Goal: Task Accomplishment & Management: Complete application form

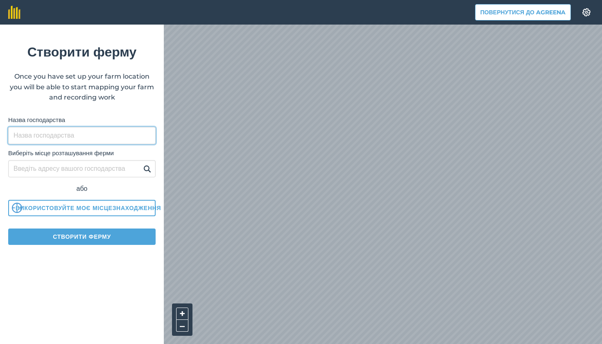
click at [95, 133] on input "Назва господарства" at bounding box center [81, 135] width 147 height 17
type input "'"
type input "Ємільчене"
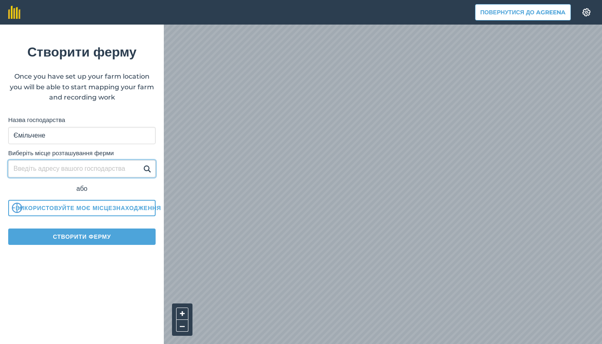
click at [108, 167] on input "Виберіть місце розташування ферми" at bounding box center [81, 168] width 147 height 17
type input "[GEOGRAPHIC_DATA]"
click at [147, 168] on button at bounding box center [147, 168] width 13 height 11
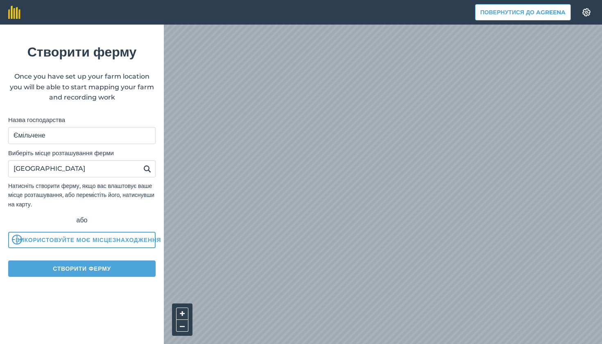
click at [99, 270] on button "Створити ферму" at bounding box center [81, 268] width 147 height 16
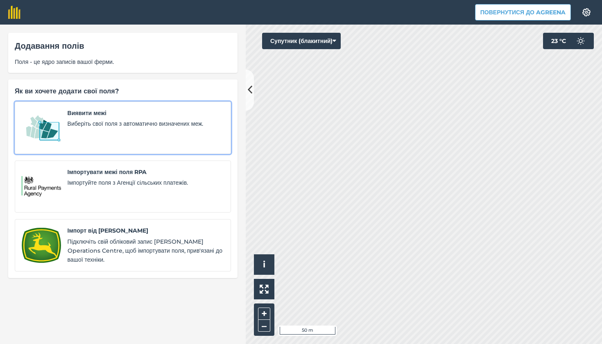
click at [141, 149] on link "Виявити межі Виберіть свої поля з автоматично визначених меж." at bounding box center [123, 128] width 216 height 52
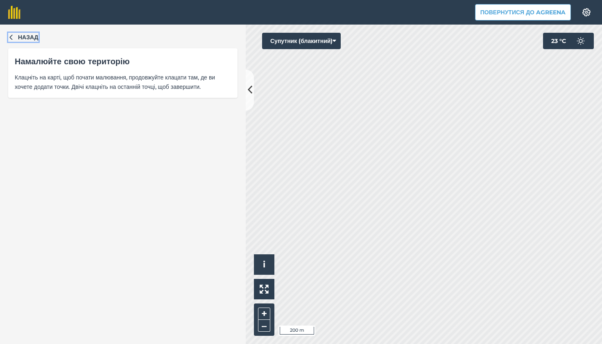
click at [20, 36] on span "Назад" at bounding box center [28, 37] width 20 height 9
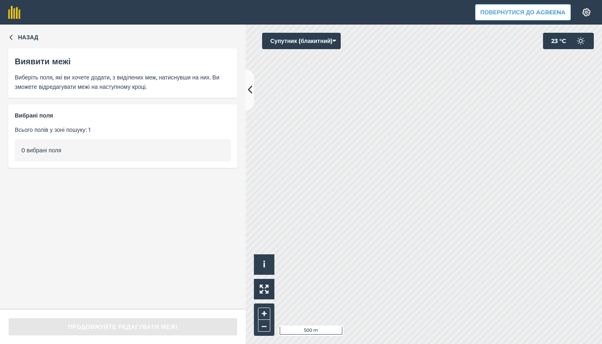
click at [29, 32] on div "Назад Виявити межі Виберіть поля, які ви хочете додати, з виділених меж, натисн…" at bounding box center [123, 167] width 246 height 285
click at [27, 35] on span "Назад" at bounding box center [28, 37] width 20 height 9
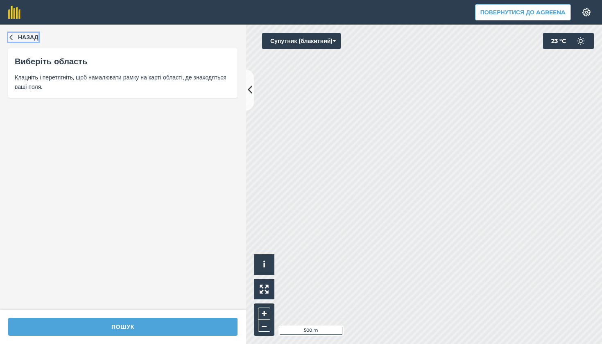
click at [12, 35] on icon "button" at bounding box center [11, 37] width 6 height 6
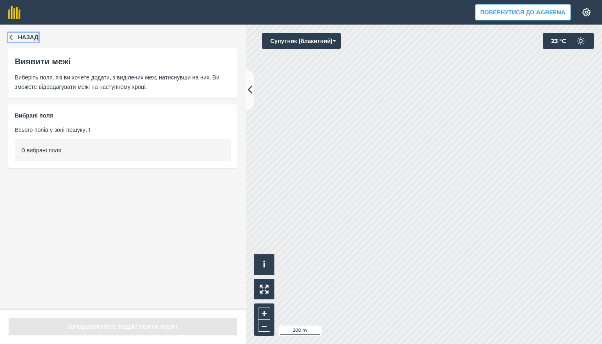
click at [31, 38] on span "Назад" at bounding box center [28, 37] width 20 height 9
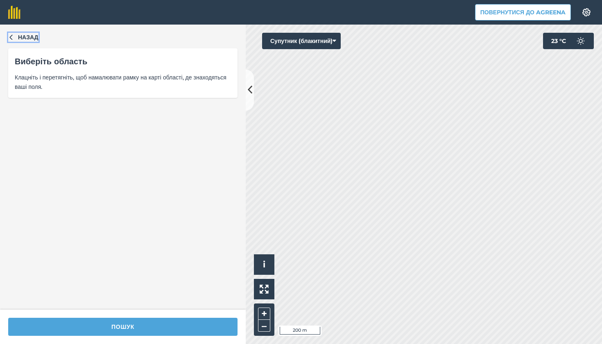
click at [27, 41] on span "Назад" at bounding box center [28, 37] width 20 height 9
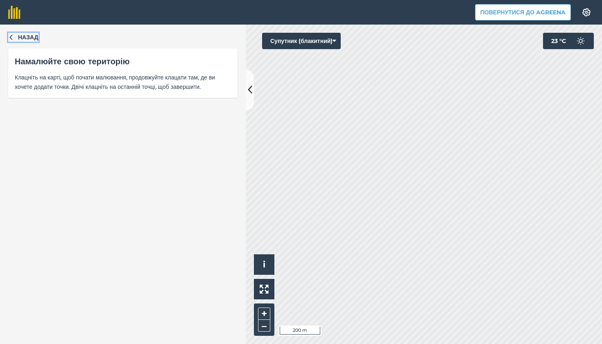
click at [32, 38] on span "Назад" at bounding box center [28, 37] width 20 height 9
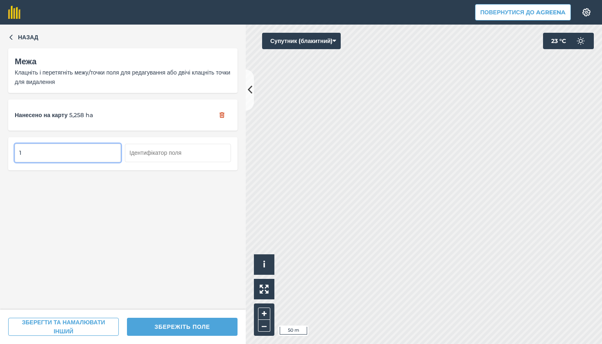
type input "1"
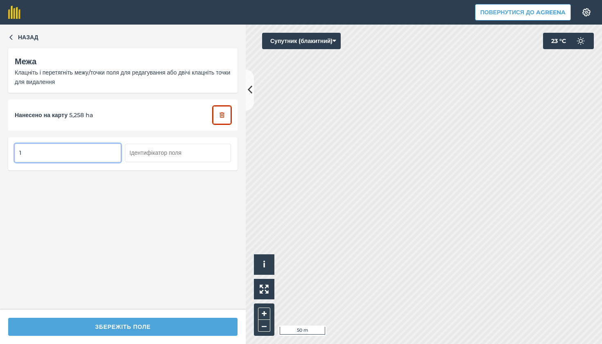
click at [226, 118] on button "button" at bounding box center [222, 115] width 18 height 18
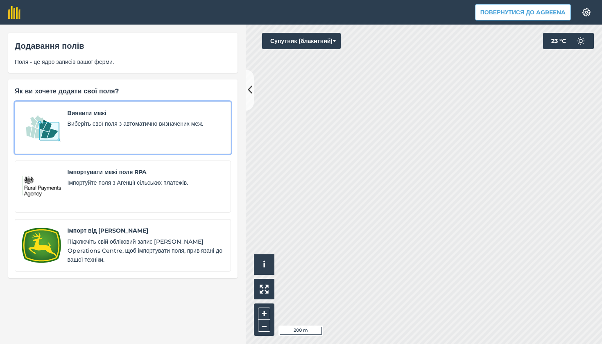
click at [175, 137] on div "Виявити межі Виберіть свої поля з автоматично визначених меж." at bounding box center [146, 127] width 156 height 38
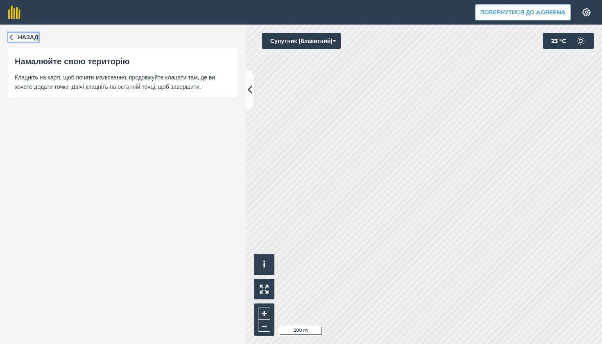
click at [32, 34] on span "Назад" at bounding box center [28, 37] width 20 height 9
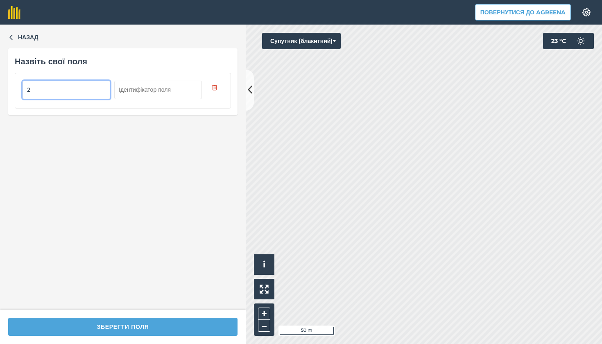
type input "2"
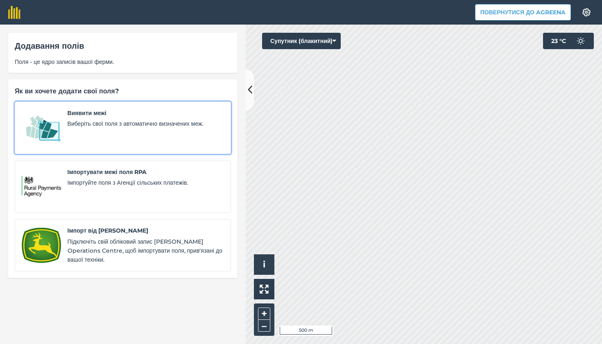
click at [146, 130] on div "Виявити межі Виберіть свої поля з автоматично визначених меж." at bounding box center [146, 127] width 156 height 38
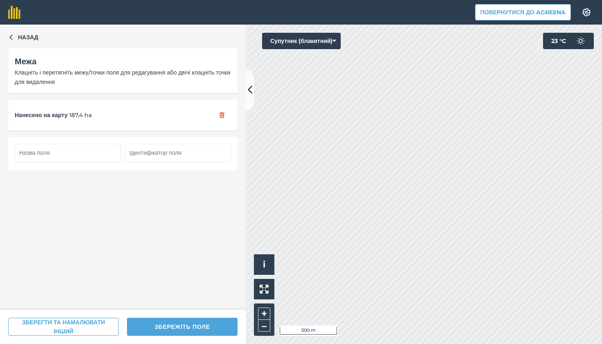
click at [101, 155] on input "text" at bounding box center [68, 153] width 106 height 18
type input "3"
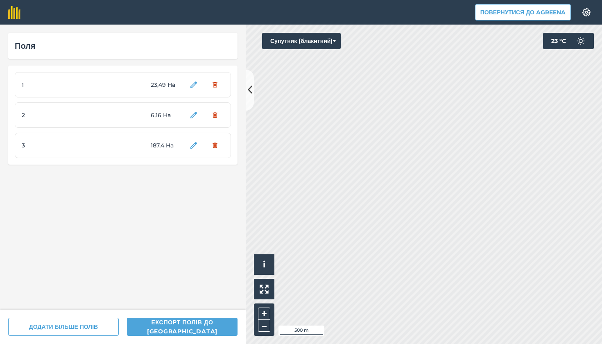
click at [214, 192] on div "Поля 1 23,49 Ha 2 6,16 Ha 3 187,4 Ha ДОДАТИ БІЛЬШЕ ПОЛІВ Експорт полів до Agree…" at bounding box center [301, 184] width 602 height 319
click at [325, 43] on button "Супутник (блакитний)" at bounding box center [301, 41] width 79 height 16
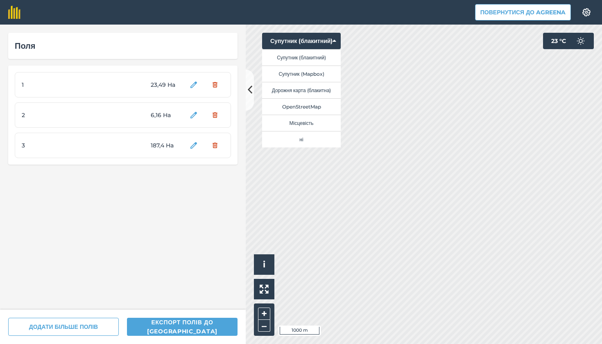
click at [318, 76] on button "Супутник (Mapbox)" at bounding box center [301, 73] width 79 height 16
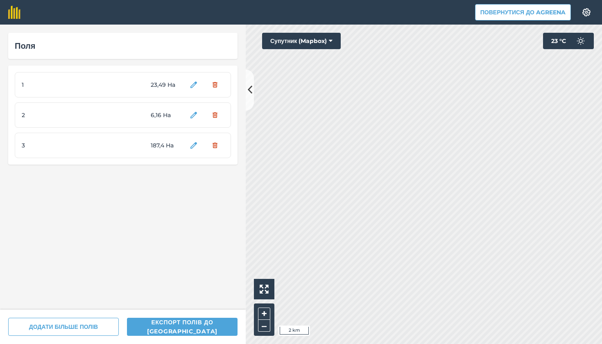
click at [319, 46] on button "Супутник (Mapbox)" at bounding box center [301, 41] width 79 height 16
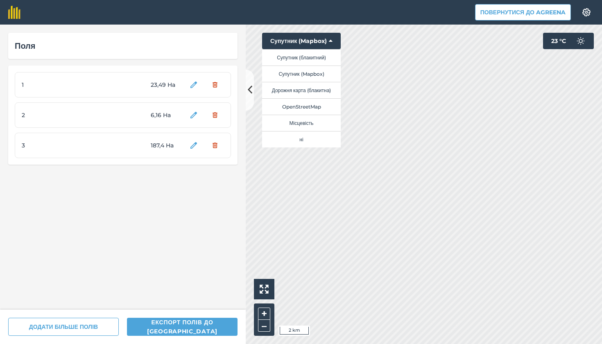
click at [314, 59] on button "Супутник (блакитний)" at bounding box center [301, 57] width 79 height 16
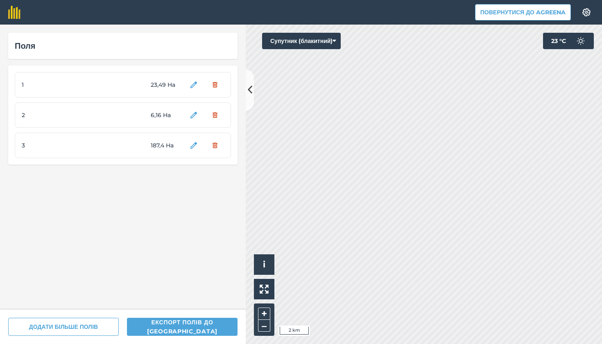
click at [318, 41] on button "Супутник (блакитний)" at bounding box center [301, 41] width 79 height 16
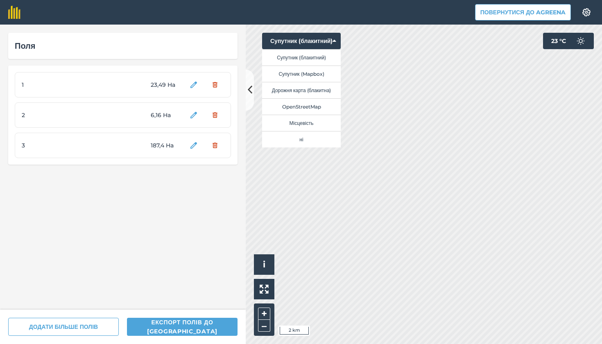
click at [318, 90] on button "Дорожня карта (блакитна)" at bounding box center [301, 90] width 79 height 16
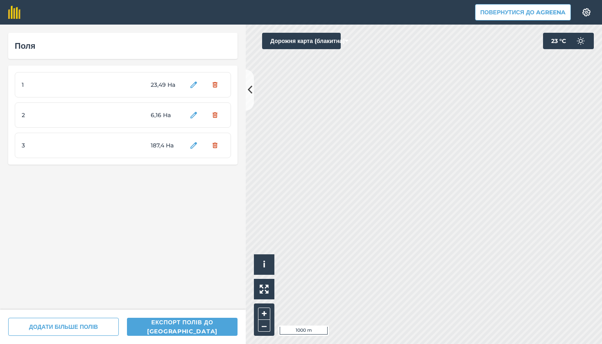
click at [323, 45] on button "Дорожня карта (блакитна)" at bounding box center [301, 41] width 79 height 16
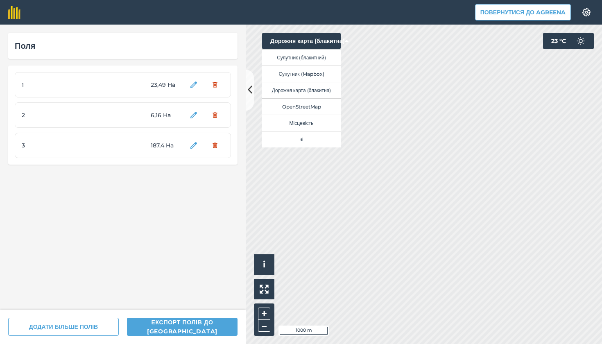
click at [319, 73] on button "Супутник (Mapbox)" at bounding box center [301, 73] width 79 height 16
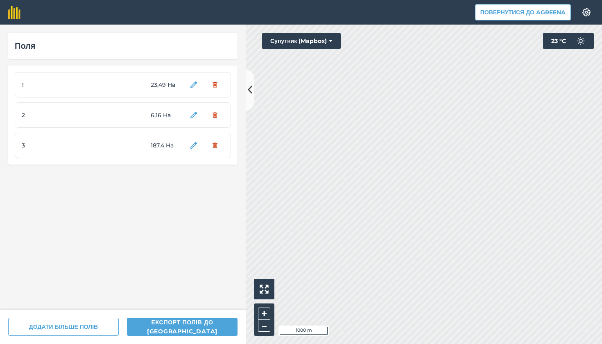
click at [314, 44] on button "Супутник (Mapbox)" at bounding box center [301, 41] width 79 height 16
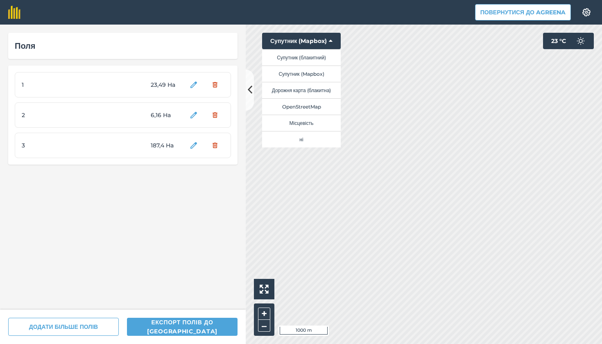
click at [317, 58] on button "Супутник (блакитний)" at bounding box center [301, 57] width 79 height 16
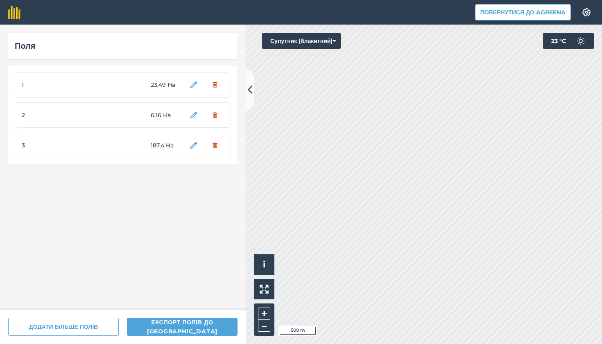
click at [318, 43] on button "Супутник (блакитний)" at bounding box center [301, 41] width 79 height 16
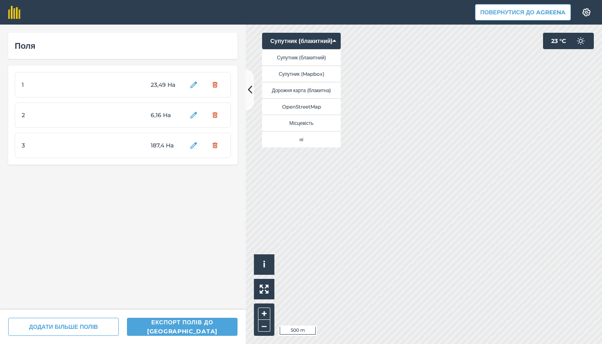
click at [322, 86] on button "Дорожня карта (блакитна)" at bounding box center [301, 90] width 79 height 16
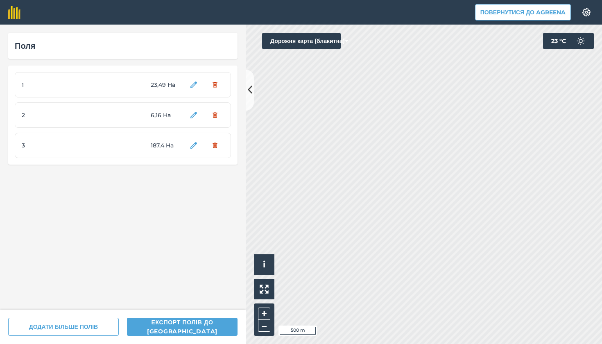
click at [316, 42] on button "Дорожня карта (блакитна)" at bounding box center [301, 41] width 79 height 16
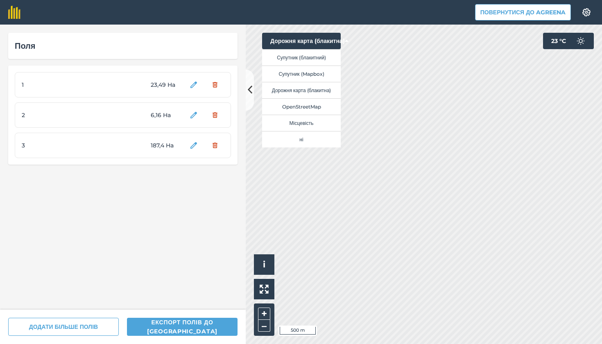
click at [319, 104] on button "OpenStreetMap" at bounding box center [301, 106] width 79 height 16
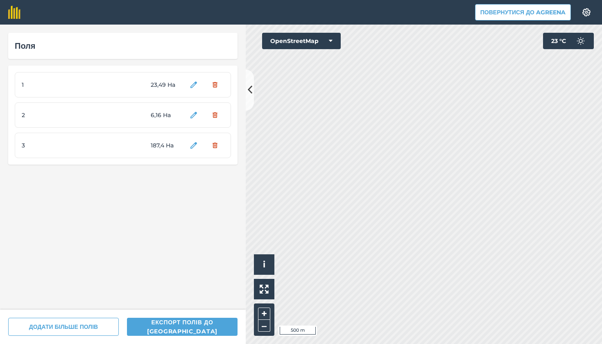
click at [318, 37] on button "OpenStreetMap" at bounding box center [301, 41] width 79 height 16
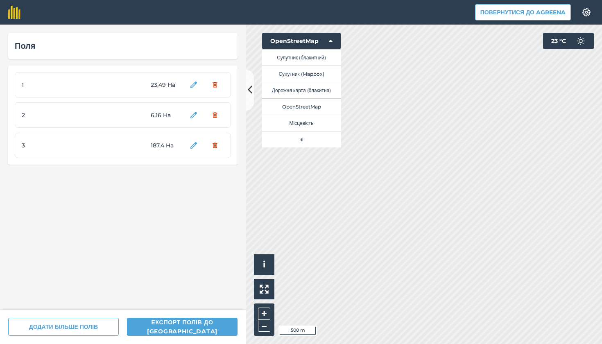
click at [311, 121] on button "Місцевість" at bounding box center [301, 123] width 79 height 16
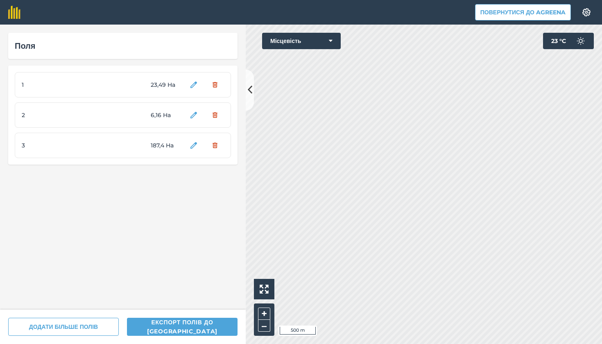
click at [322, 43] on button "Місцевість" at bounding box center [301, 41] width 79 height 16
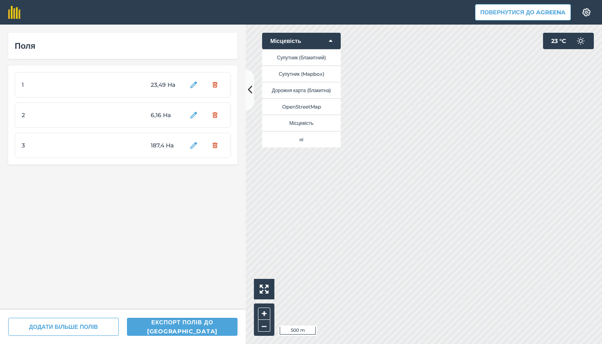
click at [322, 57] on button "Супутник (блакитний)" at bounding box center [301, 57] width 79 height 16
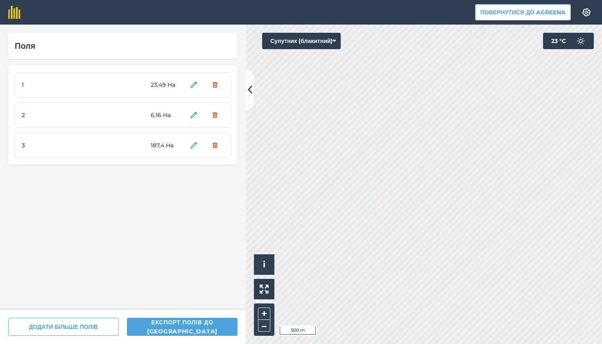
click at [322, 41] on button "Супутник (блакитний)" at bounding box center [301, 41] width 79 height 16
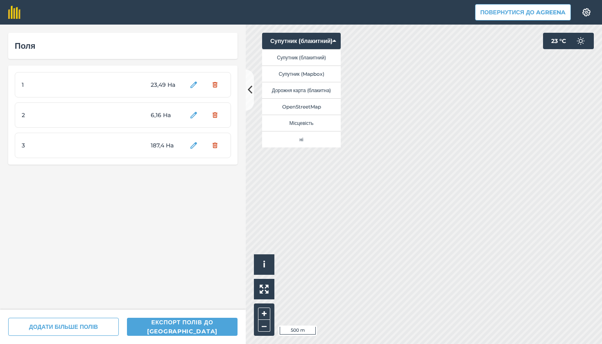
click at [324, 70] on button "Супутник (Mapbox)" at bounding box center [301, 73] width 79 height 16
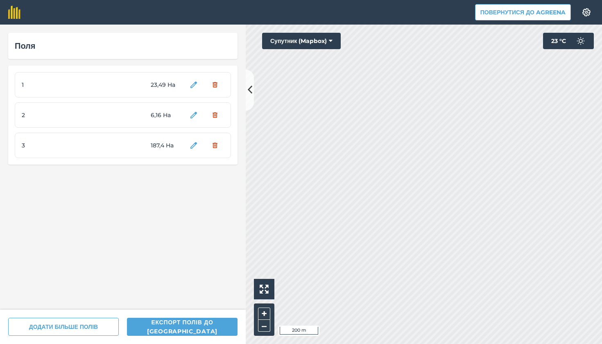
click at [320, 43] on button "Супутник (Mapbox)" at bounding box center [301, 41] width 79 height 16
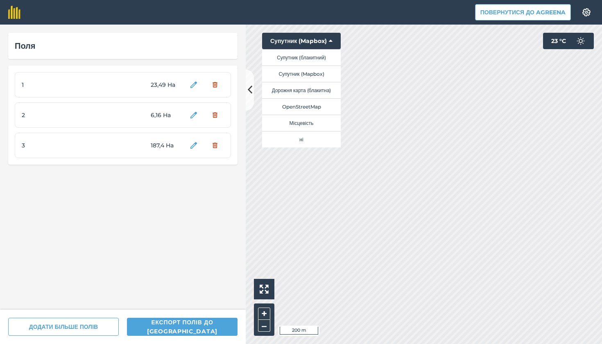
click at [320, 56] on button "Супутник (блакитний)" at bounding box center [301, 57] width 79 height 16
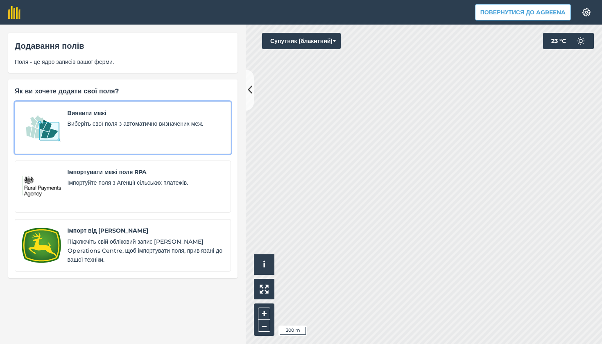
click at [173, 137] on div "Виявити межі Виберіть свої поля з автоматично визначених меж." at bounding box center [146, 127] width 156 height 38
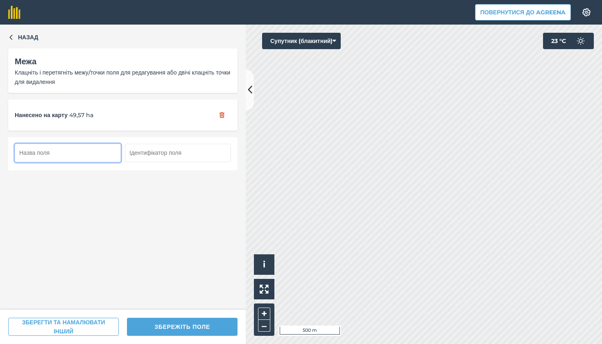
click at [108, 149] on input "text" at bounding box center [68, 153] width 106 height 18
type input "4"
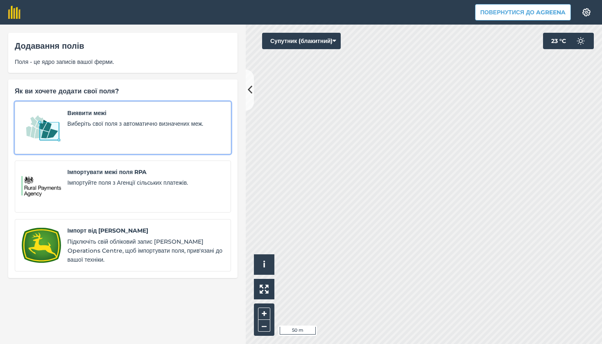
click at [145, 138] on div "Виявити межі Виберіть свої поля з автоматично визначених меж." at bounding box center [146, 127] width 156 height 38
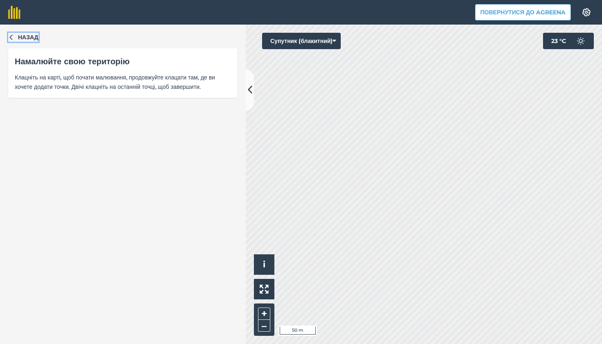
click at [30, 36] on span "Назад" at bounding box center [28, 37] width 20 height 9
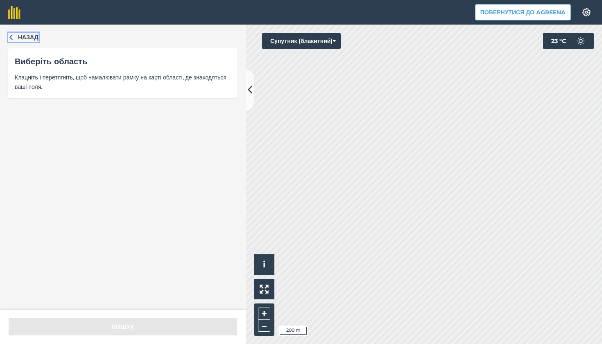
click at [27, 41] on span "Назад" at bounding box center [28, 37] width 20 height 9
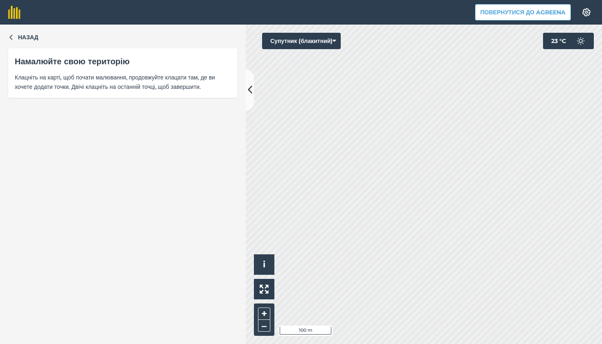
click at [336, 42] on icon at bounding box center [334, 41] width 4 height 8
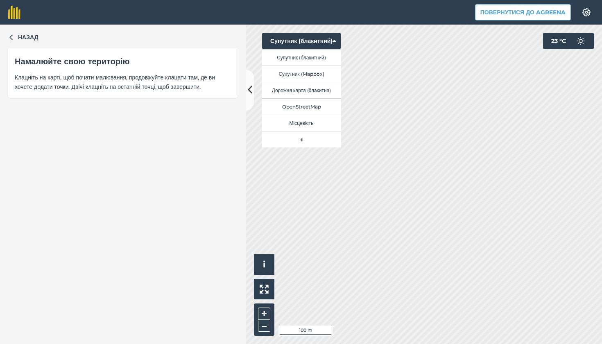
click at [321, 72] on button "Супутник (Mapbox)" at bounding box center [301, 73] width 79 height 16
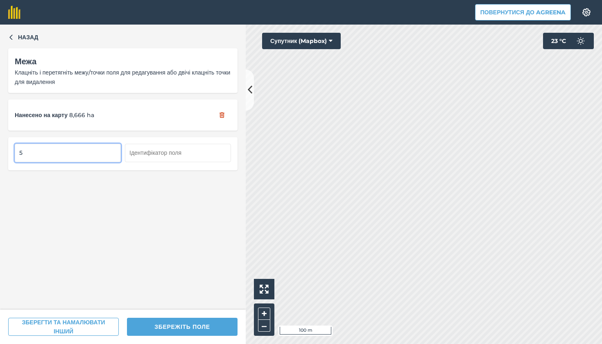
type input "5"
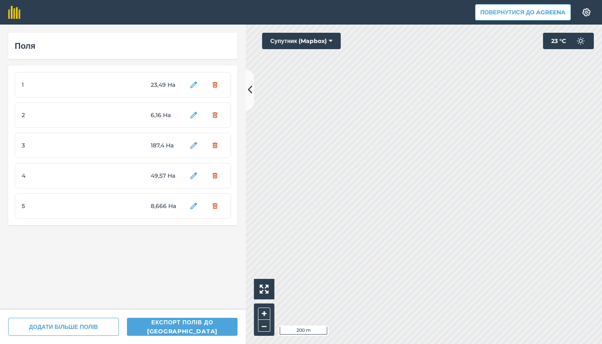
click at [601, 2] on div "Повернутися до Agreena Налаштування Map printing is not available on our free p…" at bounding box center [301, 172] width 602 height 344
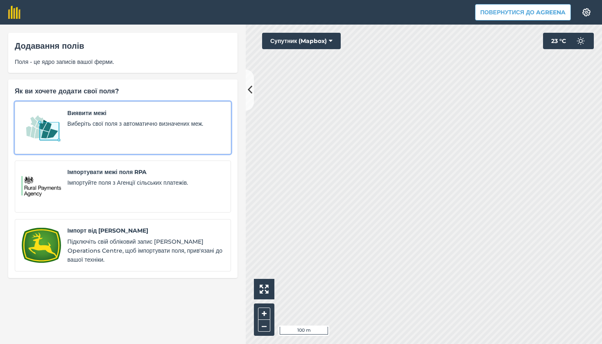
click at [222, 140] on div "Виявити межі Виберіть свої поля з автоматично визначених меж." at bounding box center [146, 127] width 156 height 38
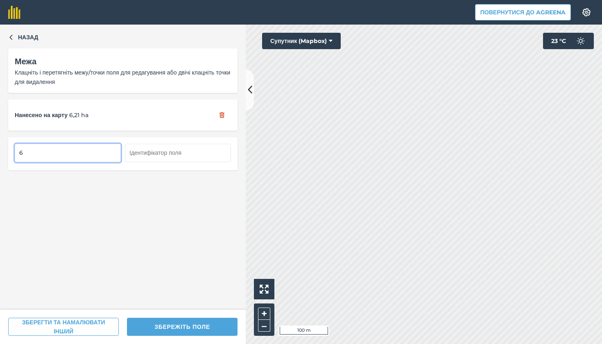
type input "6"
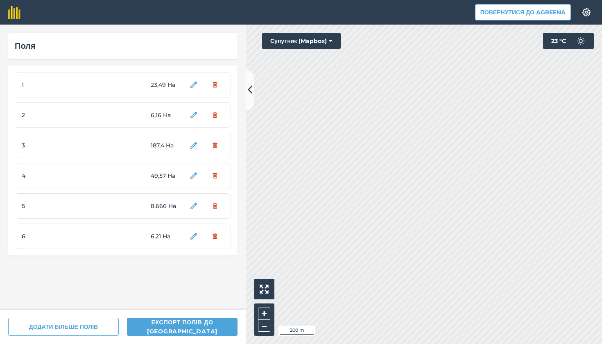
click at [372, 11] on div "Повернутися до Agreena Налаштування Map printing is not available on our free p…" at bounding box center [301, 172] width 602 height 344
click at [316, 46] on button "Супутник (Mapbox)" at bounding box center [301, 41] width 79 height 16
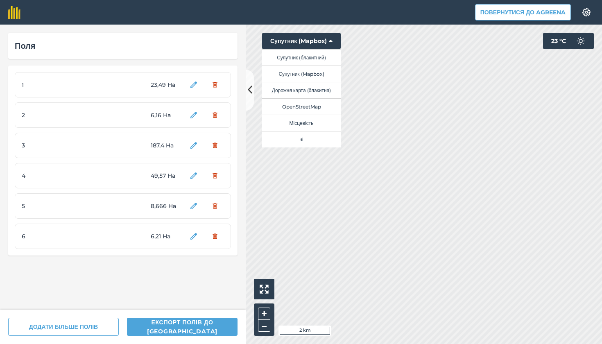
click at [314, 59] on button "Супутник (блакитний)" at bounding box center [301, 57] width 79 height 16
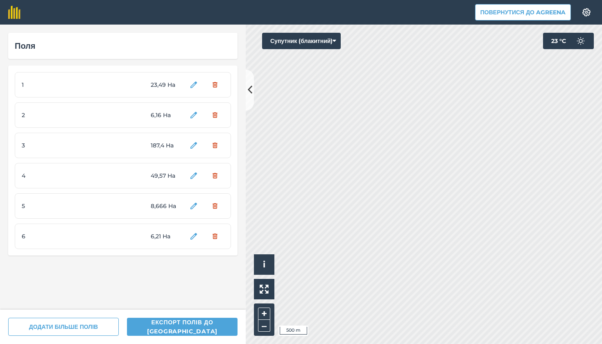
click at [325, 43] on button "Супутник (блакитний)" at bounding box center [301, 41] width 79 height 16
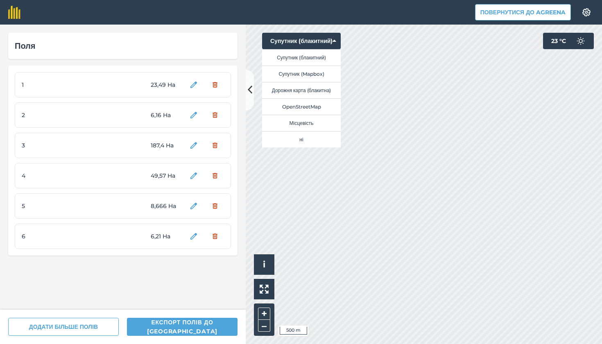
click at [323, 90] on button "Дорожня карта (блакитна)" at bounding box center [301, 90] width 79 height 16
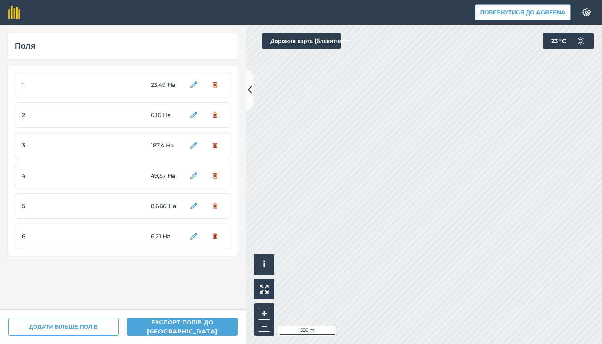
click at [300, 41] on button "Дорожня карта (блакитна)" at bounding box center [301, 41] width 79 height 16
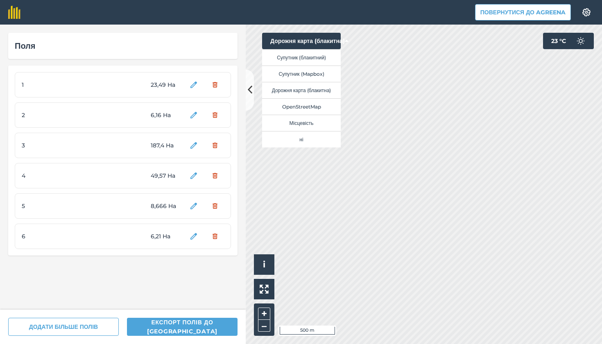
click at [309, 58] on button "Супутник (блакитний)" at bounding box center [301, 57] width 79 height 16
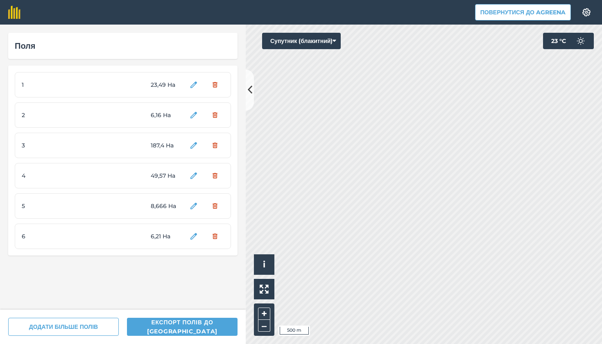
click at [321, 43] on button "Супутник (блакитний)" at bounding box center [301, 41] width 79 height 16
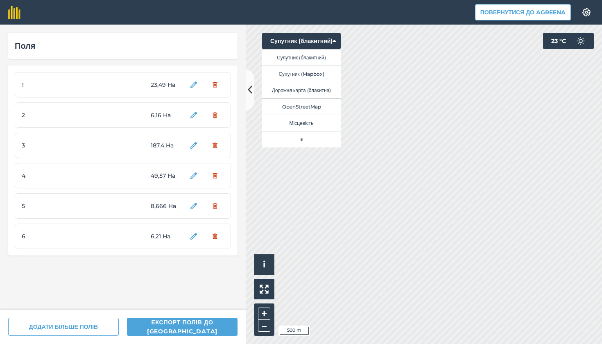
click at [318, 74] on button "Супутник (Mapbox)" at bounding box center [301, 73] width 79 height 16
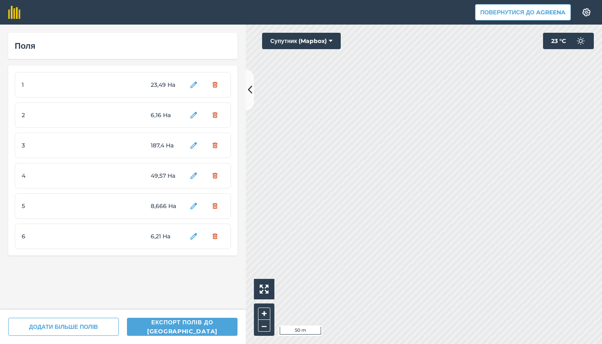
click at [324, 39] on button "Супутник (Mapbox)" at bounding box center [301, 41] width 79 height 16
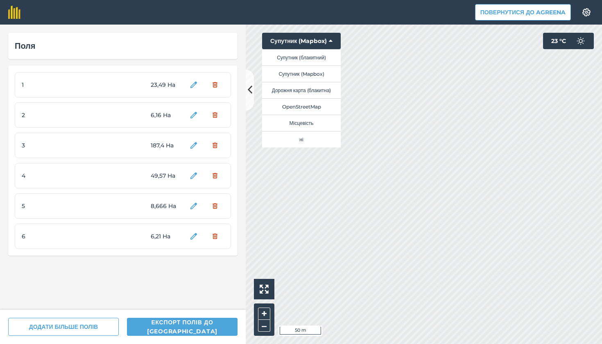
click at [320, 62] on button "Супутник (блакитний)" at bounding box center [301, 57] width 79 height 16
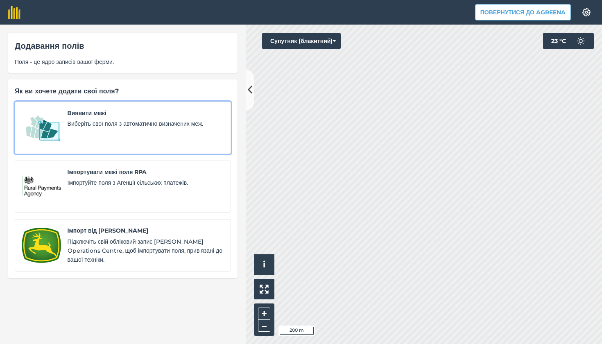
click at [101, 130] on div "Виявити межі Виберіть свої поля з автоматично визначених меж." at bounding box center [146, 127] width 156 height 38
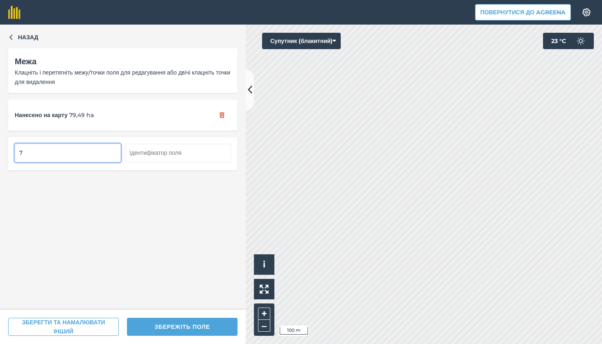
type input "7"
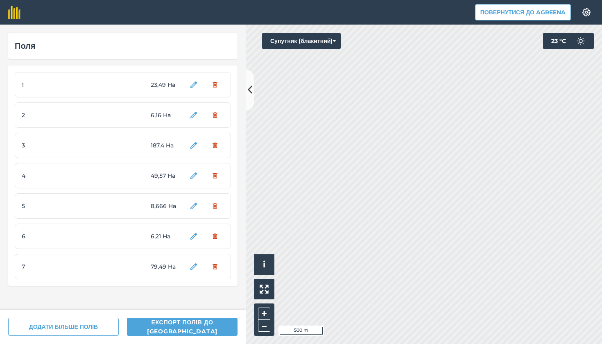
click at [300, 45] on button "Супутник (блакитний)" at bounding box center [301, 41] width 79 height 16
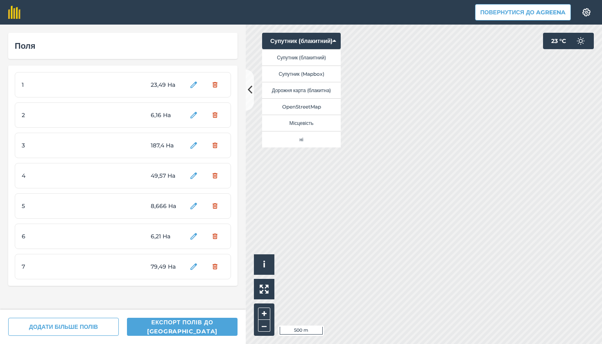
click at [301, 72] on button "Супутник (Mapbox)" at bounding box center [301, 73] width 79 height 16
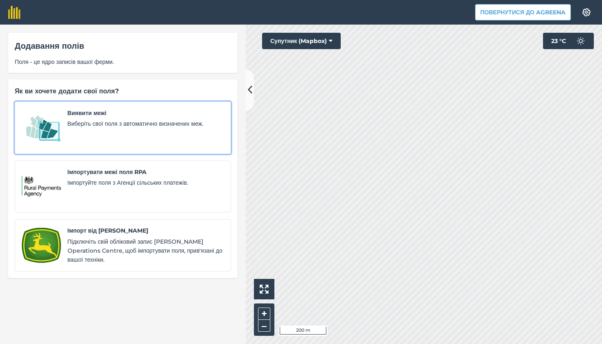
click at [126, 106] on link "Виявити межі Виберіть свої поля з автоматично визначених меж." at bounding box center [123, 128] width 216 height 52
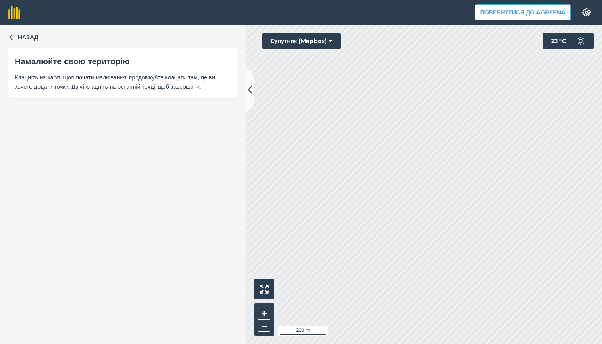
click at [284, 40] on button "Супутник (Mapbox)" at bounding box center [301, 41] width 79 height 16
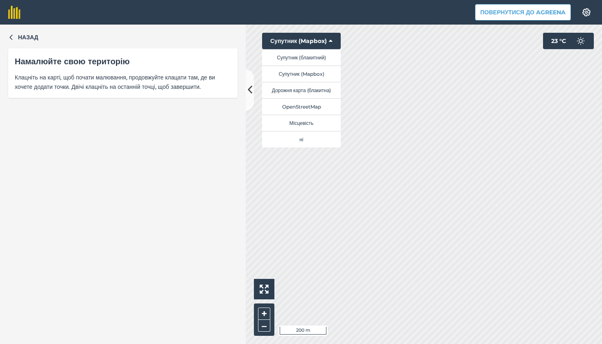
click at [309, 73] on button "Супутник (Mapbox)" at bounding box center [301, 73] width 79 height 16
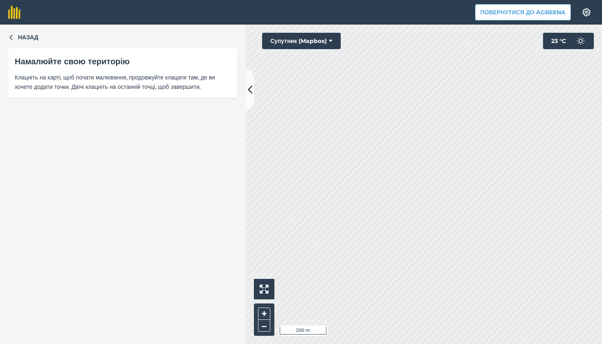
click at [305, 39] on button "Супутник (Mapbox)" at bounding box center [301, 41] width 79 height 16
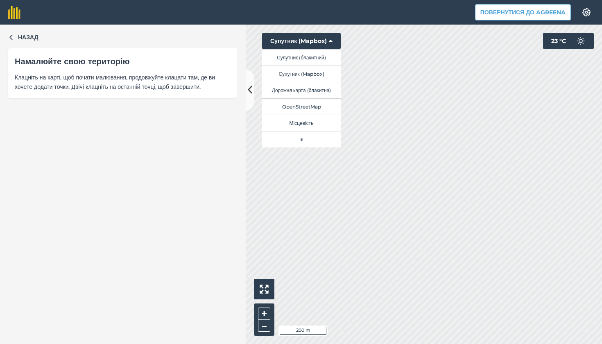
click at [305, 56] on button "Супутник (блакитний)" at bounding box center [301, 57] width 79 height 16
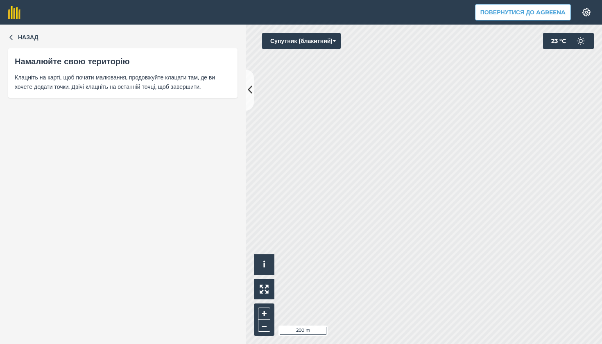
click at [284, 38] on button "Супутник (блакитний)" at bounding box center [301, 41] width 79 height 16
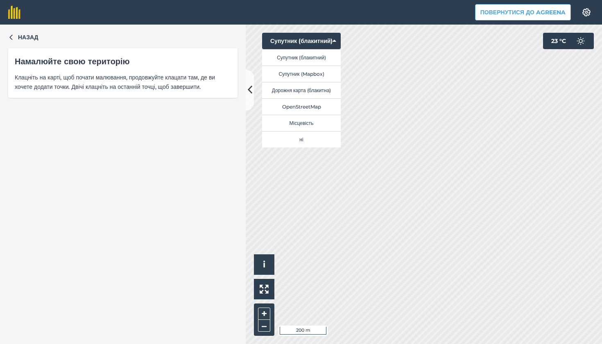
click at [293, 72] on button "Супутник (Mapbox)" at bounding box center [301, 73] width 79 height 16
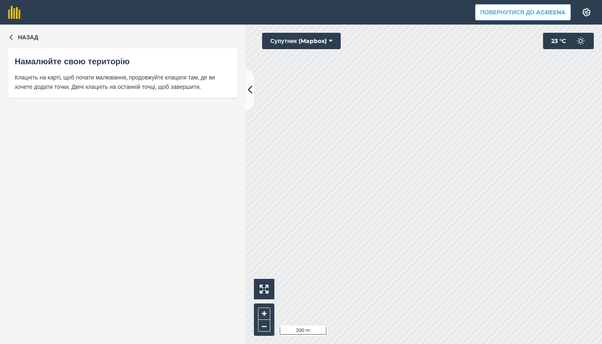
click at [296, 38] on button "Супутник (Mapbox)" at bounding box center [301, 41] width 79 height 16
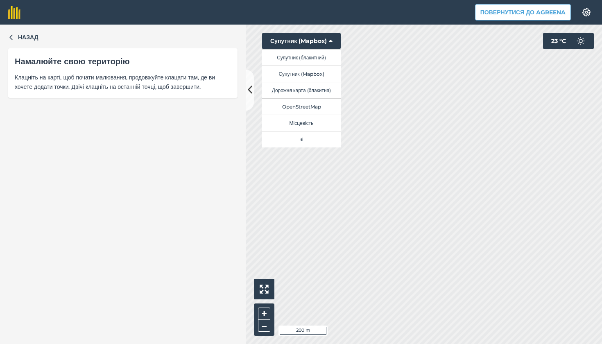
click at [304, 58] on button "Супутник (блакитний)" at bounding box center [301, 57] width 79 height 16
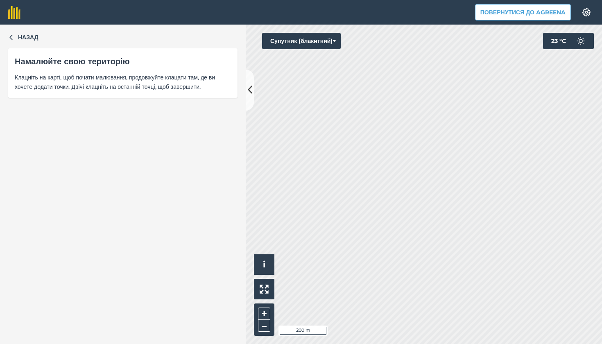
click at [281, 42] on button "Супутник (блакитний)" at bounding box center [301, 41] width 79 height 16
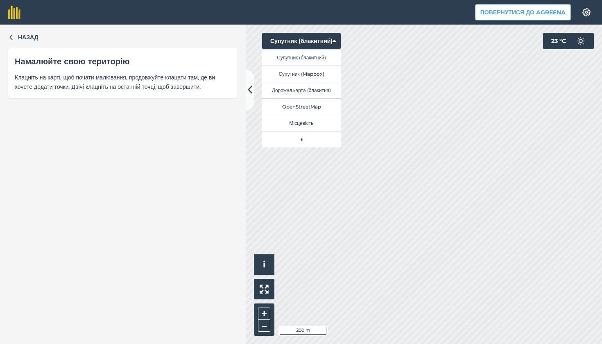
click at [307, 70] on button "Супутник (Mapbox)" at bounding box center [301, 73] width 79 height 16
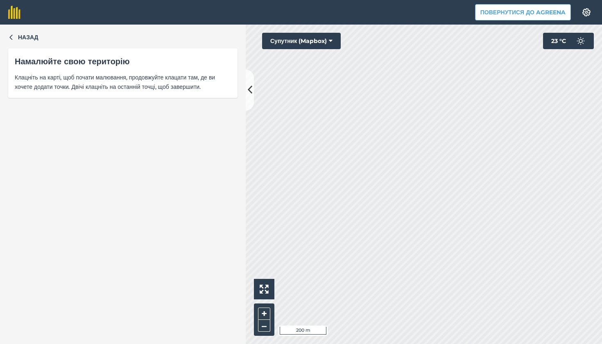
click at [323, 40] on button "Супутник (Mapbox)" at bounding box center [301, 41] width 79 height 16
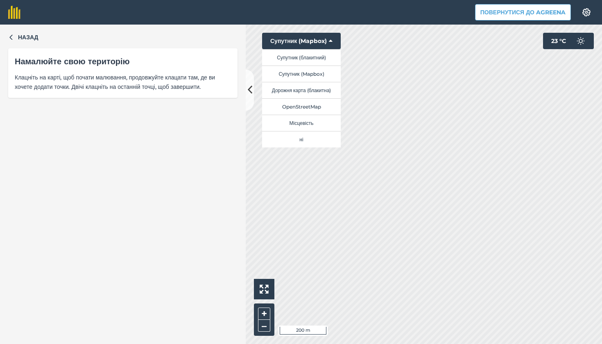
click at [325, 58] on button "Супутник (блакитний)" at bounding box center [301, 57] width 79 height 16
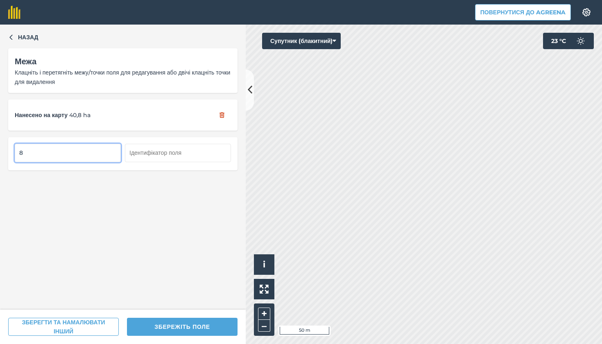
type input "8"
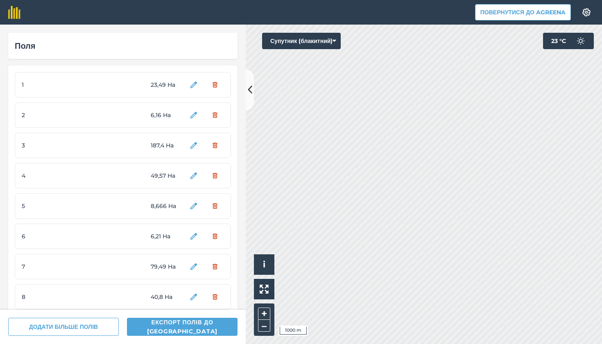
click at [326, 43] on button "Супутник (блакитний)" at bounding box center [301, 41] width 79 height 16
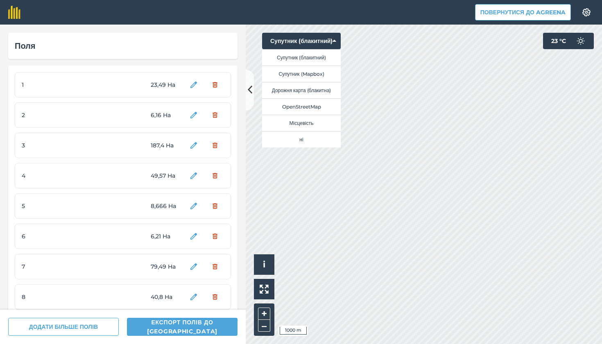
click at [330, 74] on button "Супутник (Mapbox)" at bounding box center [301, 73] width 79 height 16
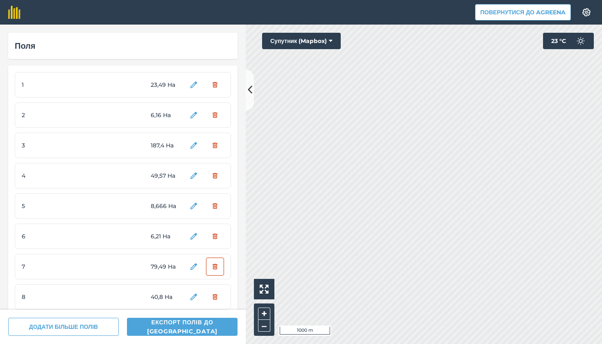
click at [220, 259] on div "Поля 1 23,49 Ha 2 6,16 Ha 3 187,4 Ha 4 49,57 Ha 5 8,666 Ha 6 6,21 Ha 7 79,49 Ha…" at bounding box center [301, 184] width 602 height 319
click at [297, 41] on button "Супутник (Mapbox)" at bounding box center [301, 41] width 79 height 16
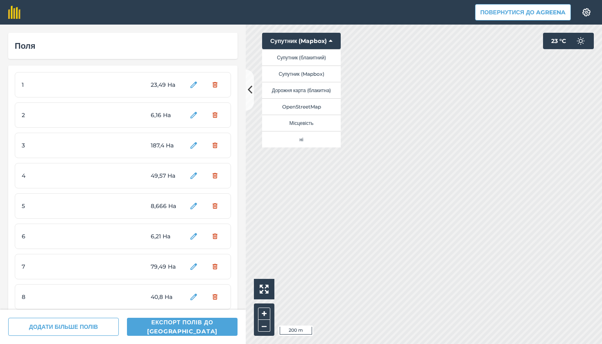
click at [307, 54] on button "Супутник (блакитний)" at bounding box center [301, 57] width 79 height 16
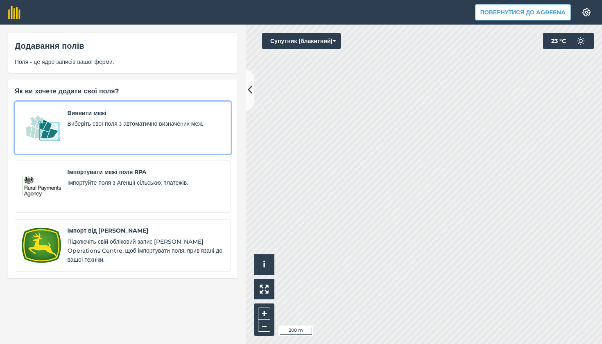
click at [109, 135] on div "Виявити межі Виберіть свої поля з автоматично визначених меж." at bounding box center [146, 127] width 156 height 38
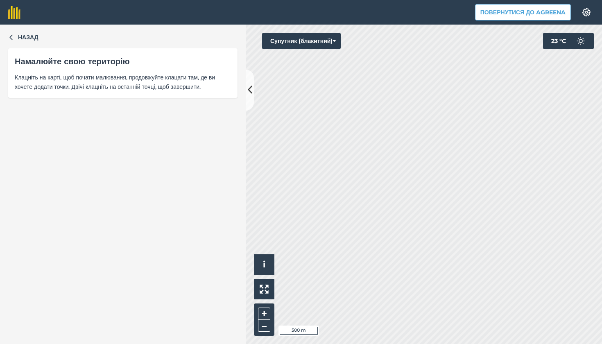
click at [313, 40] on button "Супутник (блакитний)" at bounding box center [301, 41] width 79 height 16
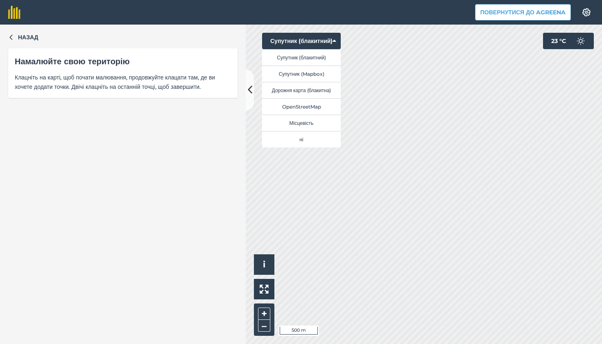
click at [317, 74] on button "Супутник (Mapbox)" at bounding box center [301, 73] width 79 height 16
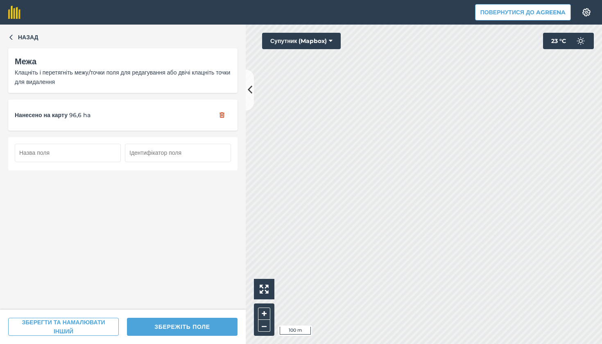
click at [100, 155] on input "text" at bounding box center [68, 153] width 106 height 18
type input "9"
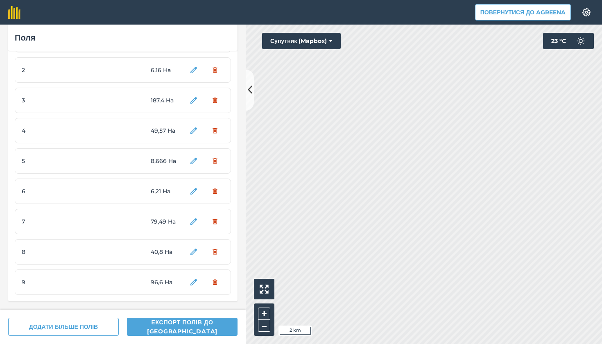
scroll to position [45, 0]
click at [315, 40] on button "Супутник (Mapbox)" at bounding box center [301, 41] width 79 height 16
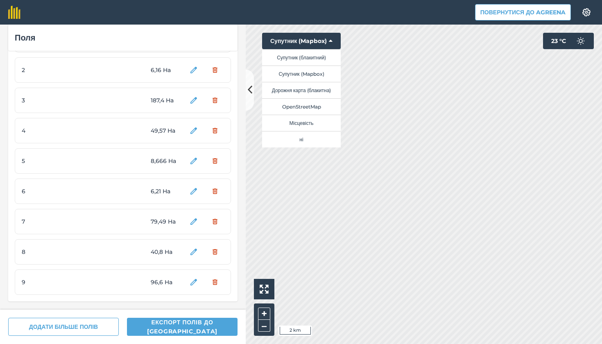
click at [305, 58] on button "Супутник (блакитний)" at bounding box center [301, 57] width 79 height 16
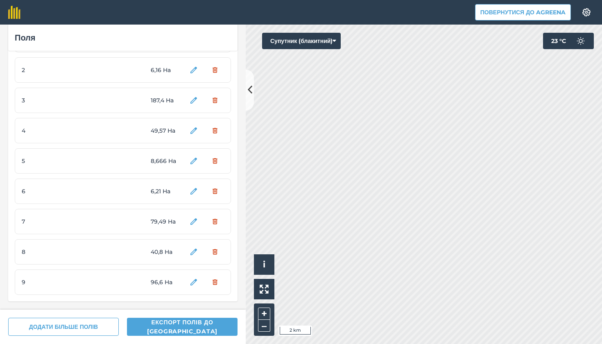
click at [328, 39] on button "Супутник (блакитний)" at bounding box center [301, 41] width 79 height 16
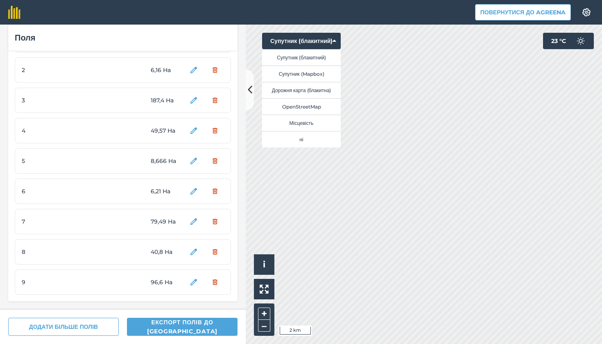
click at [329, 90] on button "Дорожня карта (блакитна)" at bounding box center [301, 90] width 79 height 16
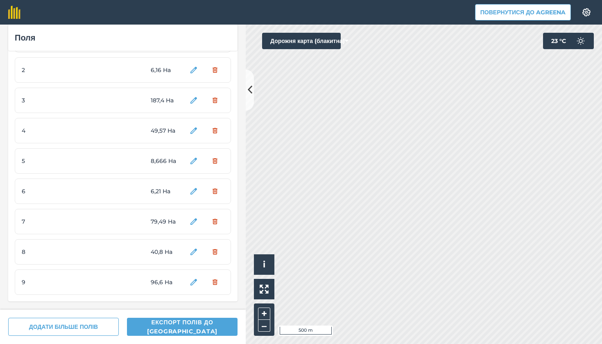
click at [319, 42] on button "Дорожня карта (блакитна)" at bounding box center [301, 41] width 79 height 16
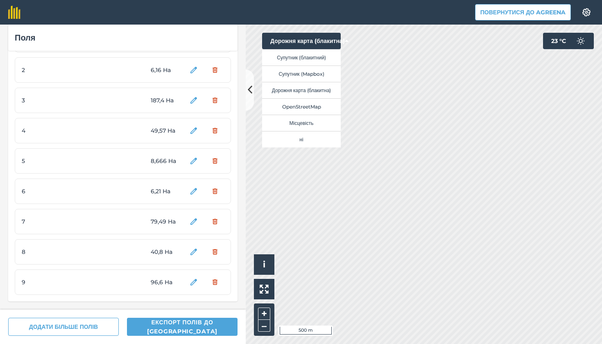
click at [317, 55] on button "Супутник (блакитний)" at bounding box center [301, 57] width 79 height 16
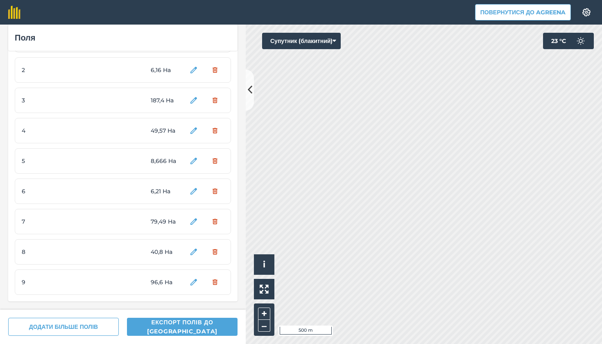
click at [320, 41] on button "Супутник (блакитний)" at bounding box center [301, 41] width 79 height 16
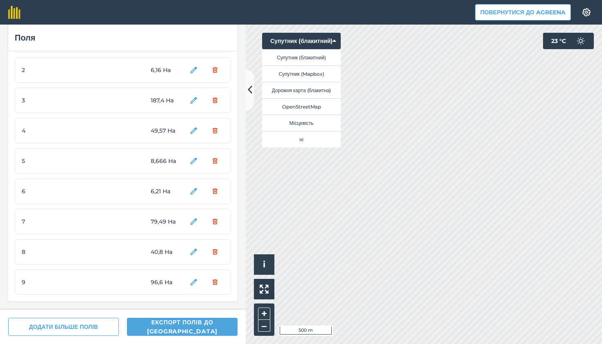
click at [323, 74] on button "Супутник (Mapbox)" at bounding box center [301, 73] width 79 height 16
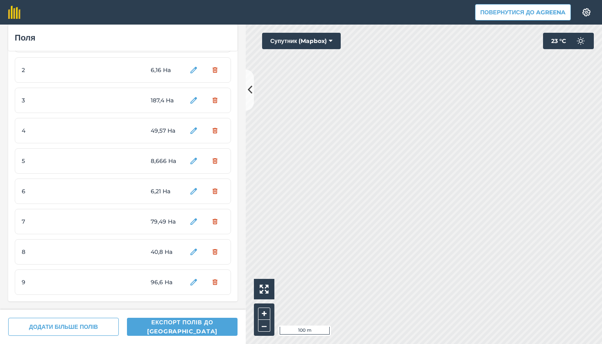
click at [315, 40] on button "Супутник (Mapbox)" at bounding box center [301, 41] width 79 height 16
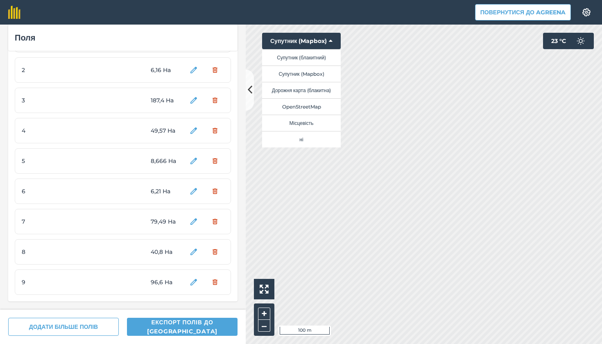
click at [316, 55] on button "Супутник (блакитний)" at bounding box center [301, 57] width 79 height 16
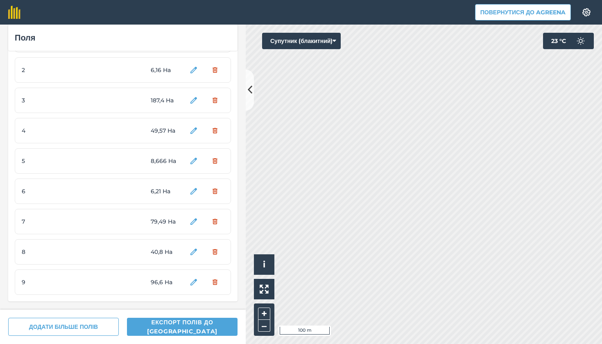
click at [316, 39] on button "Супутник (блакитний)" at bounding box center [301, 41] width 79 height 16
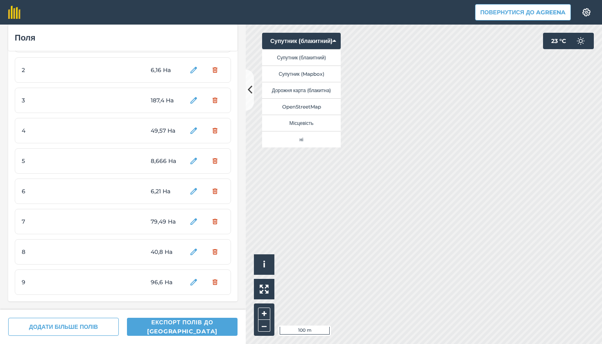
click at [320, 72] on button "Супутник (Mapbox)" at bounding box center [301, 73] width 79 height 16
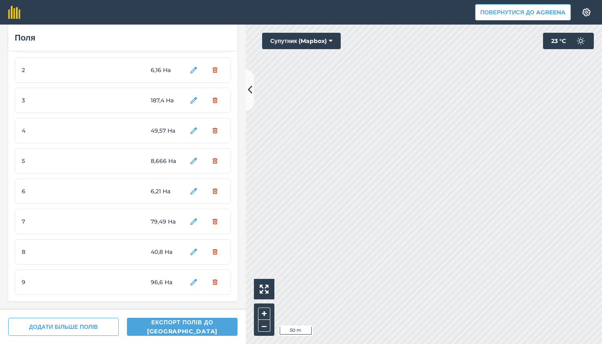
click at [329, 43] on button "Супутник (Mapbox)" at bounding box center [301, 41] width 79 height 16
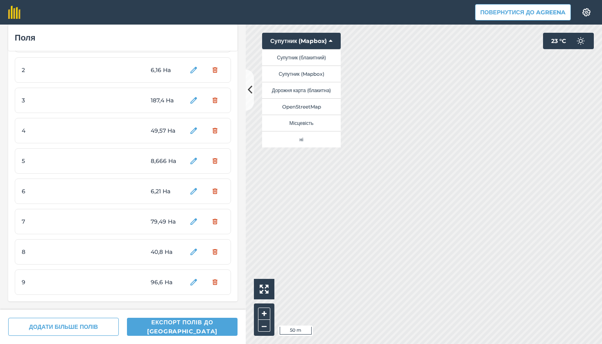
click at [327, 71] on button "Супутник (Mapbox)" at bounding box center [301, 73] width 79 height 16
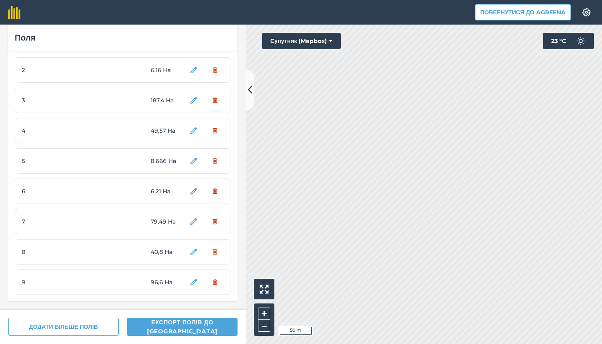
click at [325, 38] on button "Супутник (Mapbox)" at bounding box center [301, 41] width 79 height 16
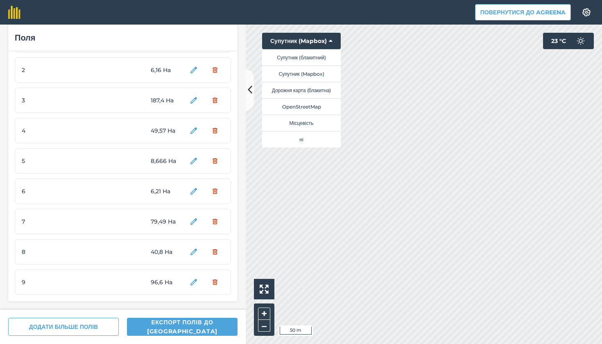
click at [325, 55] on button "Супутник (блакитний)" at bounding box center [301, 57] width 79 height 16
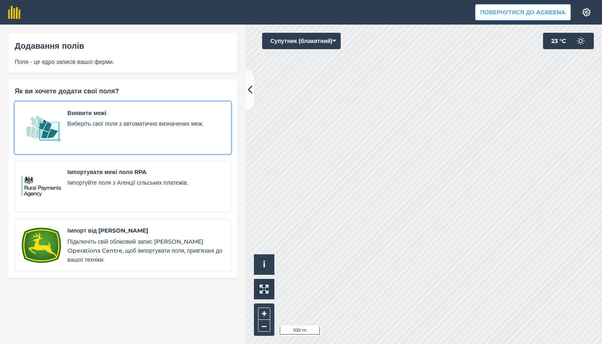
click at [98, 143] on div "Виявити межі Виберіть свої поля з автоматично визначених меж." at bounding box center [146, 127] width 156 height 38
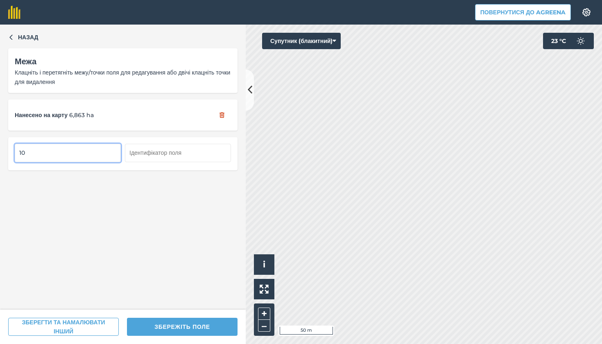
type input "10"
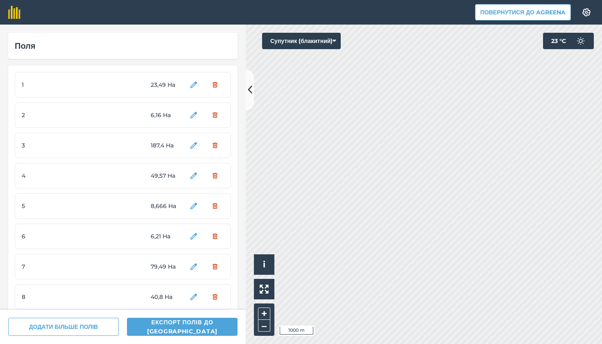
click at [417, 0] on html "Повернутися до Agreena Налаштування Map printing is not available on our free p…" at bounding box center [301, 172] width 602 height 344
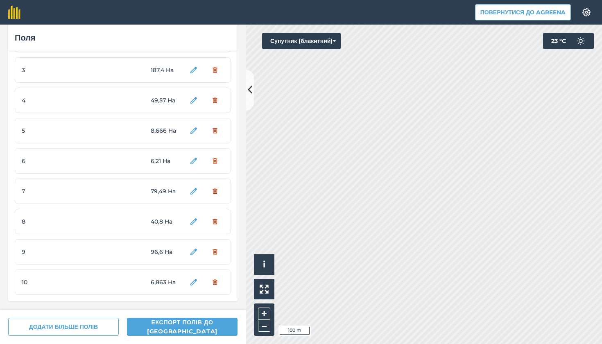
click at [316, 44] on button "Супутник (блакитний)" at bounding box center [301, 41] width 79 height 16
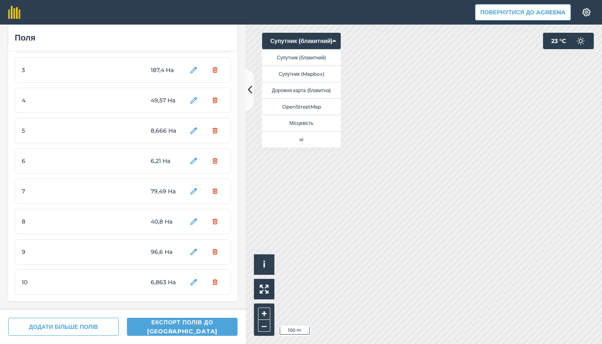
click at [320, 73] on button "Супутник (Mapbox)" at bounding box center [301, 73] width 79 height 16
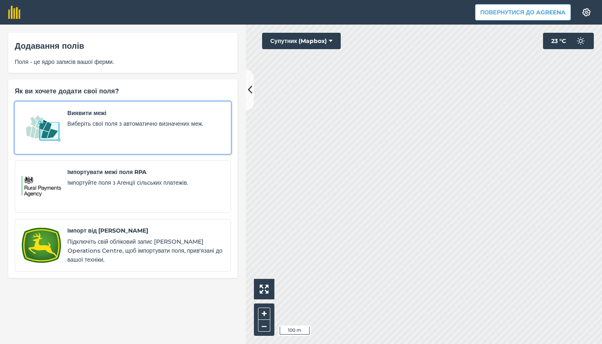
click at [93, 131] on div "Виявити межі Виберіть свої поля з автоматично визначених меж." at bounding box center [146, 127] width 156 height 38
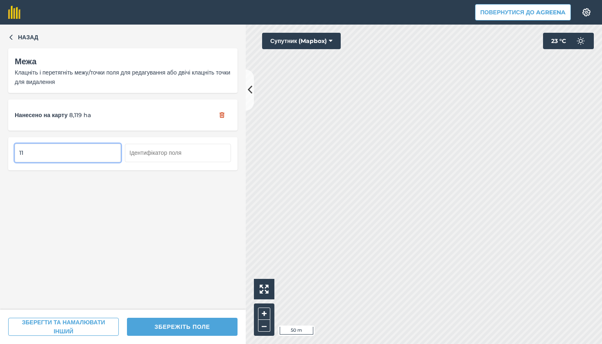
type input "11"
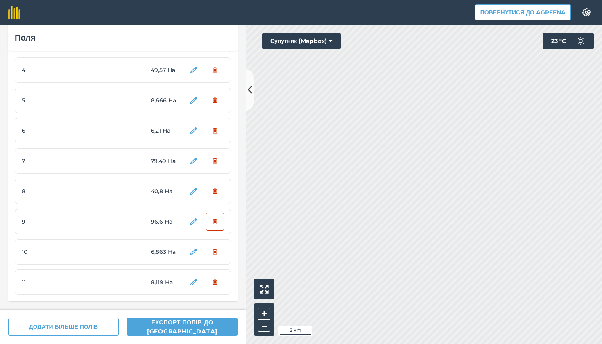
scroll to position [106, 0]
click at [315, 40] on button "Супутник (Mapbox)" at bounding box center [301, 41] width 79 height 16
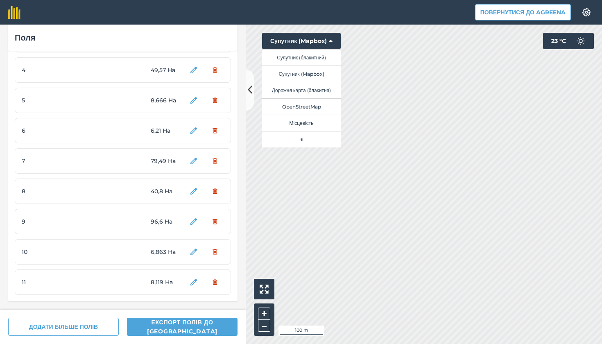
click at [321, 73] on button "Супутник (Mapbox)" at bounding box center [301, 73] width 79 height 16
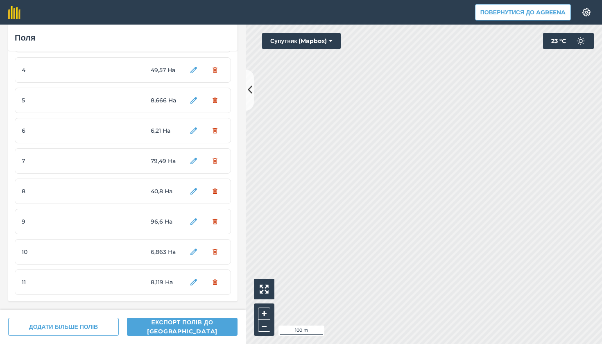
click at [318, 38] on button "Супутник (Mapbox)" at bounding box center [301, 41] width 79 height 16
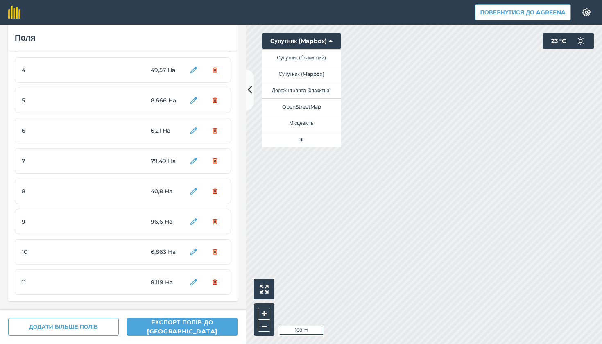
click at [319, 56] on button "Супутник (блакитний)" at bounding box center [301, 57] width 79 height 16
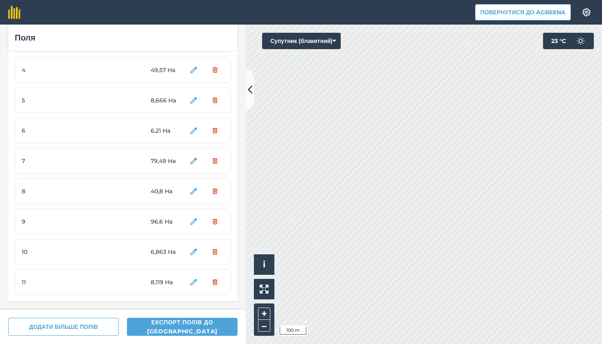
click at [321, 36] on button "Супутник (блакитний)" at bounding box center [301, 41] width 79 height 16
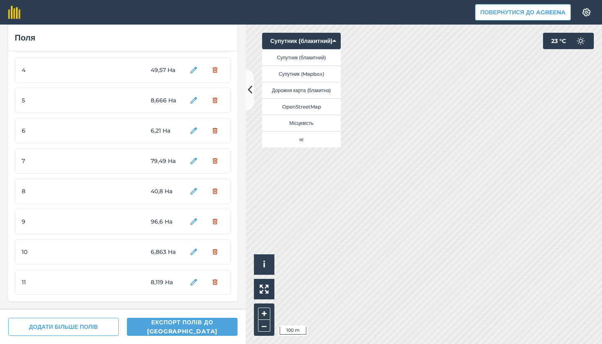
click at [323, 76] on button "Супутник (Mapbox)" at bounding box center [301, 73] width 79 height 16
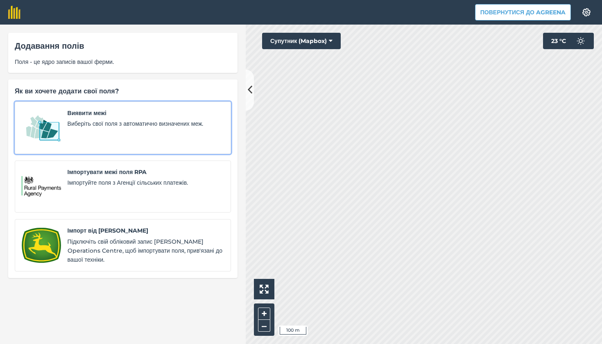
click at [126, 141] on div "Виявити межі Виберіть свої поля з автоматично визначених меж." at bounding box center [146, 127] width 156 height 38
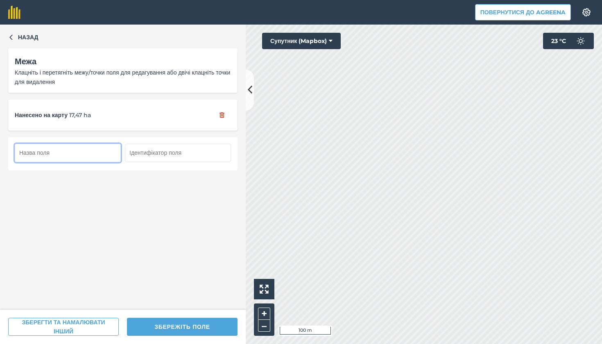
click at [114, 152] on input "text" at bounding box center [68, 153] width 106 height 18
type input "12"
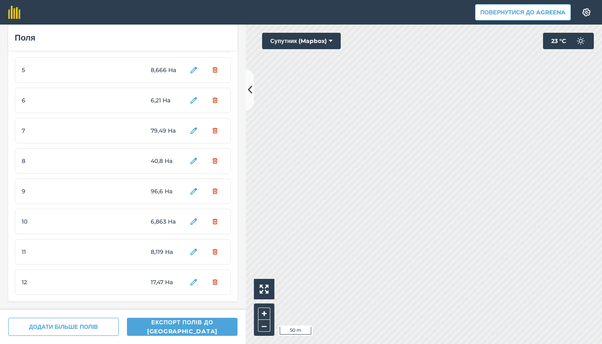
click at [317, 38] on button "Супутник (Mapbox)" at bounding box center [301, 41] width 79 height 16
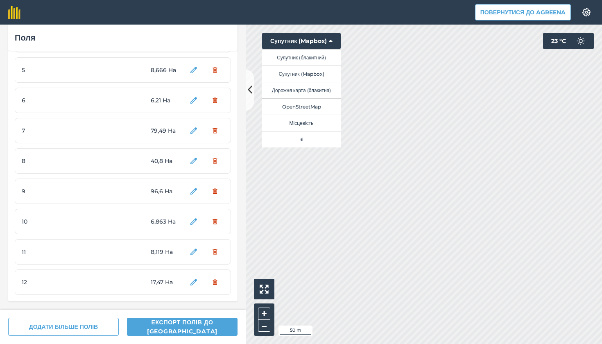
click at [314, 54] on button "Супутник (блакитний)" at bounding box center [301, 57] width 79 height 16
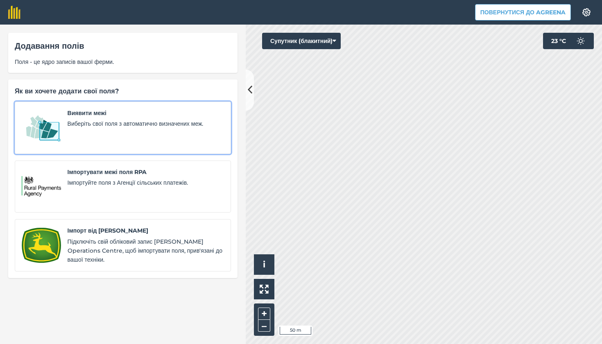
click at [135, 132] on div "Виявити межі Виберіть свої поля з автоматично визначених меж." at bounding box center [146, 127] width 156 height 38
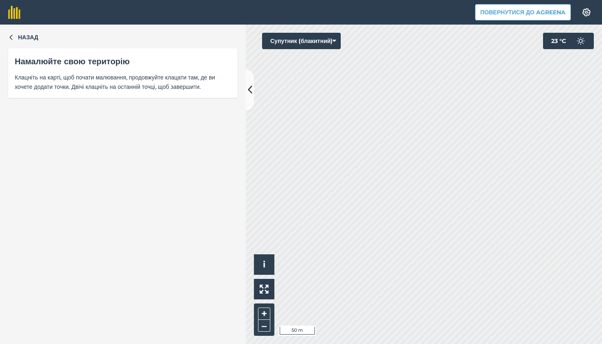
click at [307, 41] on button "Супутник (блакитний)" at bounding box center [301, 41] width 79 height 16
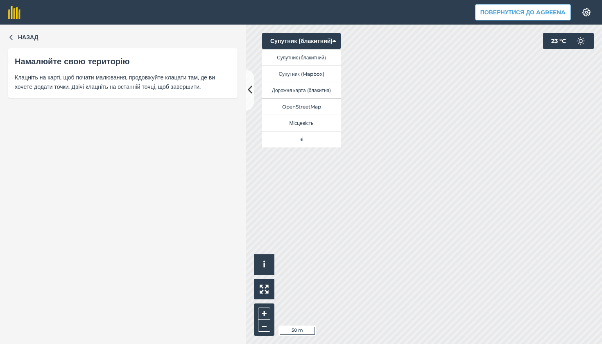
click at [303, 72] on button "Супутник (Mapbox)" at bounding box center [301, 73] width 79 height 16
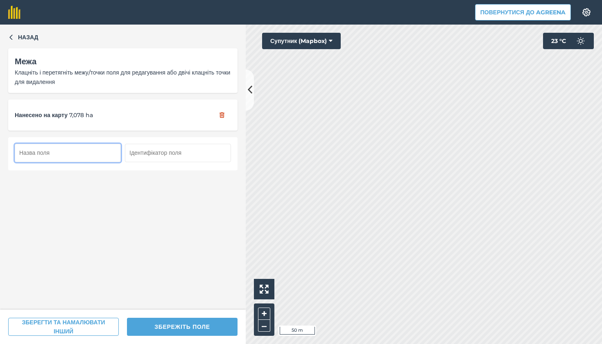
click at [84, 153] on input "text" at bounding box center [68, 153] width 106 height 18
type input "13"
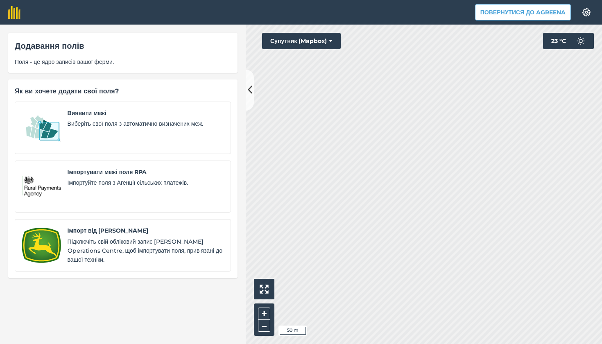
click at [95, 153] on div "Виявити межі Виберіть свої поля з автоматично визначених меж. Імпортувати межі …" at bounding box center [123, 187] width 216 height 170
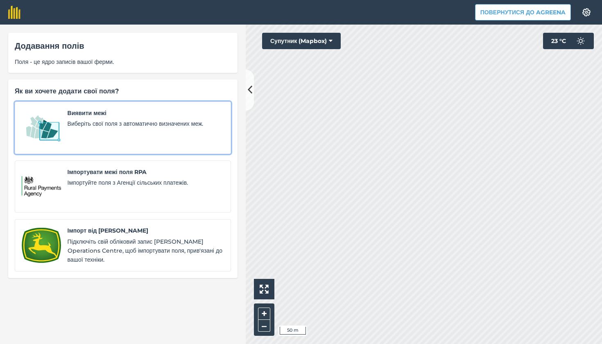
click at [98, 140] on div "Виявити межі Виберіть свої поля з автоматично визначених меж." at bounding box center [146, 127] width 156 height 38
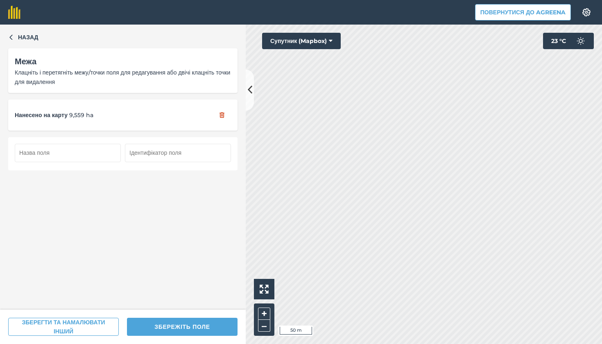
click at [104, 152] on input "text" at bounding box center [68, 153] width 106 height 18
type input "14"
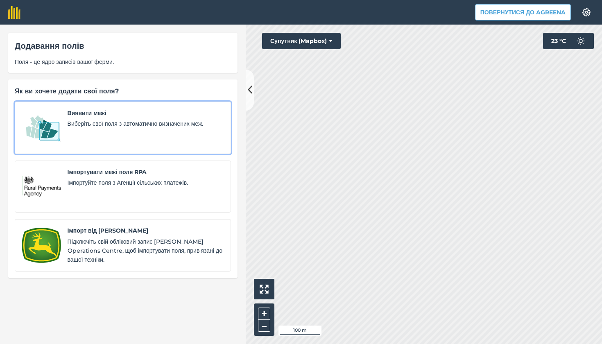
click at [118, 136] on div "Виявити межі Виберіть свої поля з автоматично визначених меж." at bounding box center [146, 127] width 156 height 38
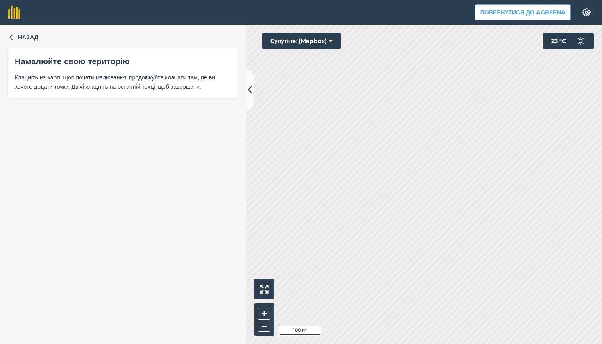
click at [297, 38] on button "Супутник (Mapbox)" at bounding box center [301, 41] width 79 height 16
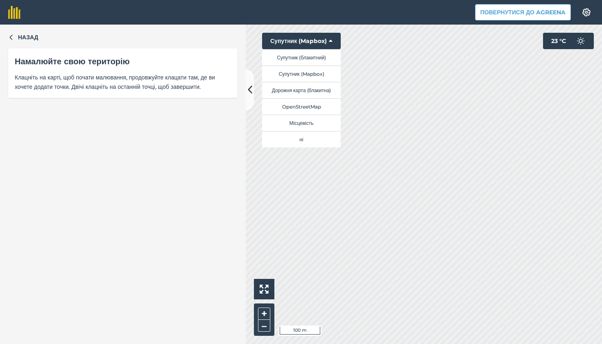
click at [304, 59] on button "Супутник (блакитний)" at bounding box center [301, 57] width 79 height 16
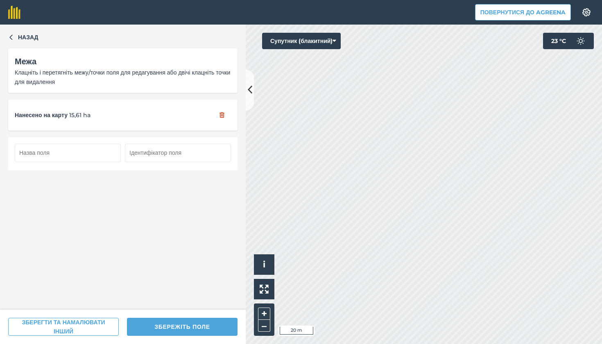
click at [97, 155] on input "text" at bounding box center [68, 153] width 106 height 18
type input "15"
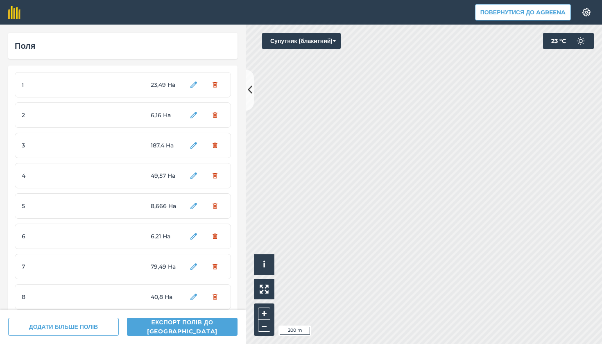
click at [314, 37] on button "Супутник (блакитний)" at bounding box center [301, 41] width 79 height 16
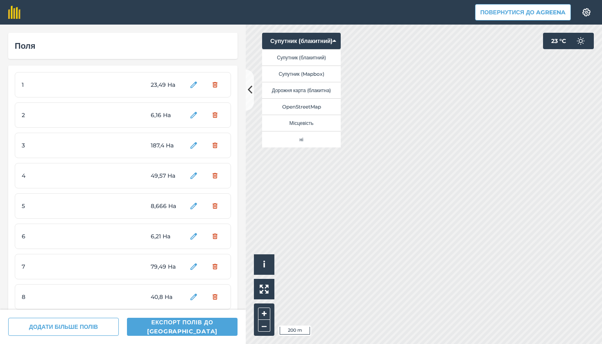
click at [313, 55] on button "Супутник (блакитний)" at bounding box center [301, 57] width 79 height 16
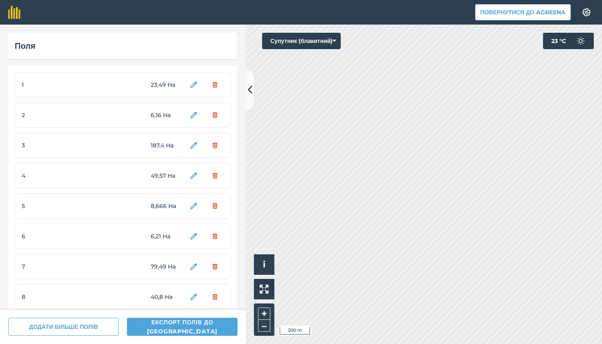
click at [314, 38] on button "Супутник (блакитний)" at bounding box center [301, 41] width 79 height 16
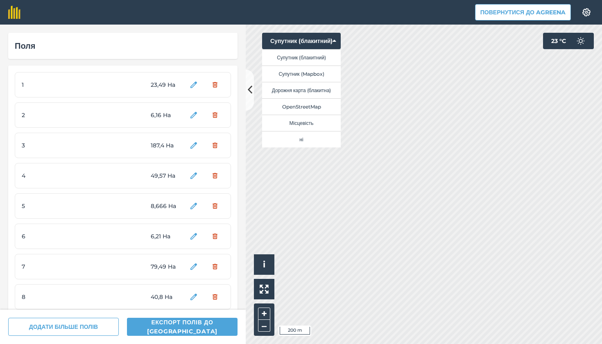
click at [318, 77] on button "Супутник (Mapbox)" at bounding box center [301, 73] width 79 height 16
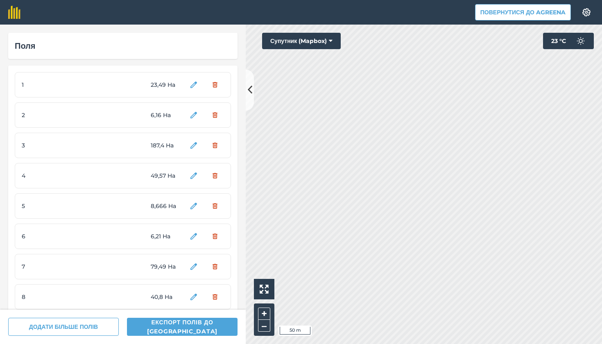
click at [303, 43] on button "Супутник (Mapbox)" at bounding box center [301, 41] width 79 height 16
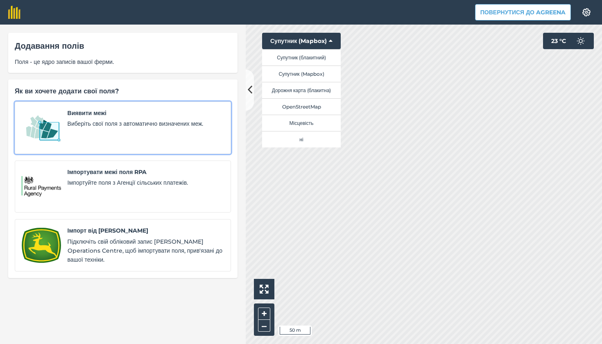
click at [149, 136] on div "Виявити межі Виберіть свої поля з автоматично визначених меж." at bounding box center [146, 127] width 156 height 38
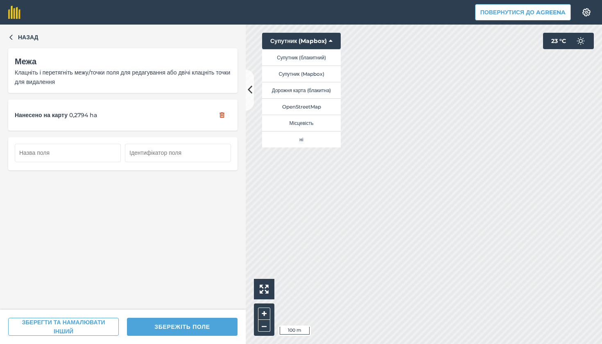
click at [325, 60] on button "Супутник (блакитний)" at bounding box center [301, 57] width 79 height 16
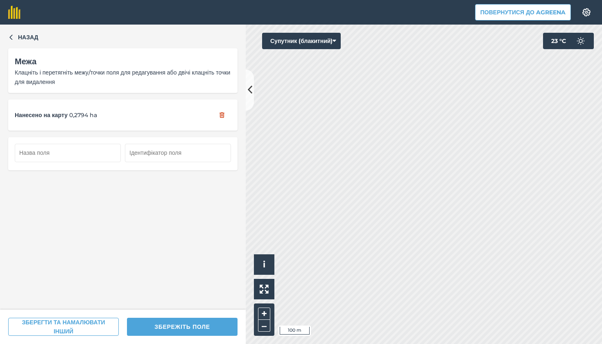
click at [327, 41] on button "Супутник (блакитний)" at bounding box center [301, 41] width 79 height 16
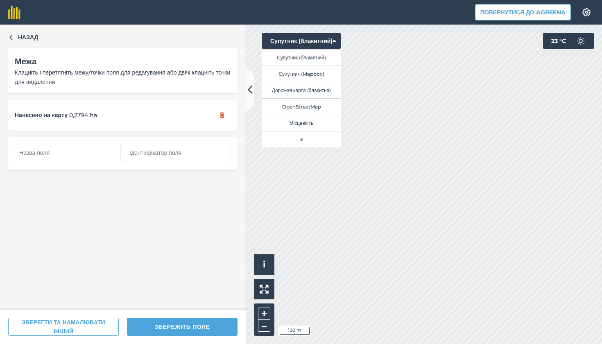
click at [327, 72] on button "Супутник (Mapbox)" at bounding box center [301, 73] width 79 height 16
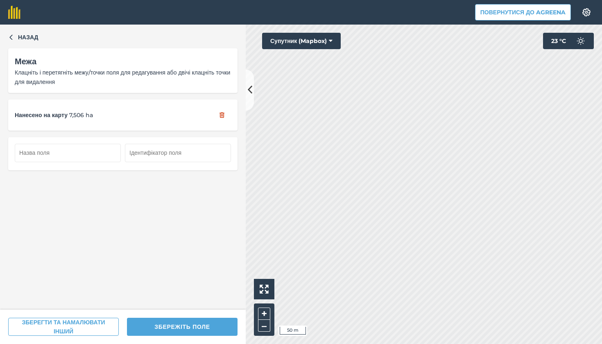
click at [321, 41] on button "Супутник (Mapbox)" at bounding box center [301, 41] width 79 height 16
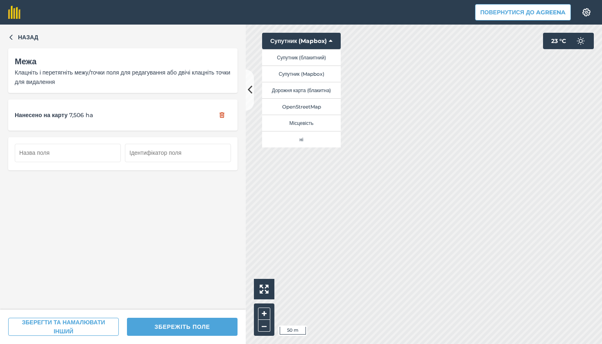
click at [324, 54] on button "Супутник (блакитний)" at bounding box center [301, 57] width 79 height 16
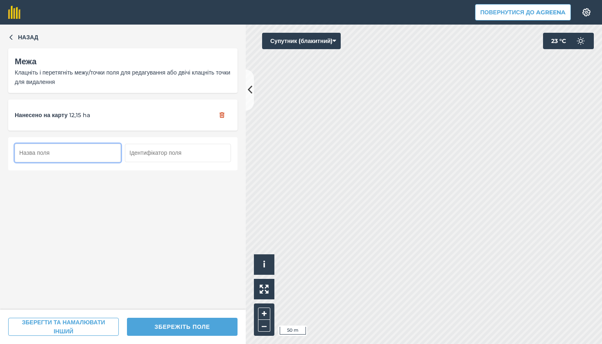
click at [93, 148] on input "text" at bounding box center [68, 153] width 106 height 18
type input "16"
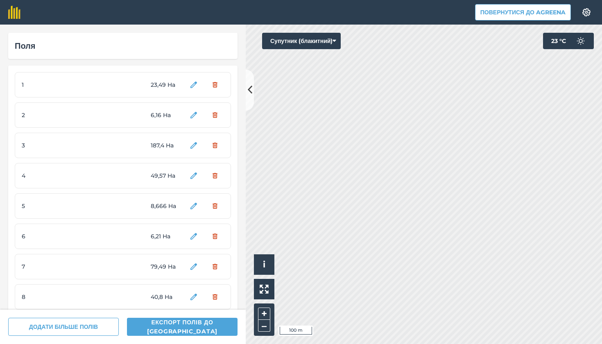
click at [311, 39] on button "Супутник (блакитний)" at bounding box center [301, 41] width 79 height 16
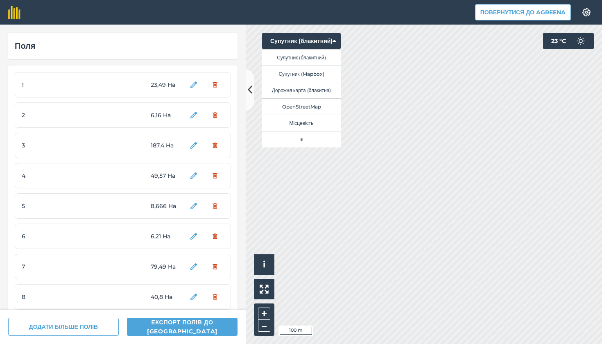
click at [311, 72] on button "Супутник (Mapbox)" at bounding box center [301, 73] width 79 height 16
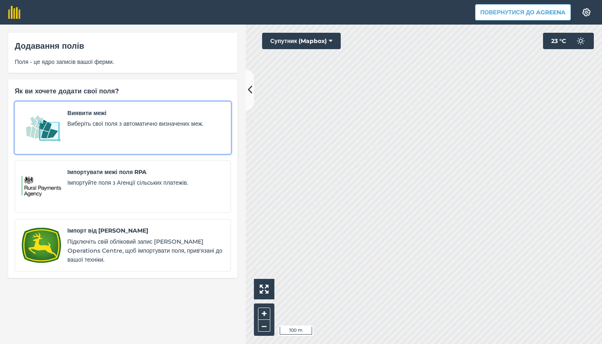
click at [137, 125] on span "Виберіть свої поля з автоматично визначених меж." at bounding box center [146, 123] width 156 height 9
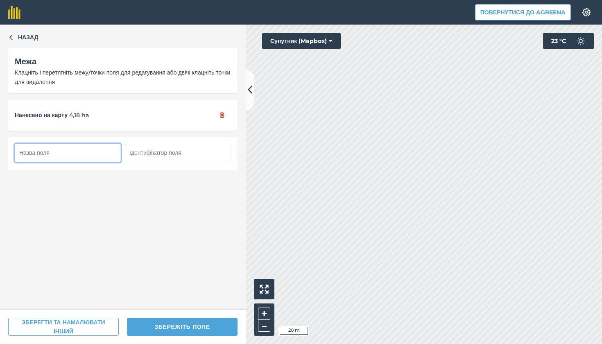
click at [75, 148] on input "text" at bounding box center [68, 153] width 106 height 18
type input "17"
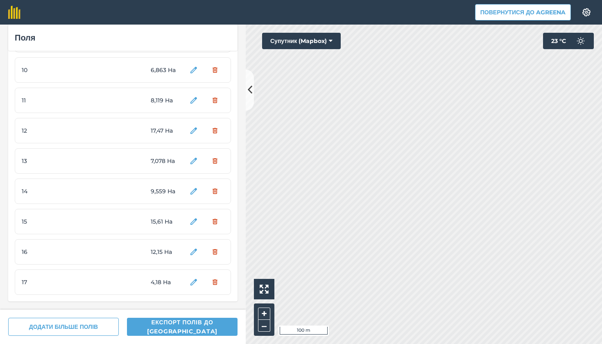
click at [285, 39] on button "Супутник (Mapbox)" at bounding box center [301, 41] width 79 height 16
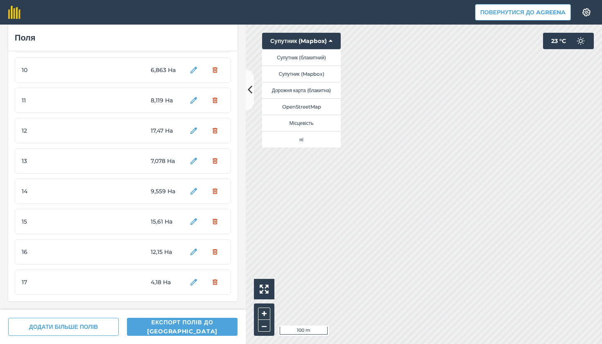
click at [300, 59] on button "Супутник (блакитний)" at bounding box center [301, 57] width 79 height 16
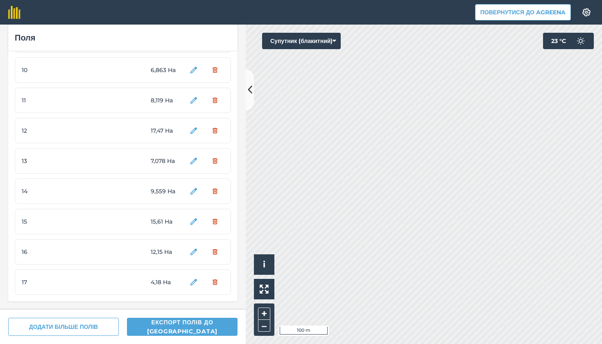
click at [306, 40] on button "Супутник (блакитний)" at bounding box center [301, 41] width 79 height 16
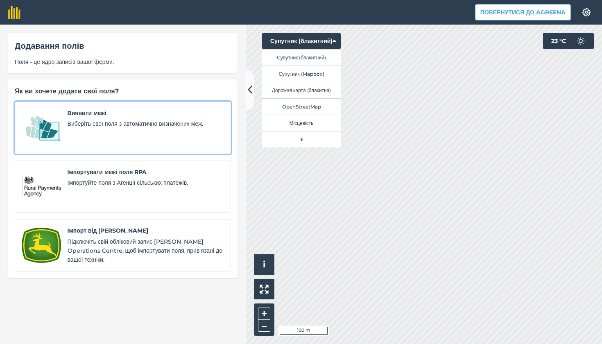
click at [180, 127] on span "Виберіть свої поля з автоматично визначених меж." at bounding box center [146, 123] width 156 height 9
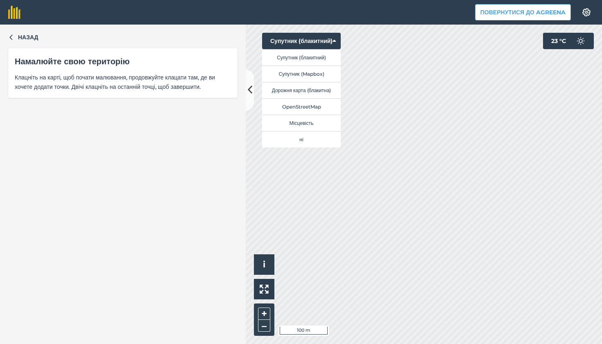
click at [291, 138] on button "ні" at bounding box center [301, 139] width 79 height 16
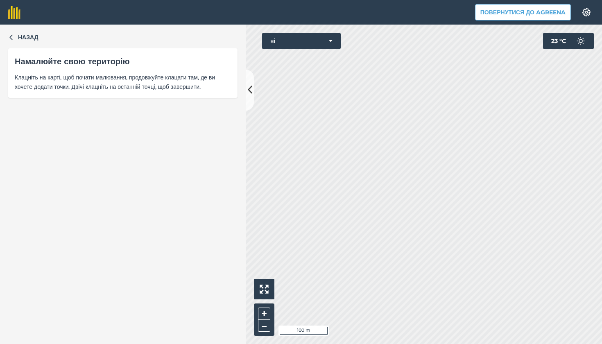
click at [303, 44] on button "ні" at bounding box center [301, 41] width 79 height 16
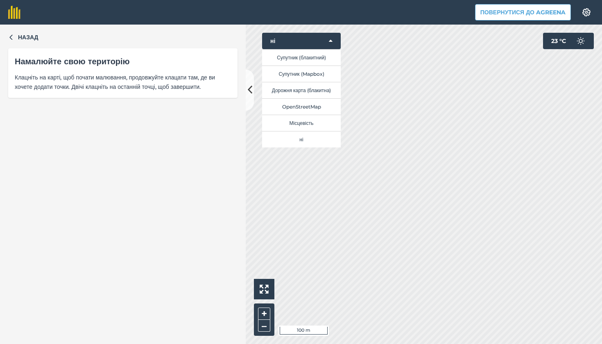
click at [305, 57] on button "Супутник (блакитний)" at bounding box center [301, 57] width 79 height 16
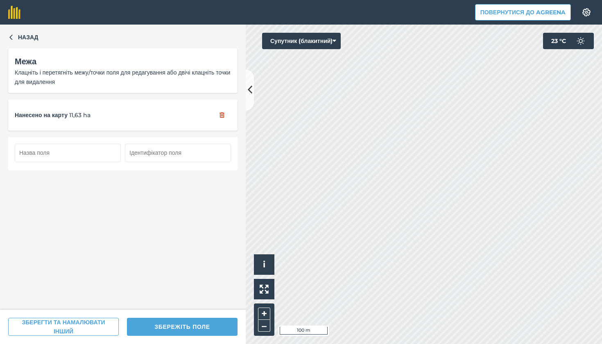
click at [74, 156] on input "text" at bounding box center [68, 153] width 106 height 18
type input "18"
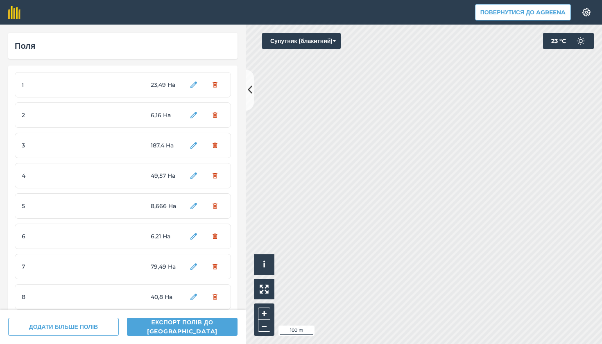
click at [311, 41] on button "Супутник (блакитний)" at bounding box center [301, 41] width 79 height 16
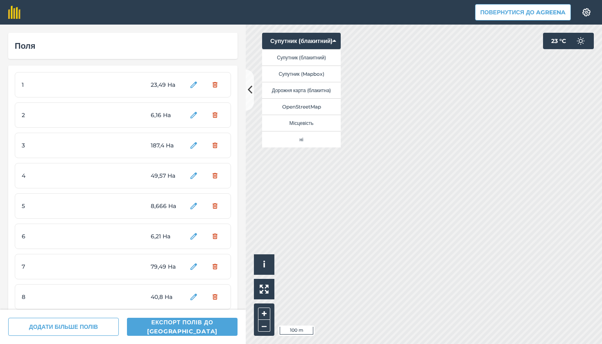
click at [318, 74] on button "Супутник (Mapbox)" at bounding box center [301, 73] width 79 height 16
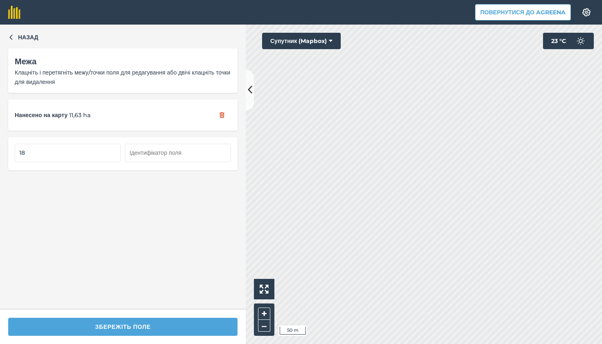
click at [210, 191] on div "Назад Межа Клацніть і перетягніть межу/точки поля для редагування або двічі кла…" at bounding box center [301, 184] width 602 height 319
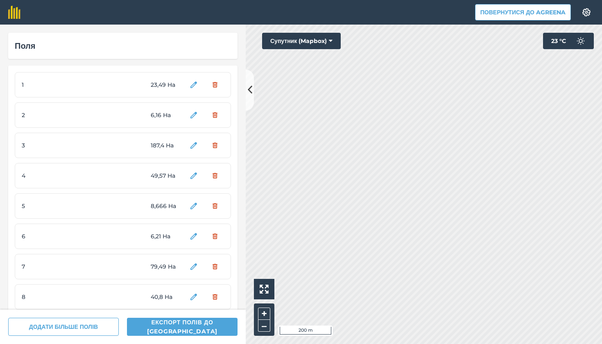
click at [293, 43] on button "Супутник (Mapbox)" at bounding box center [301, 41] width 79 height 16
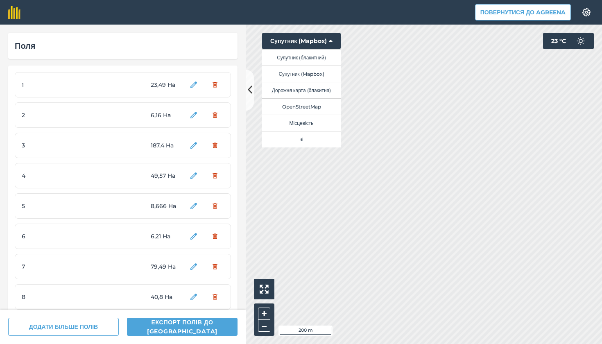
click at [307, 58] on button "Супутник (блакитний)" at bounding box center [301, 57] width 79 height 16
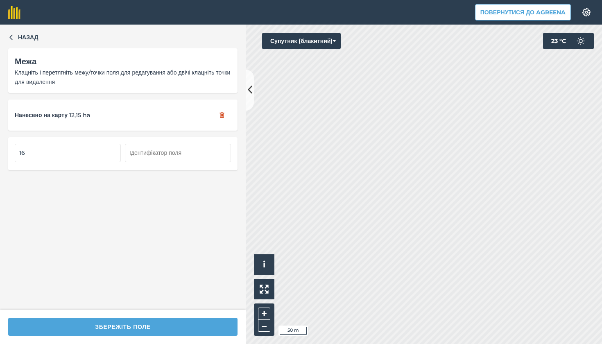
click at [210, 159] on div "Назад Межа Клацніть і перетягніть межу/точки поля для редагування або двічі кла…" at bounding box center [301, 184] width 602 height 319
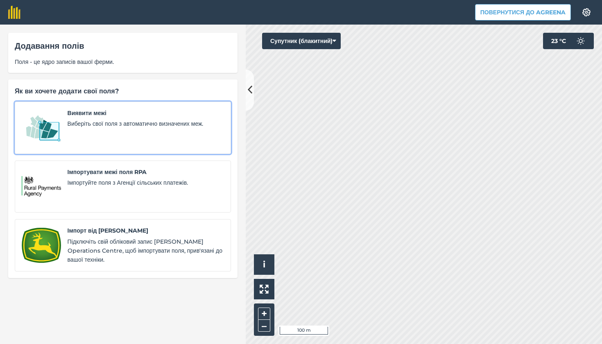
click at [109, 125] on span "Виберіть свої поля з автоматично визначених меж." at bounding box center [146, 123] width 156 height 9
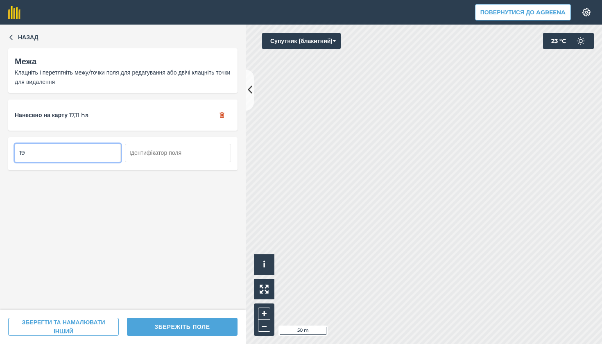
type input "19"
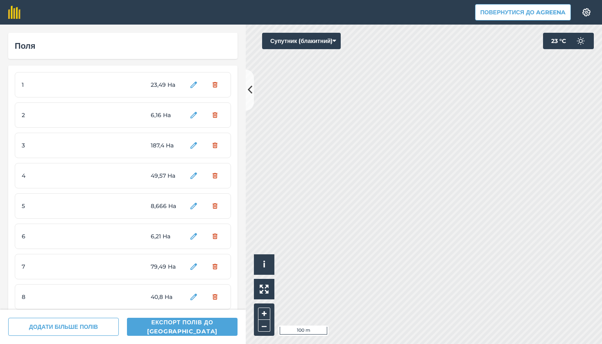
click at [292, 38] on button "Супутник (блакитний)" at bounding box center [301, 41] width 79 height 16
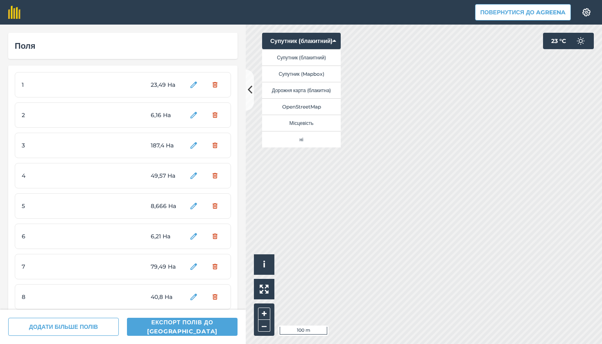
click at [310, 72] on button "Супутник (Mapbox)" at bounding box center [301, 73] width 79 height 16
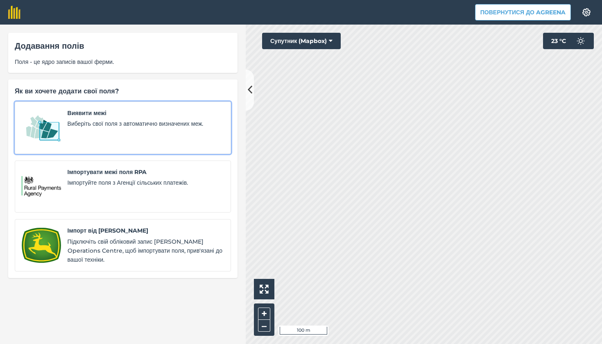
click at [130, 129] on div "Виявити межі Виберіть свої поля з автоматично визначених меж." at bounding box center [146, 127] width 156 height 38
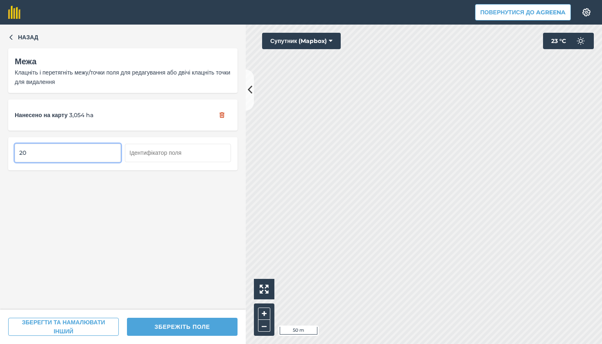
type input "20"
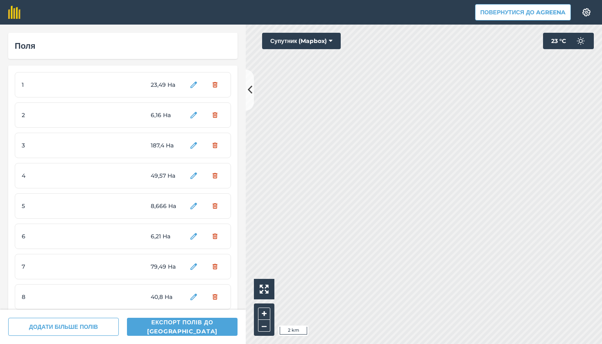
click at [318, 42] on button "Супутник (Mapbox)" at bounding box center [301, 41] width 79 height 16
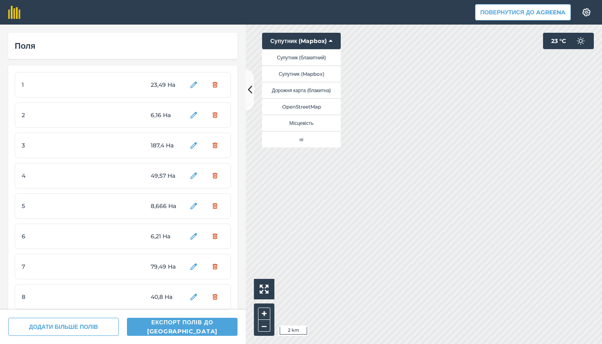
click at [316, 59] on button "Супутник (блакитний)" at bounding box center [301, 57] width 79 height 16
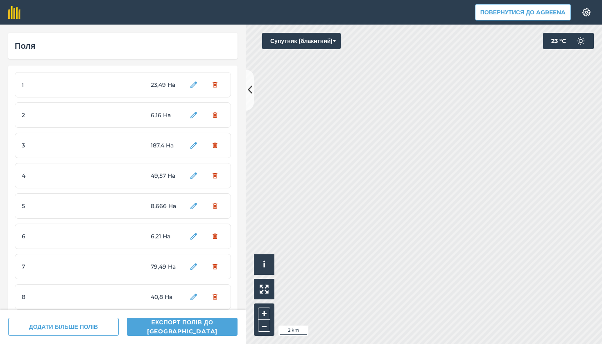
click at [319, 36] on button "Супутник (блакитний)" at bounding box center [301, 41] width 79 height 16
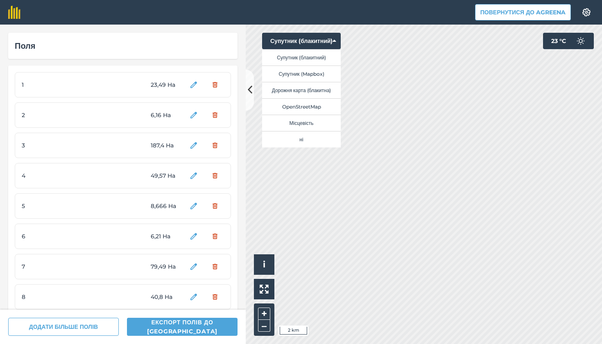
click at [321, 93] on button "Дорожня карта (блакитна)" at bounding box center [301, 90] width 79 height 16
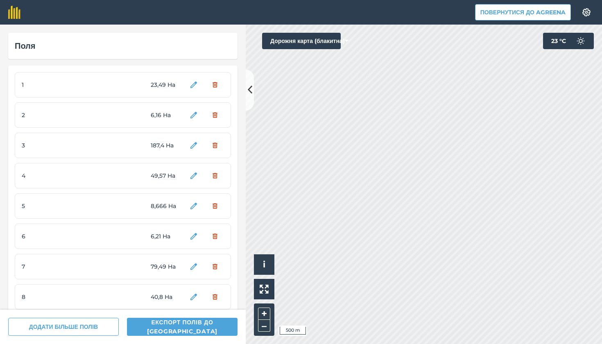
click at [329, 43] on button "Дорожня карта (блакитна)" at bounding box center [301, 41] width 79 height 16
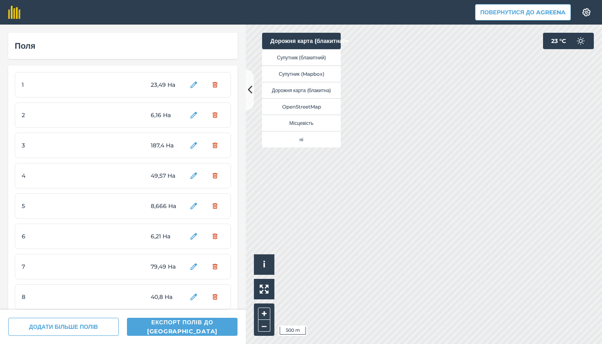
click at [324, 71] on button "Супутник (Mapbox)" at bounding box center [301, 73] width 79 height 16
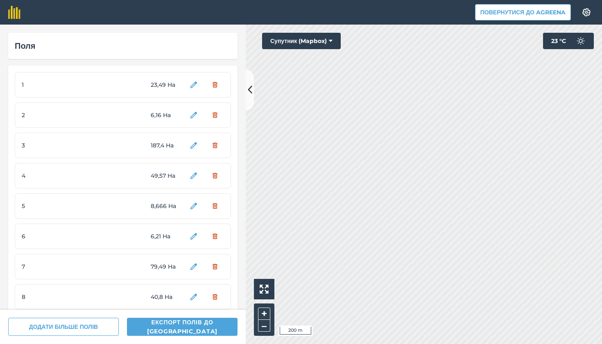
click at [310, 41] on button "Супутник (Mapbox)" at bounding box center [301, 41] width 79 height 16
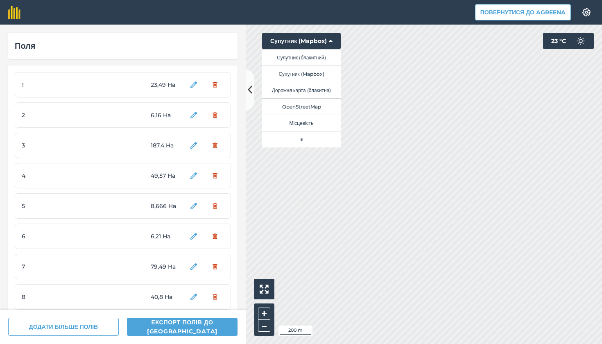
click at [321, 58] on button "Супутник (блакитний)" at bounding box center [301, 57] width 79 height 16
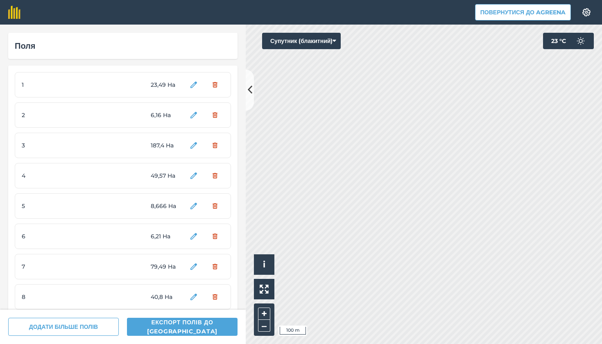
click at [296, 43] on button "Супутник (блакитний)" at bounding box center [301, 41] width 79 height 16
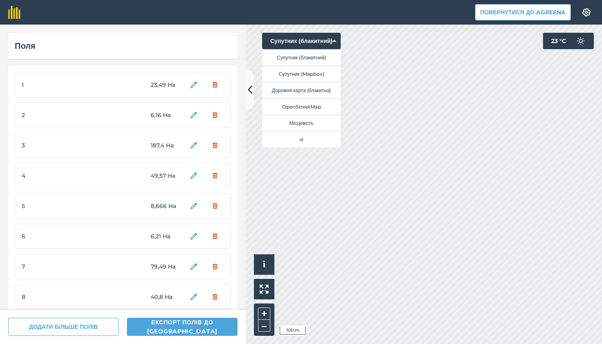
click at [313, 77] on button "Супутник (Mapbox)" at bounding box center [301, 73] width 79 height 16
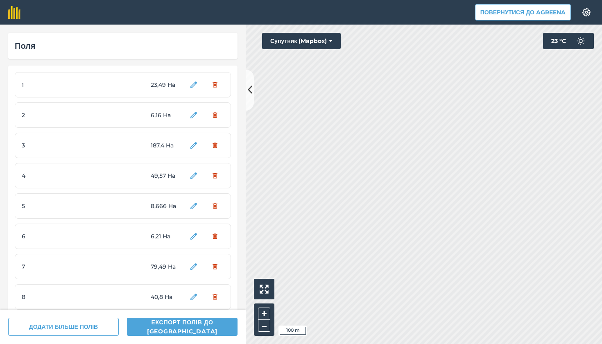
click at [315, 44] on button "Супутник (Mapbox)" at bounding box center [301, 41] width 79 height 16
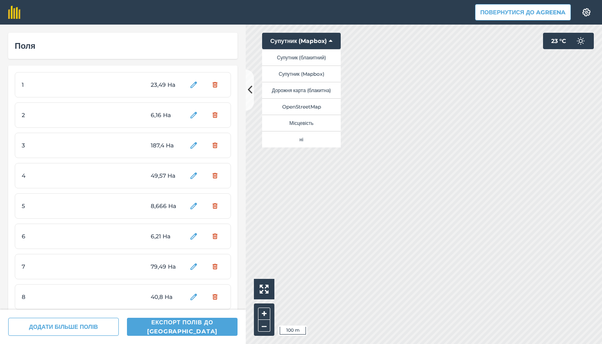
click at [320, 56] on button "Супутник (блакитний)" at bounding box center [301, 57] width 79 height 16
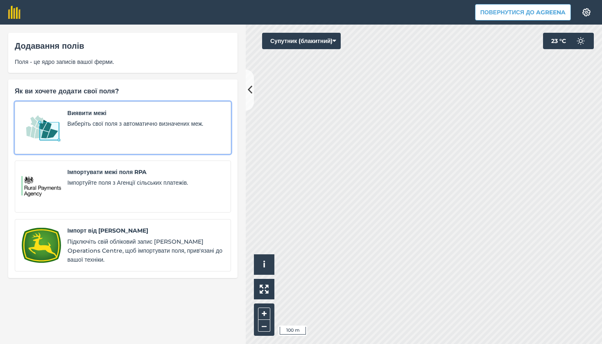
click at [137, 118] on div "Виявити межі Виберіть свої поля з автоматично визначених меж." at bounding box center [146, 127] width 156 height 38
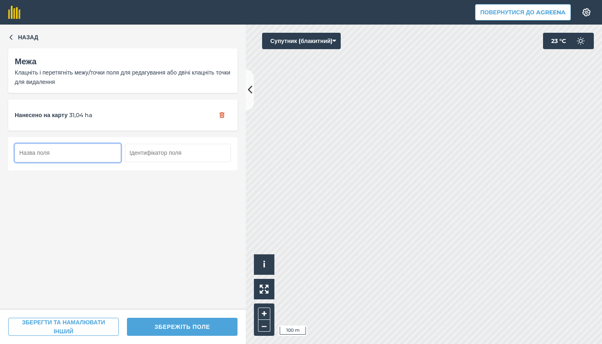
click at [72, 147] on input "text" at bounding box center [68, 153] width 106 height 18
type input "21"
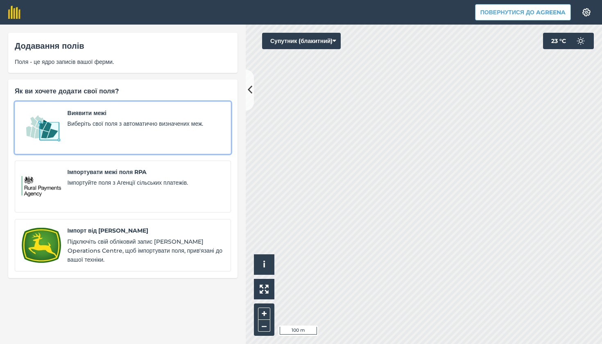
click at [152, 142] on div "Виявити межі Виберіть свої поля з автоматично визначених меж." at bounding box center [146, 127] width 156 height 38
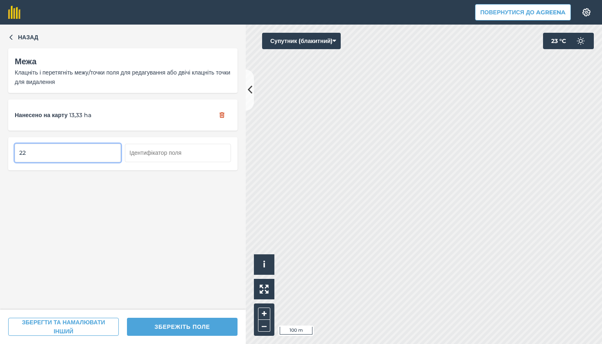
type input "22"
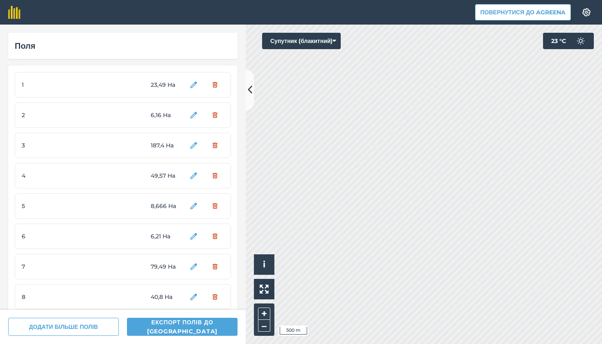
click at [598, 0] on html "Повернутися до Agreena Налаштування Map printing is not available on our free p…" at bounding box center [301, 172] width 602 height 344
click at [537, 0] on html "Повернутися до Agreena Налаштування Map printing is not available on our free p…" at bounding box center [301, 172] width 602 height 344
click at [423, 0] on html "Повернутися до Agreena Налаштування Map printing is not available on our free p…" at bounding box center [301, 172] width 602 height 344
click at [551, 0] on html "Повернутися до Agreena Налаштування Map printing is not available on our free p…" at bounding box center [301, 172] width 602 height 344
click at [307, 46] on button "Супутник (блакитний)" at bounding box center [301, 41] width 79 height 16
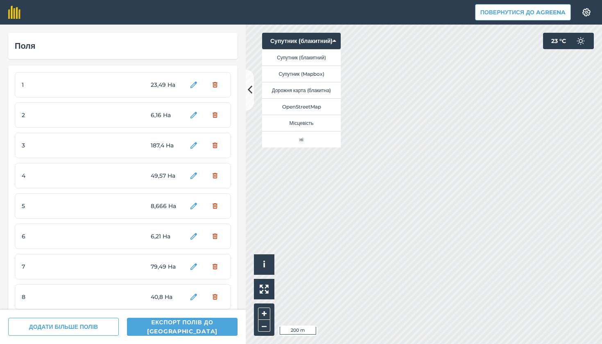
click at [315, 69] on button "Супутник (Mapbox)" at bounding box center [301, 73] width 79 height 16
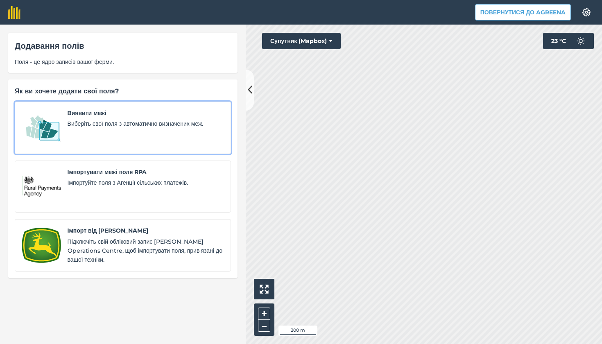
click at [198, 138] on div "Виявити межі Виберіть свої поля з автоматично визначених меж." at bounding box center [146, 127] width 156 height 38
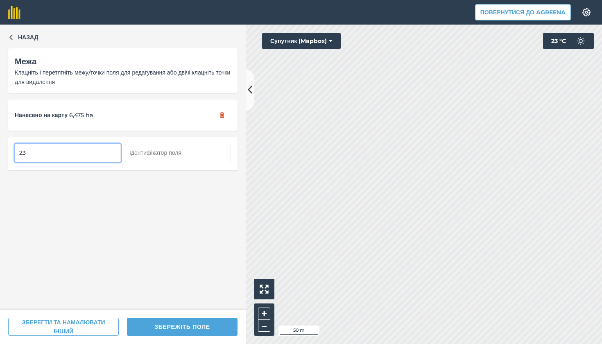
type input "23"
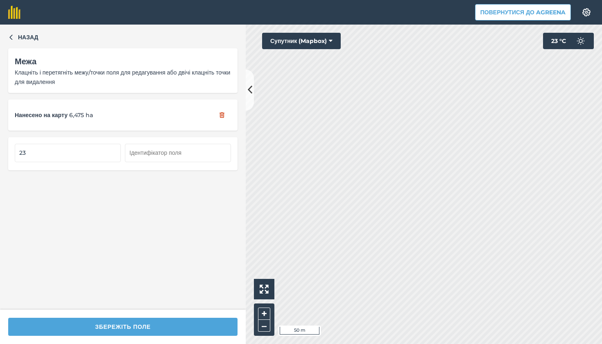
click at [232, 113] on div "Назад Межа Клацніть і перетягніть межу/точки поля для редагування або двічі кла…" at bounding box center [301, 184] width 602 height 319
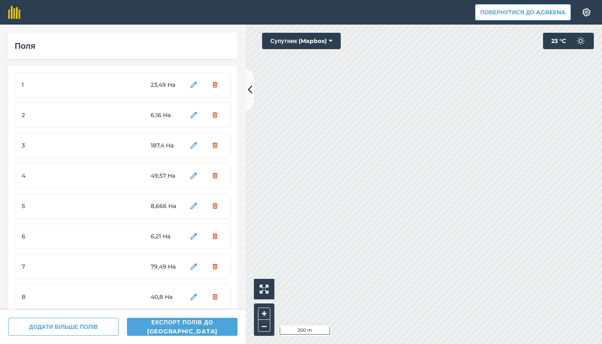
click at [329, 44] on button "Супутник (Mapbox)" at bounding box center [301, 41] width 79 height 16
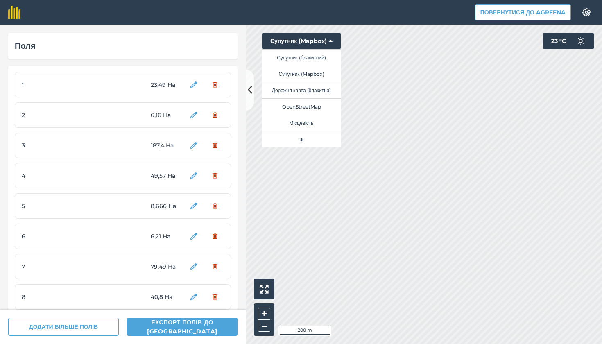
click at [325, 58] on button "Супутник (блакитний)" at bounding box center [301, 57] width 79 height 16
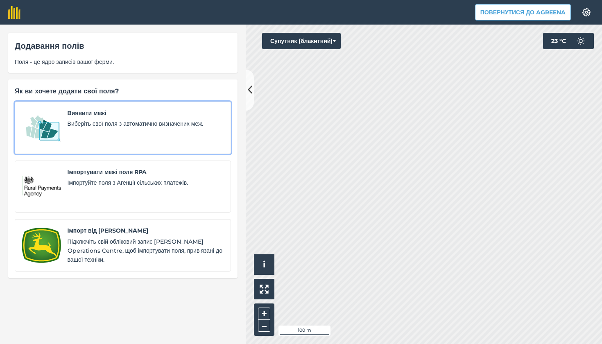
click at [132, 149] on link "Виявити межі Виберіть свої поля з автоматично визначених меж." at bounding box center [123, 128] width 216 height 52
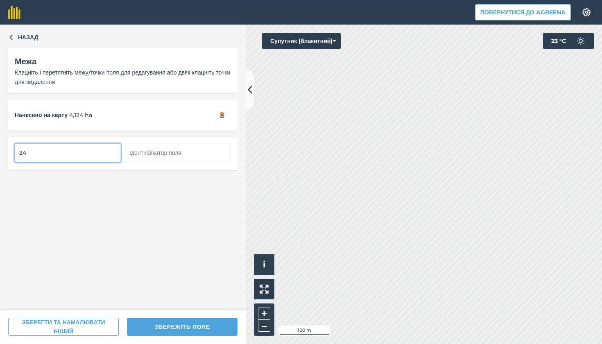
type input "24"
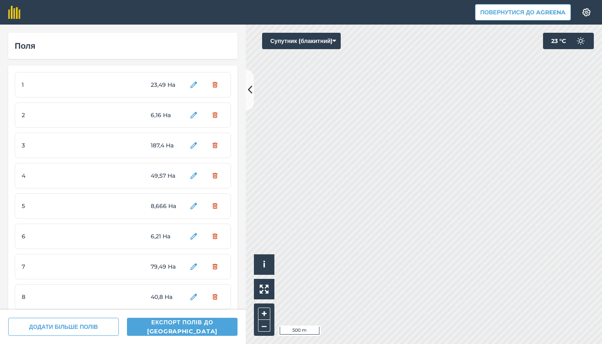
click at [541, 3] on div "Повернутися до Agreena Налаштування Map printing is not available on our free p…" at bounding box center [301, 172] width 602 height 344
click at [314, 45] on button "Супутник (блакитний)" at bounding box center [301, 41] width 79 height 16
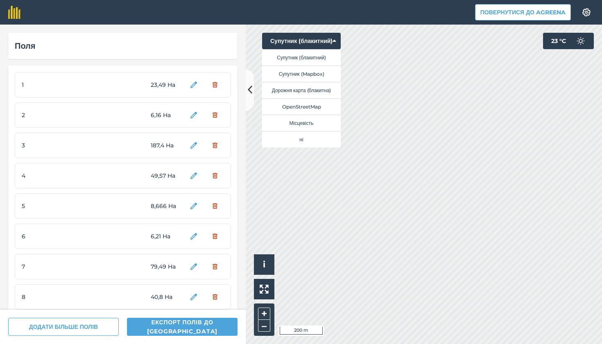
click at [324, 74] on button "Супутник (Mapbox)" at bounding box center [301, 73] width 79 height 16
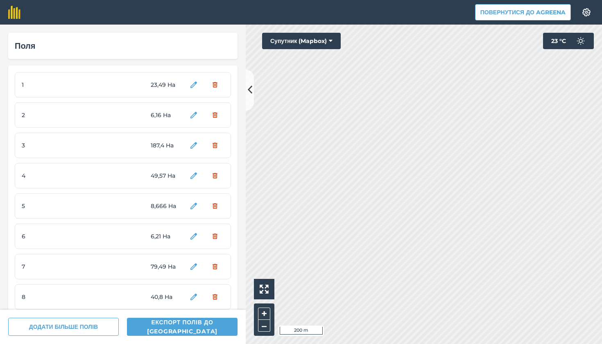
click at [332, 41] on icon at bounding box center [331, 41] width 4 height 8
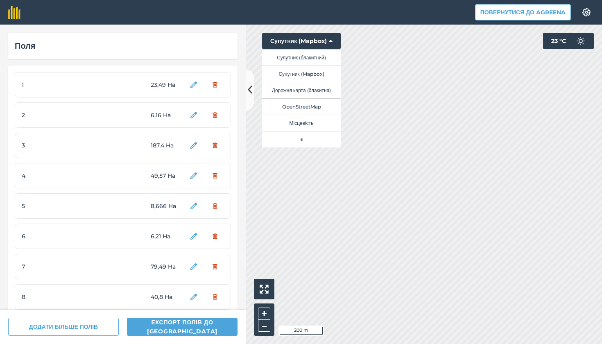
click at [324, 60] on button "Супутник (блакитний)" at bounding box center [301, 57] width 79 height 16
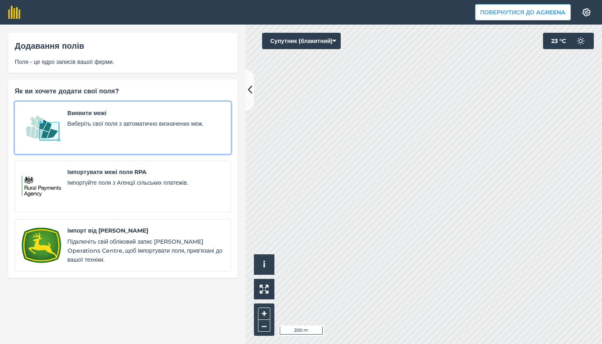
click at [174, 143] on div "Виявити межі Виберіть свої поля з автоматично визначених меж." at bounding box center [146, 127] width 156 height 38
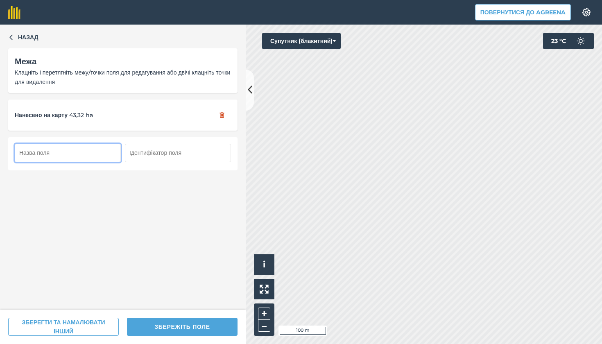
click at [99, 149] on input "text" at bounding box center [68, 153] width 106 height 18
type input "25"
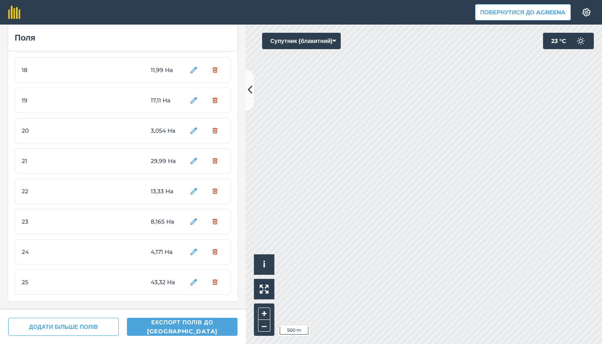
click at [323, 41] on button "Супутник (блакитний)" at bounding box center [301, 41] width 79 height 16
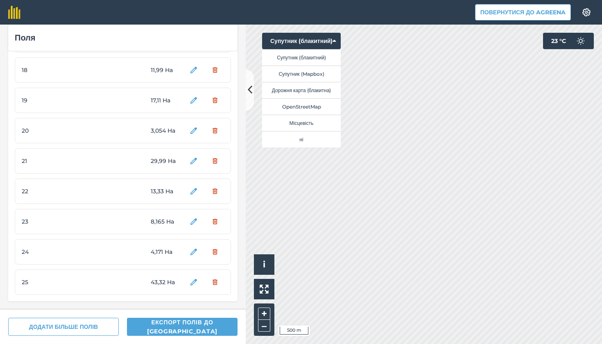
click at [329, 90] on button "Дорожня карта (блакитна)" at bounding box center [301, 90] width 79 height 16
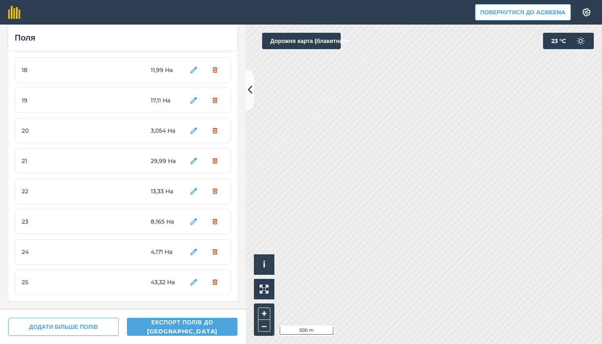
click at [329, 41] on button "Дорожня карта (блакитна)" at bounding box center [301, 41] width 79 height 16
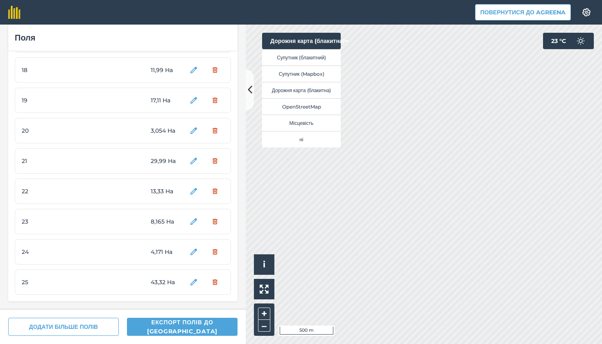
click at [316, 61] on button "Супутник (блакитний)" at bounding box center [301, 57] width 79 height 16
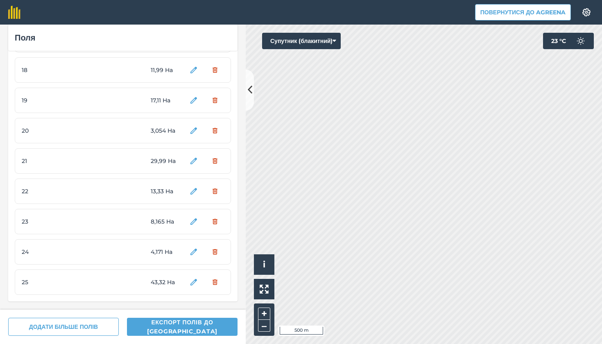
click at [316, 44] on button "Супутник (блакитний)" at bounding box center [301, 41] width 79 height 16
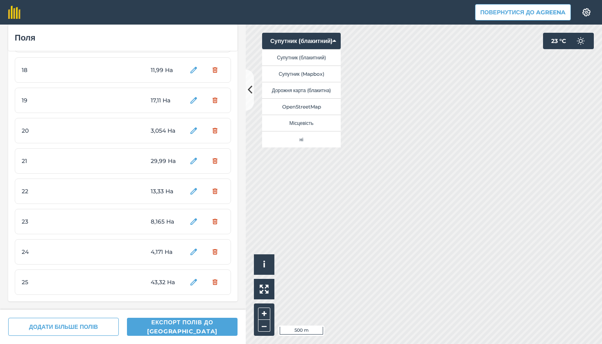
click at [318, 72] on button "Супутник (Mapbox)" at bounding box center [301, 73] width 79 height 16
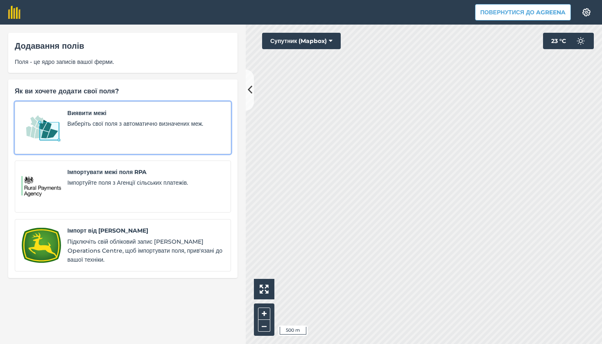
click at [214, 142] on div "Виявити межі Виберіть свої поля з автоматично визначених меж." at bounding box center [146, 127] width 156 height 38
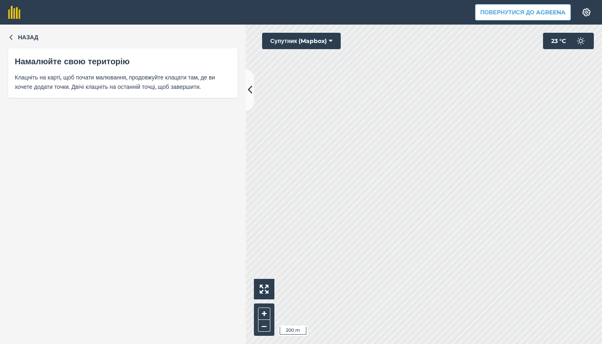
click at [293, 44] on button "Супутник (Mapbox)" at bounding box center [301, 41] width 79 height 16
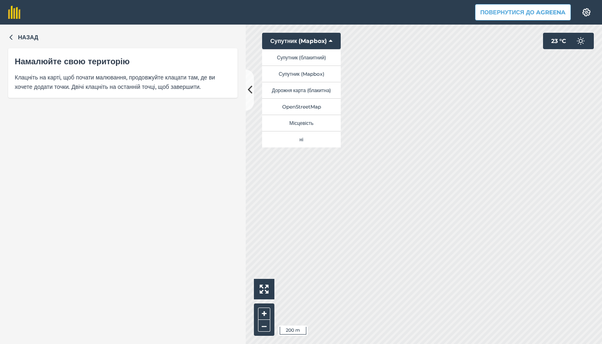
click at [307, 59] on button "Супутник (блакитний)" at bounding box center [301, 57] width 79 height 16
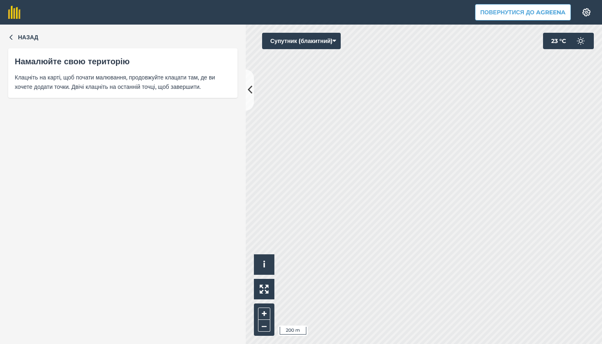
click at [302, 42] on button "Супутник (блакитний)" at bounding box center [301, 41] width 79 height 16
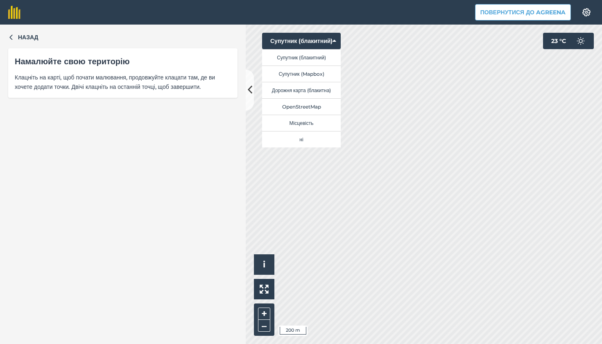
click at [317, 70] on button "Супутник (Mapbox)" at bounding box center [301, 73] width 79 height 16
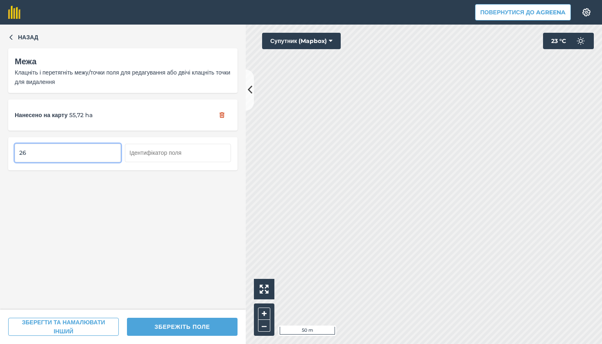
type input "26"
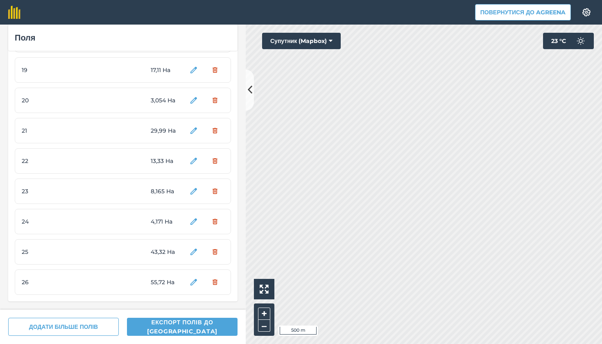
click at [298, 43] on button "Супутник (Mapbox)" at bounding box center [301, 41] width 79 height 16
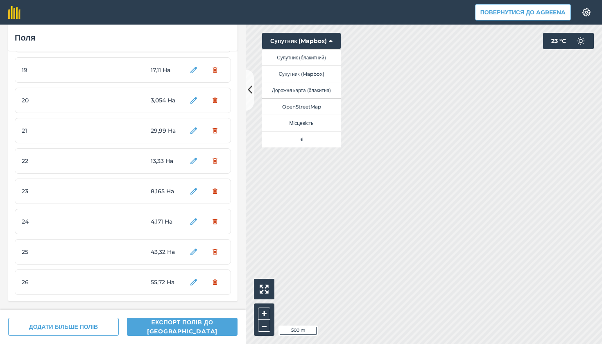
click at [307, 58] on button "Супутник (блакитний)" at bounding box center [301, 57] width 79 height 16
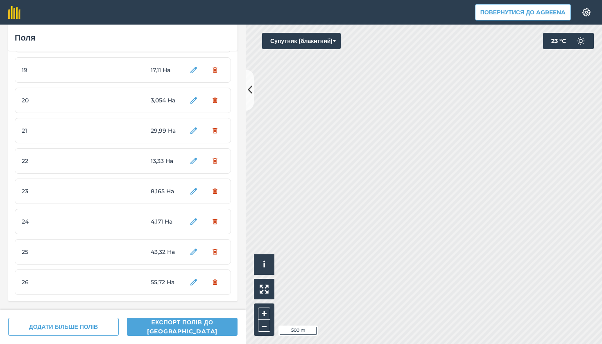
click at [313, 39] on button "Супутник (блакитний)" at bounding box center [301, 41] width 79 height 16
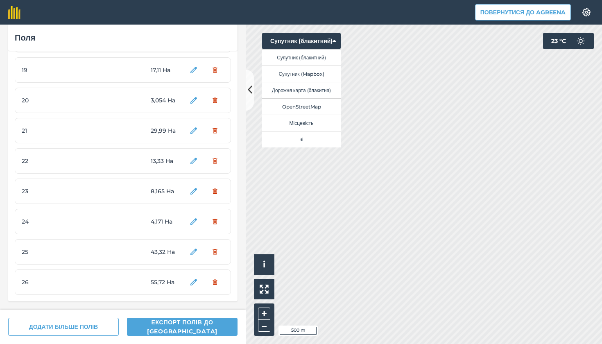
click at [321, 72] on button "Супутник (Mapbox)" at bounding box center [301, 73] width 79 height 16
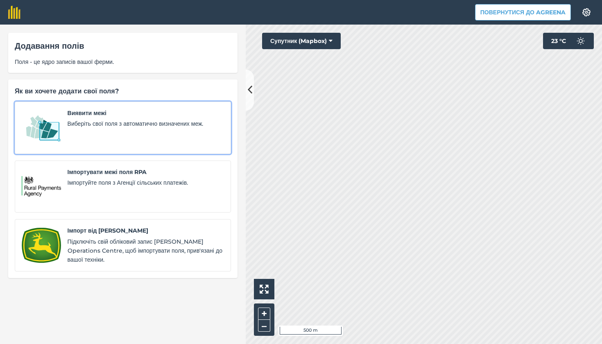
click at [110, 110] on span "Виявити межі" at bounding box center [146, 112] width 156 height 9
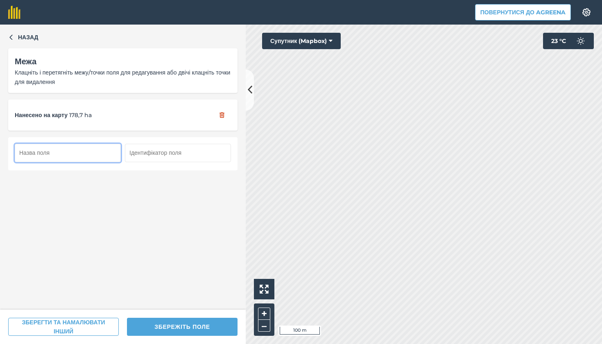
click at [101, 155] on input "text" at bounding box center [68, 153] width 106 height 18
type input "27"
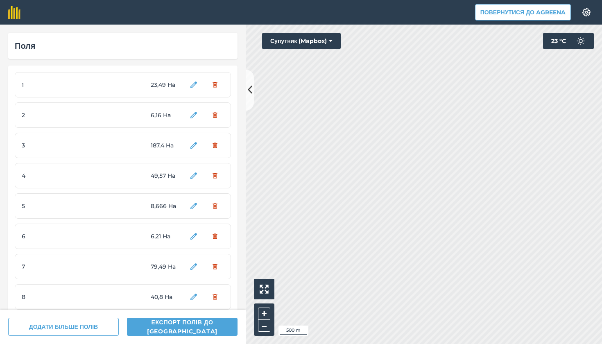
click at [318, 42] on button "Супутник (Mapbox)" at bounding box center [301, 41] width 79 height 16
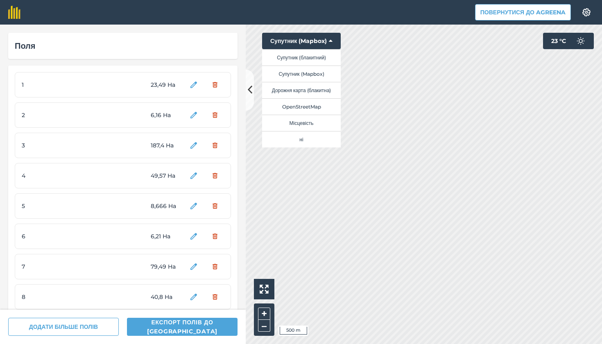
click at [322, 57] on button "Супутник (блакитний)" at bounding box center [301, 57] width 79 height 16
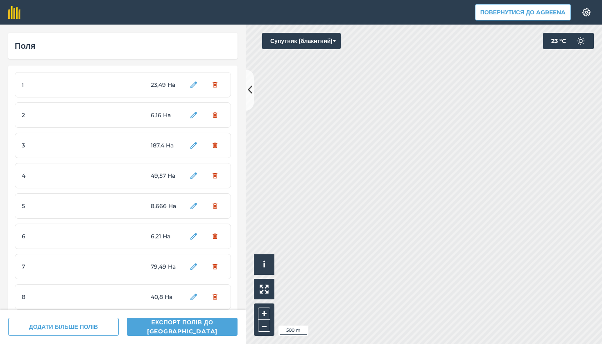
click at [328, 40] on button "Супутник (блакитний)" at bounding box center [301, 41] width 79 height 16
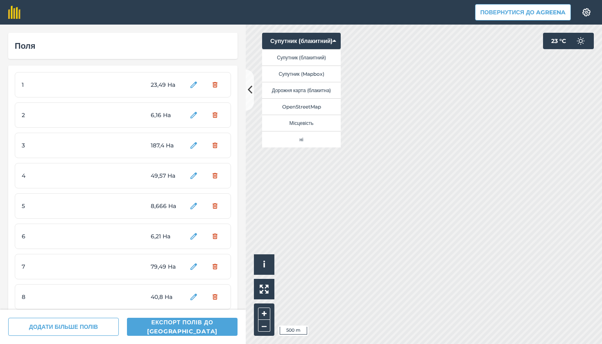
click at [326, 77] on button "Супутник (Mapbox)" at bounding box center [301, 73] width 79 height 16
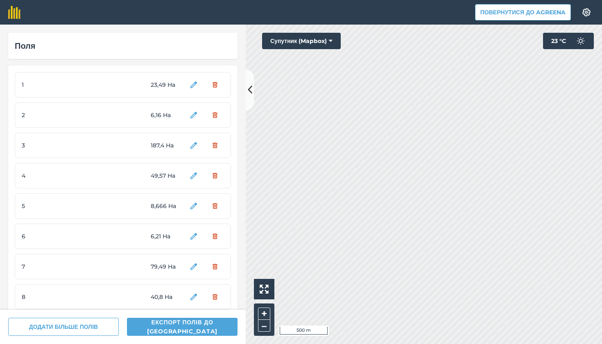
click at [313, 44] on button "Супутник (Mapbox)" at bounding box center [301, 41] width 79 height 16
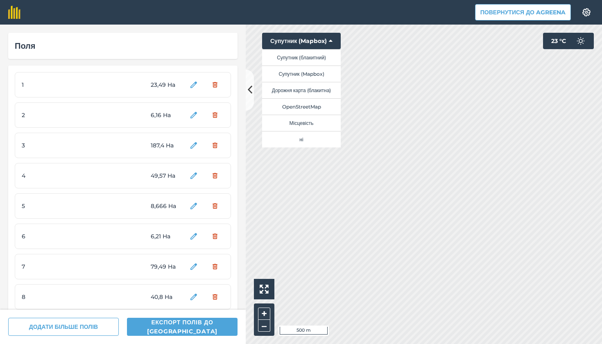
click at [323, 59] on button "Супутник (блакитний)" at bounding box center [301, 57] width 79 height 16
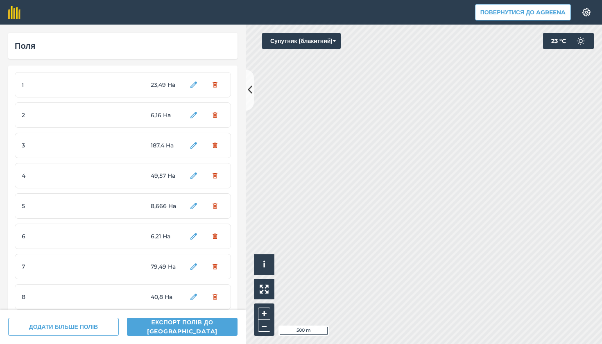
click at [325, 45] on button "Супутник (блакитний)" at bounding box center [301, 41] width 79 height 16
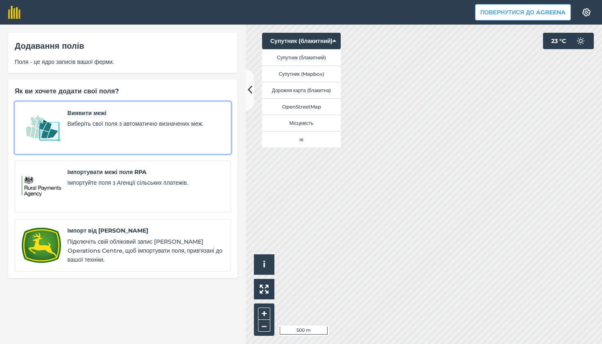
click at [128, 120] on span "Виберіть свої поля з автоматично визначених меж." at bounding box center [146, 123] width 156 height 9
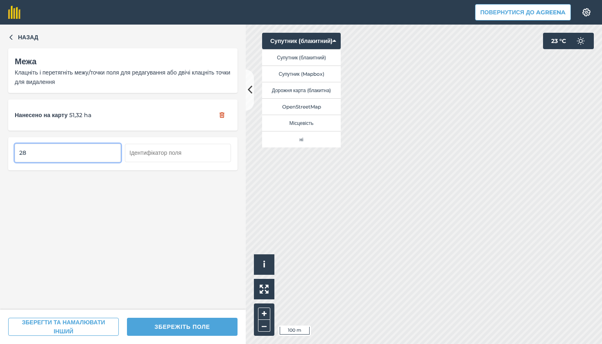
type input "28"
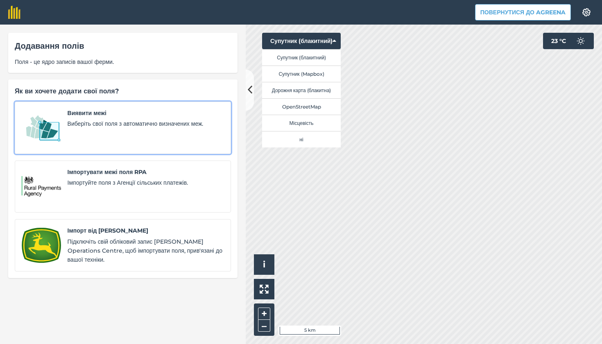
click at [147, 144] on div "Виявити межі Виберіть свої поля з автоматично визначених меж." at bounding box center [146, 127] width 156 height 38
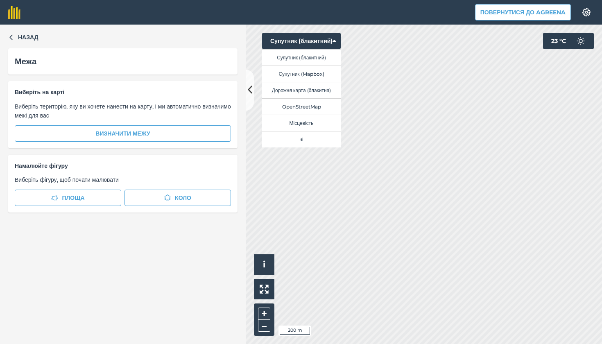
click at [309, 73] on button "Супутник (Mapbox)" at bounding box center [301, 73] width 79 height 16
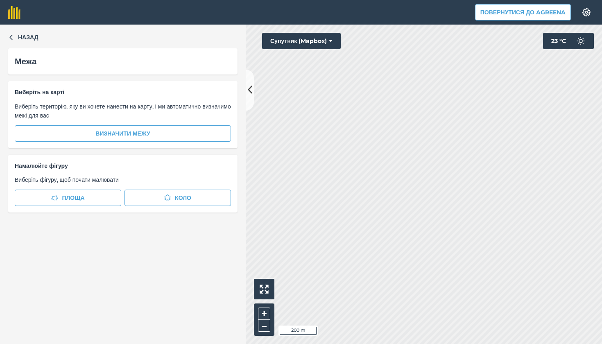
click at [322, 41] on button "Супутник (Mapbox)" at bounding box center [301, 41] width 79 height 16
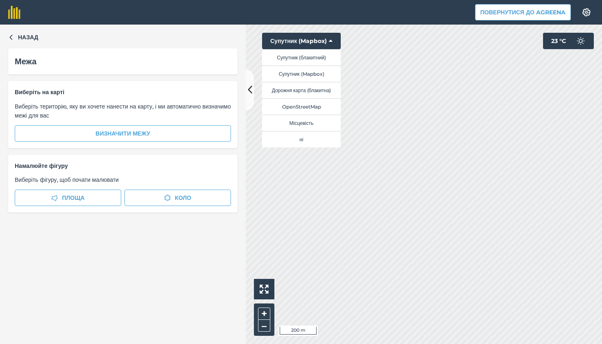
click at [322, 59] on button "Супутник (блакитний)" at bounding box center [301, 57] width 79 height 16
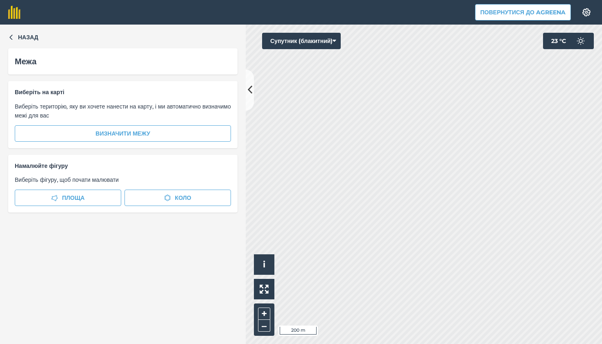
click at [311, 36] on button "Супутник (блакитний)" at bounding box center [301, 41] width 79 height 16
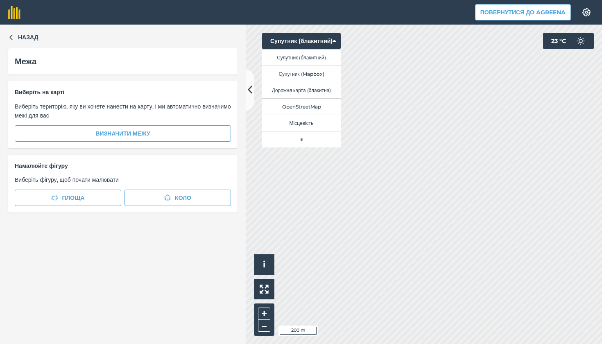
click at [314, 72] on button "Супутник (Mapbox)" at bounding box center [301, 73] width 79 height 16
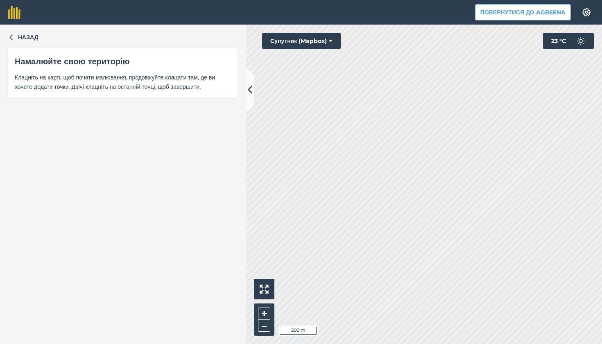
click at [291, 38] on button "Супутник (Mapbox)" at bounding box center [301, 41] width 79 height 16
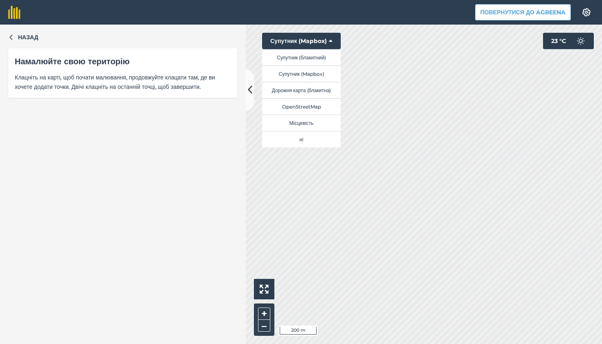
click at [321, 57] on button "Супутник (блакитний)" at bounding box center [301, 57] width 79 height 16
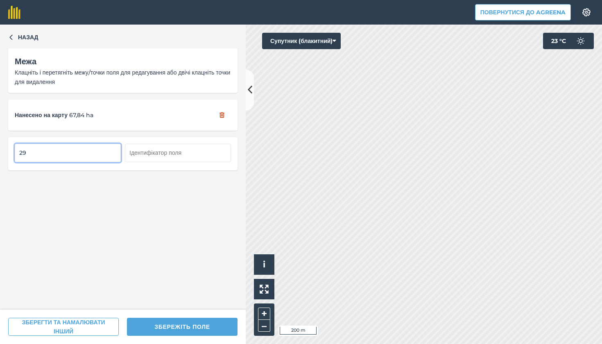
type input "29"
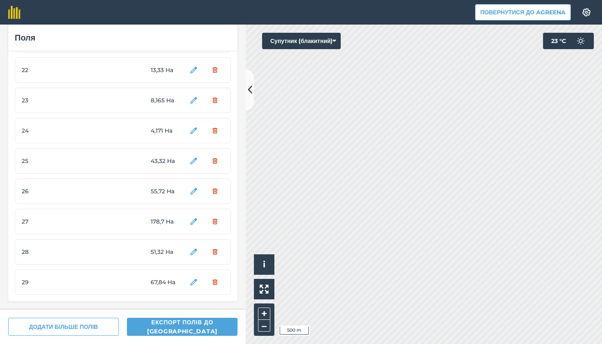
click at [313, 43] on button "Супутник (блакитний)" at bounding box center [301, 41] width 79 height 16
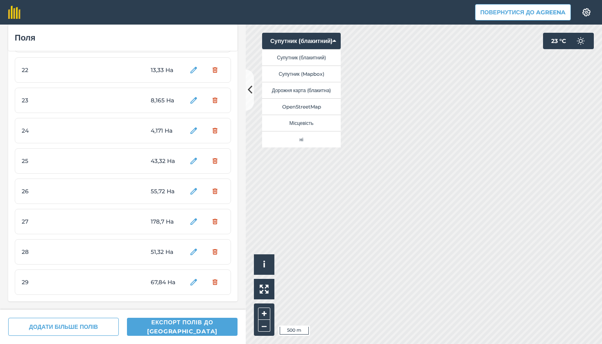
click at [323, 71] on button "Супутник (Mapbox)" at bounding box center [301, 73] width 79 height 16
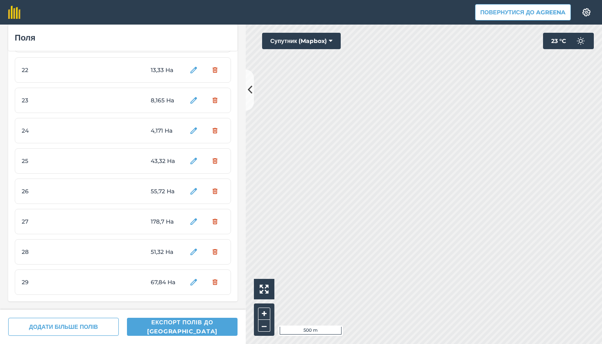
click at [331, 43] on icon at bounding box center [331, 41] width 4 height 8
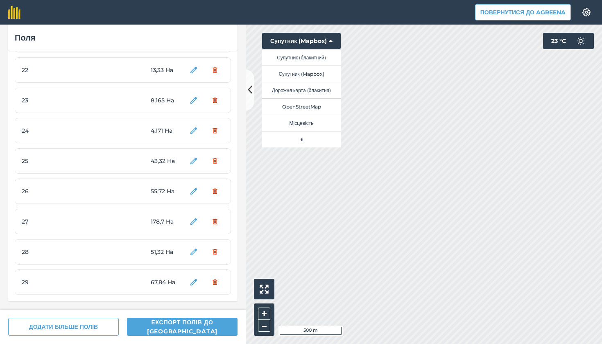
click at [320, 57] on button "Супутник (блакитний)" at bounding box center [301, 57] width 79 height 16
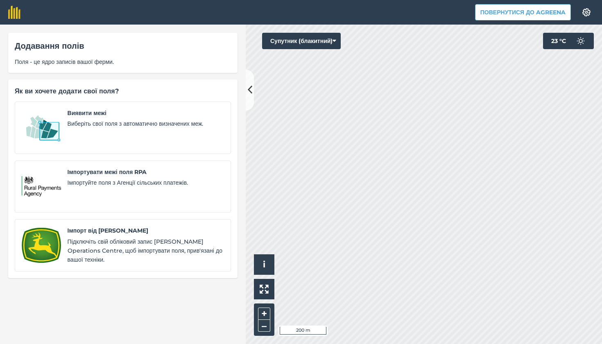
click at [333, 40] on button "Супутник (блакитний)" at bounding box center [301, 41] width 79 height 16
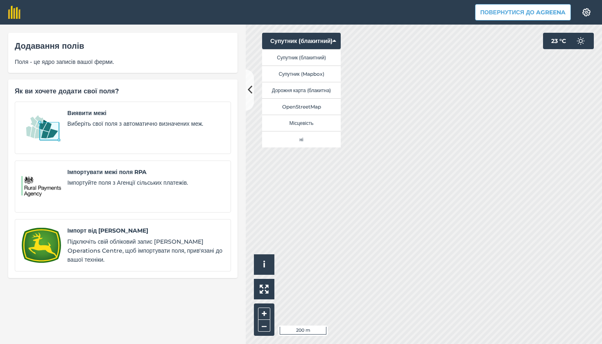
click at [325, 73] on button "Супутник (Mapbox)" at bounding box center [301, 73] width 79 height 16
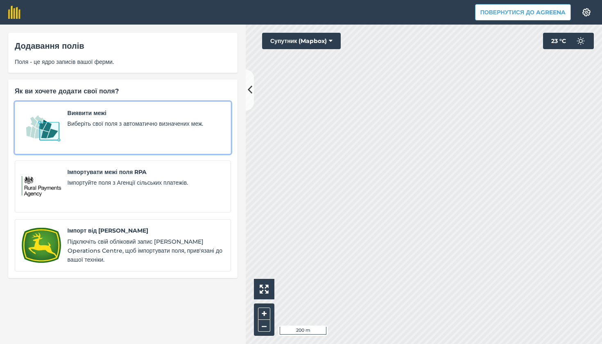
click at [176, 135] on div "Виявити межі Виберіть свої поля з автоматично визначених меж." at bounding box center [146, 127] width 156 height 38
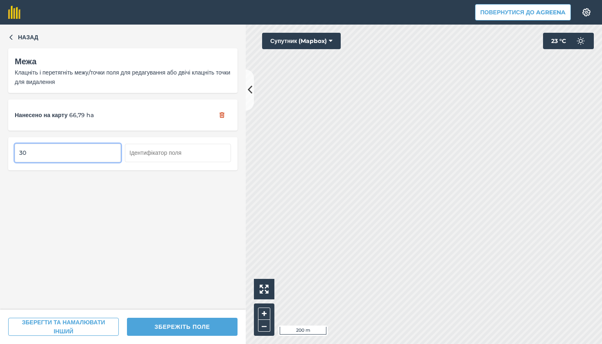
type input "30"
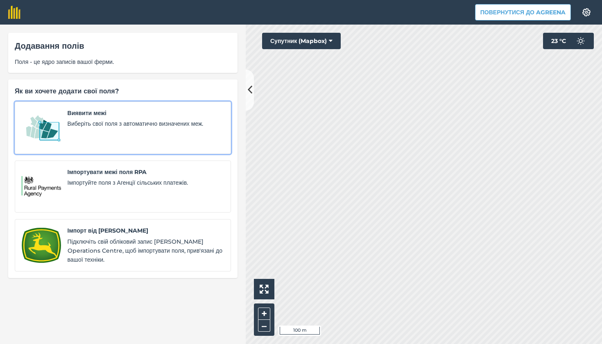
click at [102, 136] on div "Виявити межі Виберіть свої поля з автоматично визначених меж." at bounding box center [146, 127] width 156 height 38
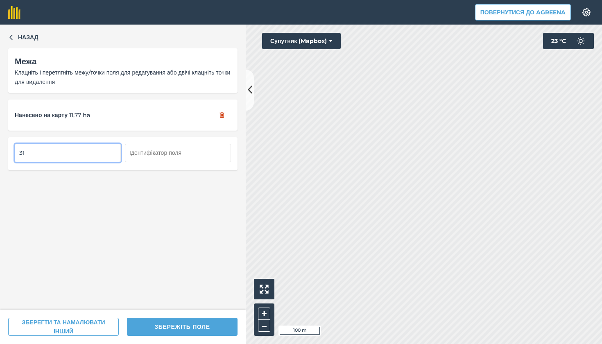
type input "31"
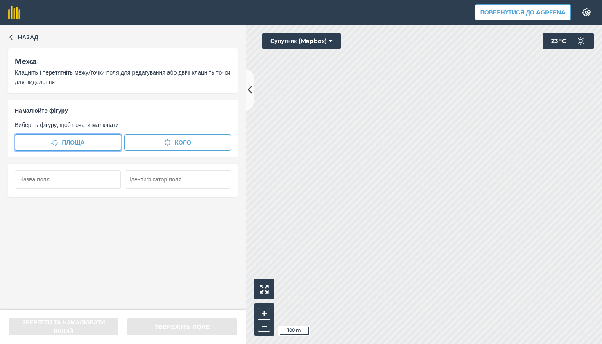
click at [82, 143] on span "Площа" at bounding box center [73, 142] width 23 height 9
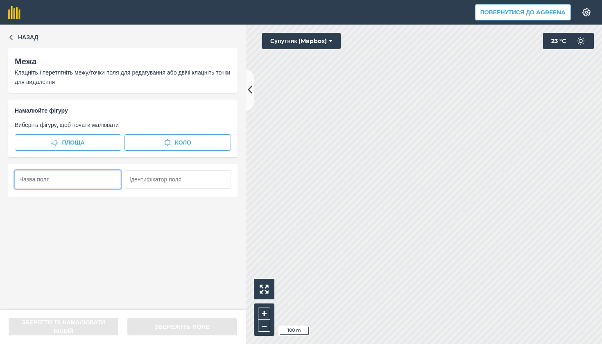
click at [88, 180] on input "text" at bounding box center [68, 179] width 106 height 18
type input "32"
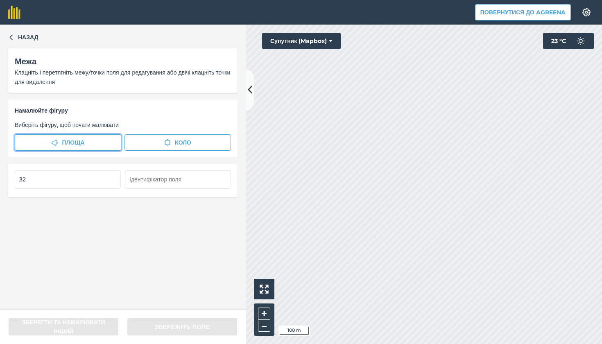
click at [98, 139] on button "Площа" at bounding box center [68, 142] width 106 height 16
click at [322, 37] on button "Супутник (Mapbox)" at bounding box center [301, 41] width 79 height 16
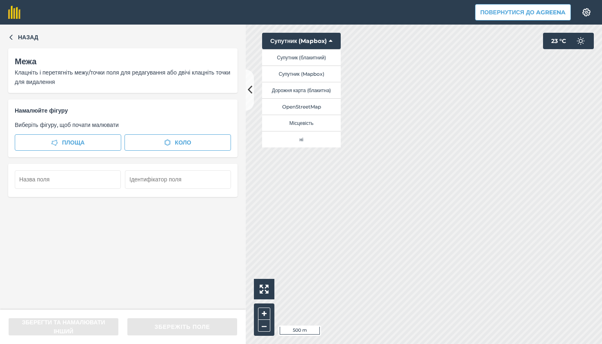
click at [318, 58] on button "Супутник (блакитний)" at bounding box center [301, 57] width 79 height 16
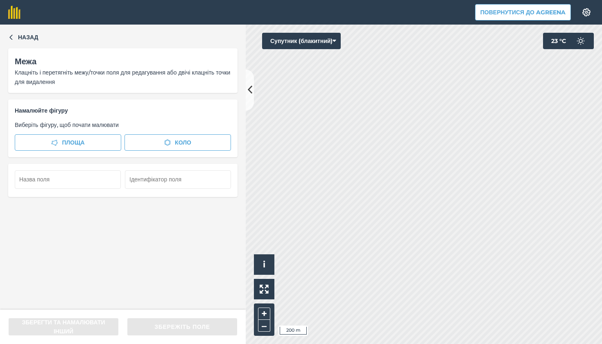
click at [318, 43] on button "Супутник (блакитний)" at bounding box center [301, 41] width 79 height 16
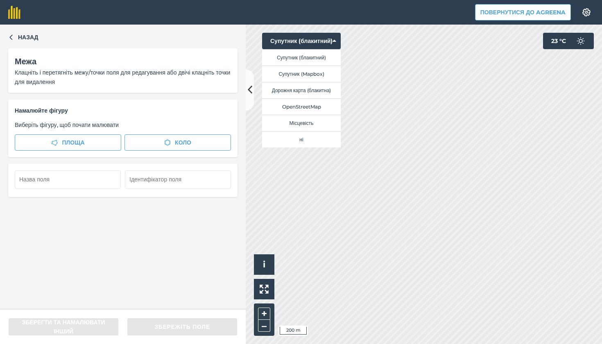
click at [322, 74] on button "Супутник (Mapbox)" at bounding box center [301, 73] width 79 height 16
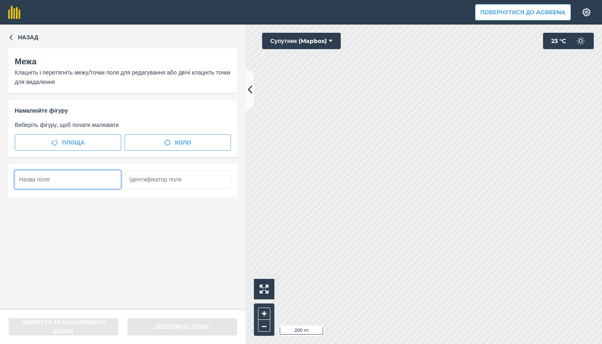
click at [89, 183] on input "text" at bounding box center [68, 179] width 106 height 18
type input "33"
click at [70, 142] on span "Площа" at bounding box center [73, 142] width 23 height 9
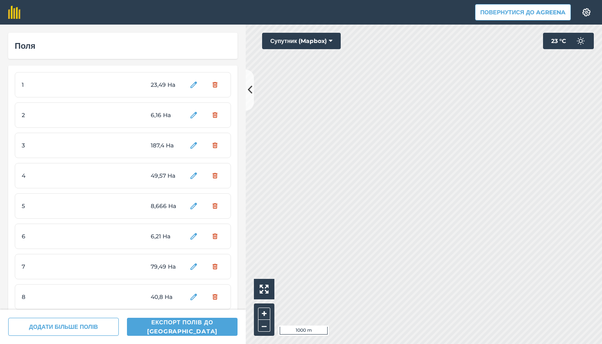
click at [314, 40] on button "Супутник (Mapbox)" at bounding box center [301, 41] width 79 height 16
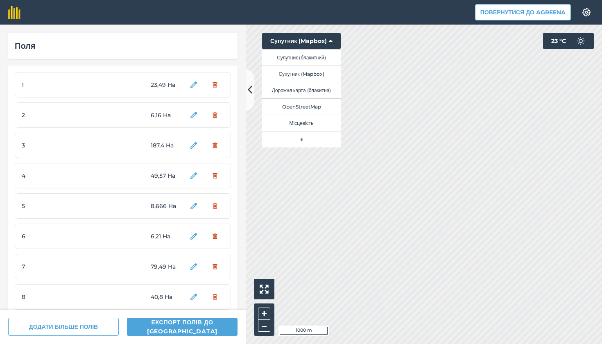
click at [316, 59] on button "Супутник (блакитний)" at bounding box center [301, 57] width 79 height 16
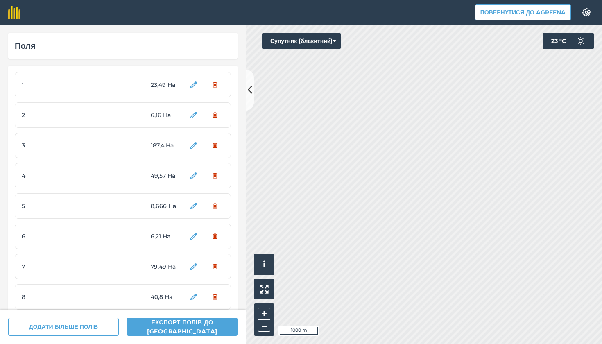
click at [311, 49] on button "Супутник (блакитний)" at bounding box center [301, 41] width 79 height 16
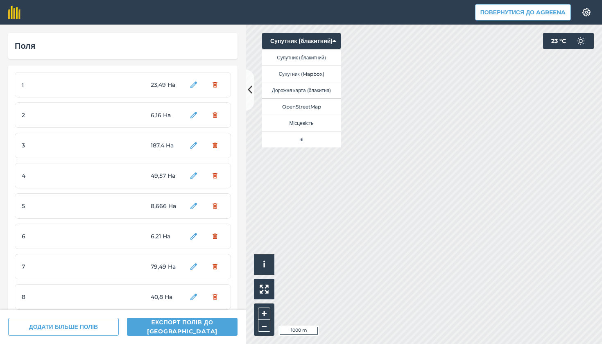
click at [319, 72] on button "Супутник (Mapbox)" at bounding box center [301, 73] width 79 height 16
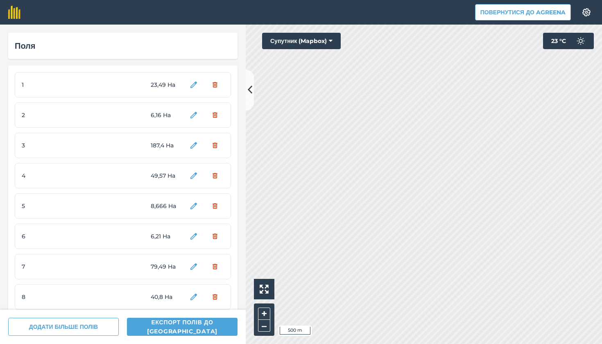
click at [318, 39] on button "Супутник (Mapbox)" at bounding box center [301, 41] width 79 height 16
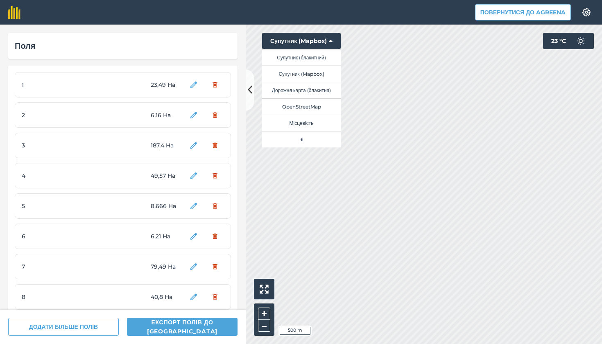
click at [321, 59] on button "Супутник (блакитний)" at bounding box center [301, 57] width 79 height 16
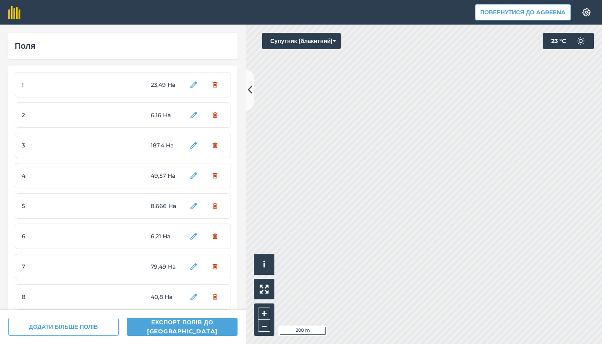
click at [307, 38] on button "Супутник (блакитний)" at bounding box center [301, 41] width 79 height 16
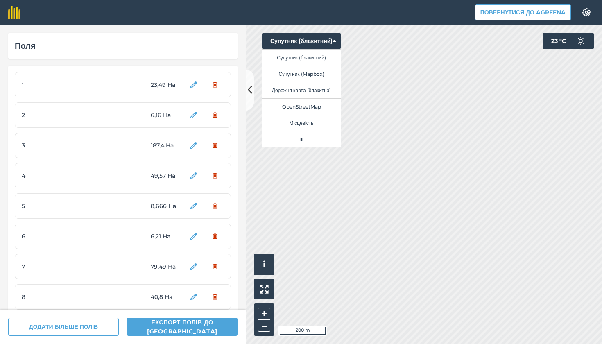
click at [315, 78] on button "Супутник (Mapbox)" at bounding box center [301, 73] width 79 height 16
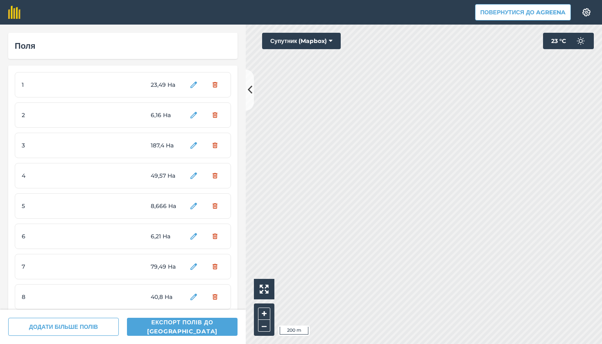
click at [321, 47] on button "Супутник (Mapbox)" at bounding box center [301, 41] width 79 height 16
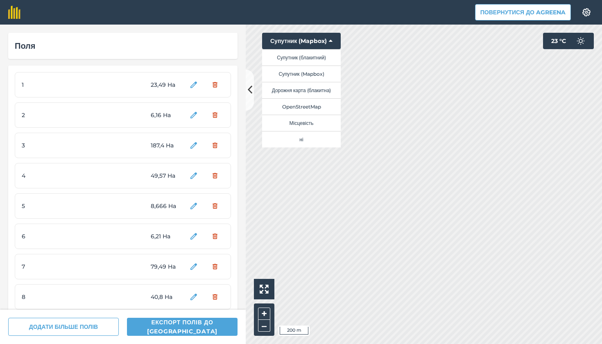
click at [325, 60] on button "Супутник (блакитний)" at bounding box center [301, 57] width 79 height 16
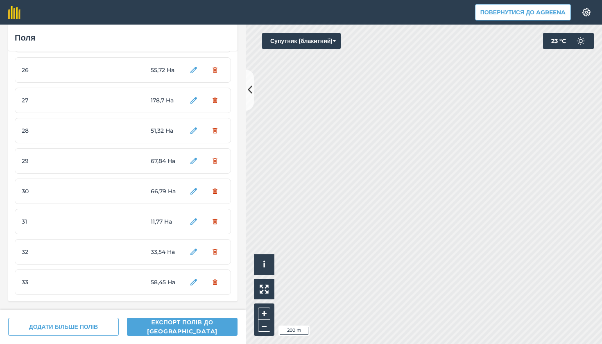
scroll to position [772, 0]
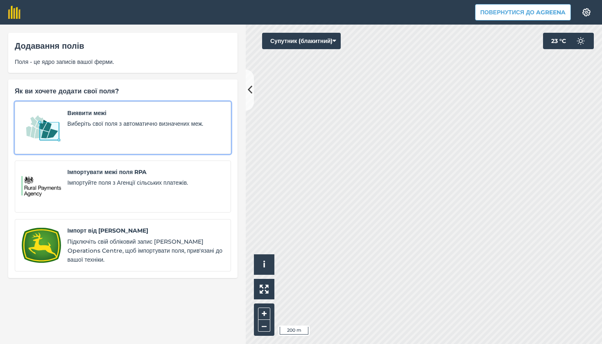
click at [162, 135] on div "Виявити межі Виберіть свої поля з автоматично визначених меж." at bounding box center [146, 127] width 156 height 38
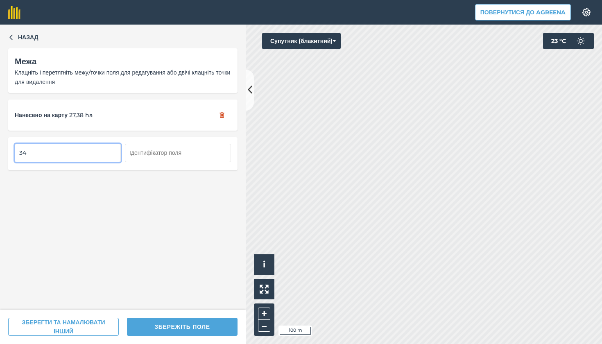
type input "34"
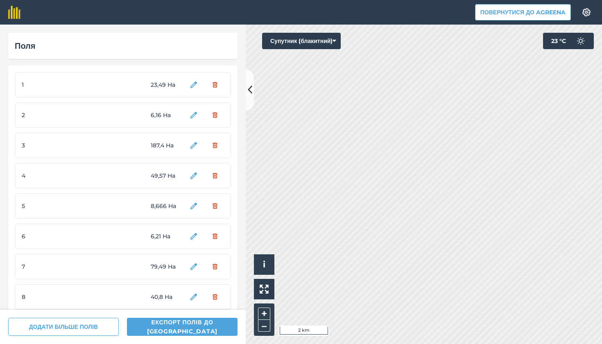
click at [158, 82] on span "23,49 Ha" at bounding box center [166, 84] width 31 height 9
click at [112, 90] on div "1 23,49 Ha" at bounding box center [123, 84] width 216 height 25
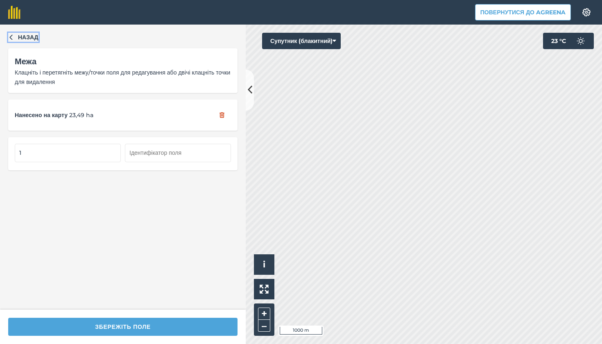
click at [17, 35] on button "Назад" at bounding box center [23, 37] width 30 height 9
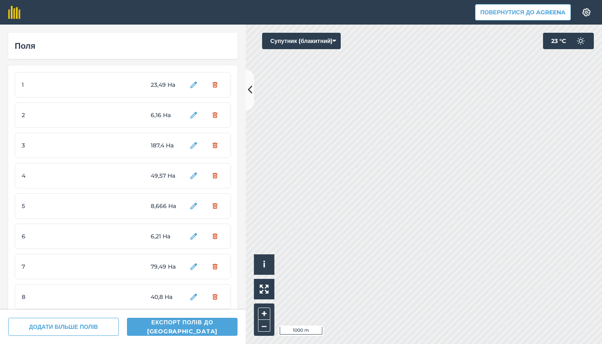
click at [311, 42] on button "Супутник (блакитний)" at bounding box center [301, 41] width 79 height 16
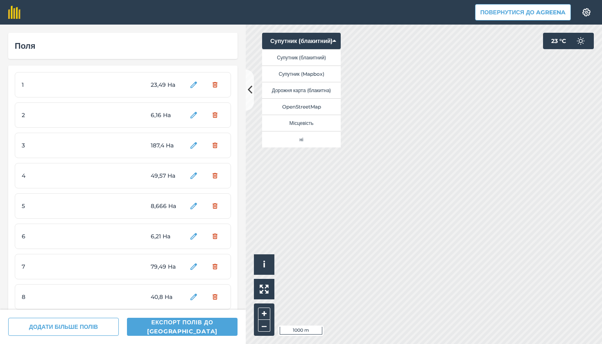
click at [321, 77] on button "Супутник (Mapbox)" at bounding box center [301, 73] width 79 height 16
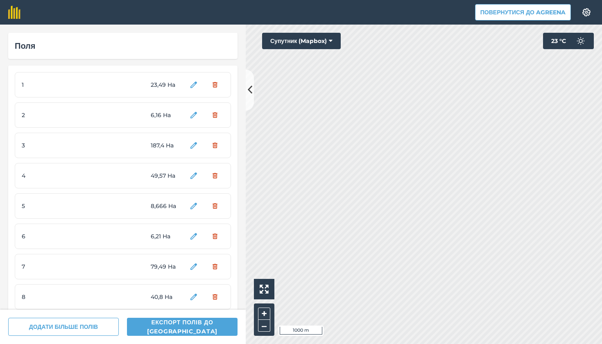
click at [235, 227] on div "Поля 1 23,49 Ha 2 6,16 Ha 3 187,4 Ha 4 49,57 Ha 5 8,666 Ha 6 6,21 Ha 7 79,49 Ha…" at bounding box center [301, 184] width 602 height 319
click at [307, 36] on button "Супутник (Mapbox)" at bounding box center [301, 41] width 79 height 16
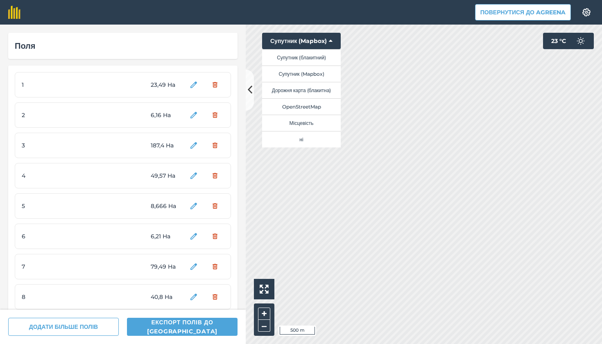
click at [315, 58] on button "Супутник (блакитний)" at bounding box center [301, 57] width 79 height 16
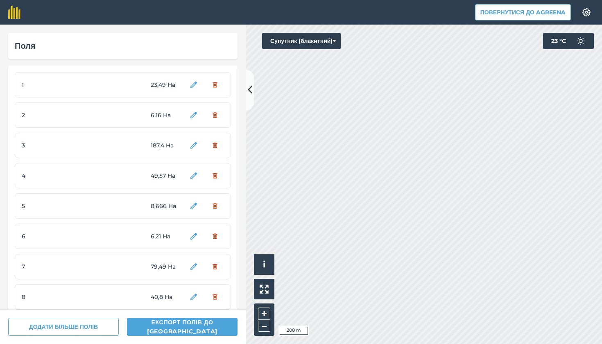
click at [307, 43] on button "Супутник (блакитний)" at bounding box center [301, 41] width 79 height 16
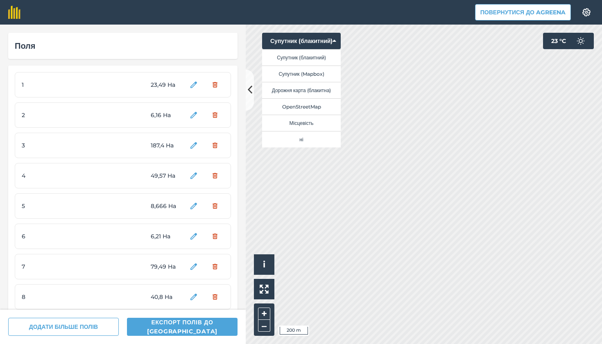
click at [318, 72] on button "Супутник (Mapbox)" at bounding box center [301, 73] width 79 height 16
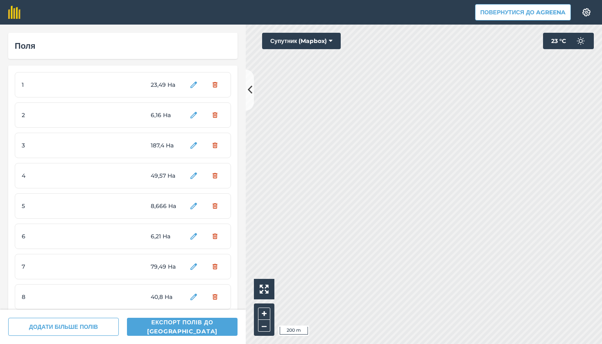
click at [305, 35] on button "Супутник (Mapbox)" at bounding box center [301, 41] width 79 height 16
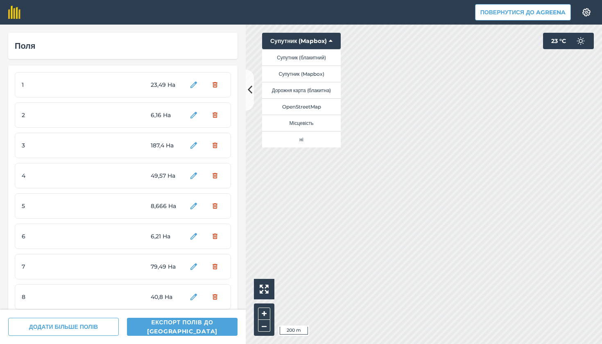
click at [318, 70] on button "Супутник (Mapbox)" at bounding box center [301, 73] width 79 height 16
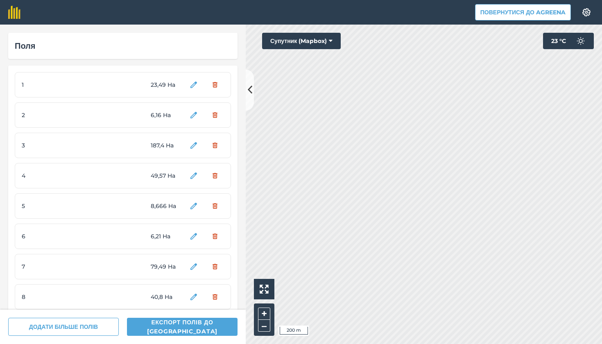
click at [311, 40] on button "Супутник (Mapbox)" at bounding box center [301, 41] width 79 height 16
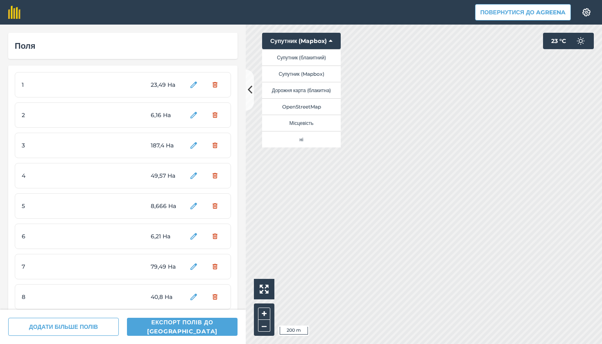
click at [311, 56] on button "Супутник (блакитний)" at bounding box center [301, 57] width 79 height 16
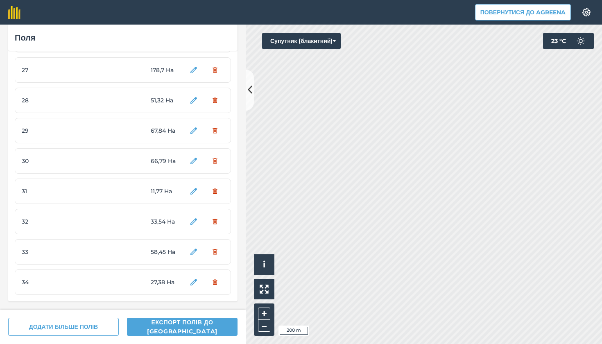
scroll to position [802, 0]
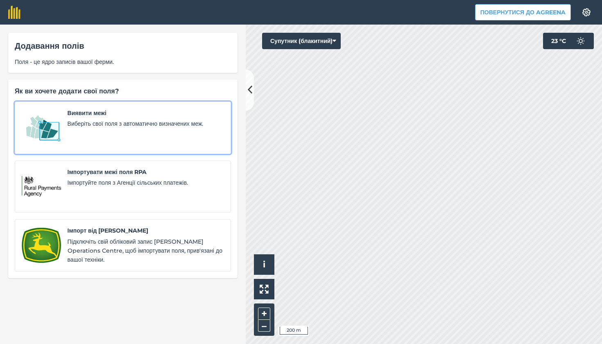
click at [141, 130] on div "Виявити межі Виберіть свої поля з автоматично визначених меж." at bounding box center [146, 127] width 156 height 38
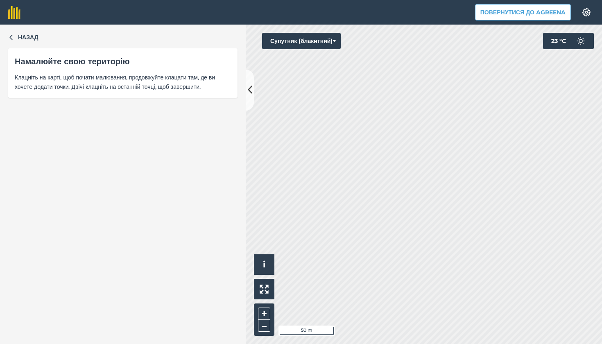
click at [423, 0] on html "Повернутися до Agreena Налаштування Map printing is not available on our free p…" at bounding box center [301, 172] width 602 height 344
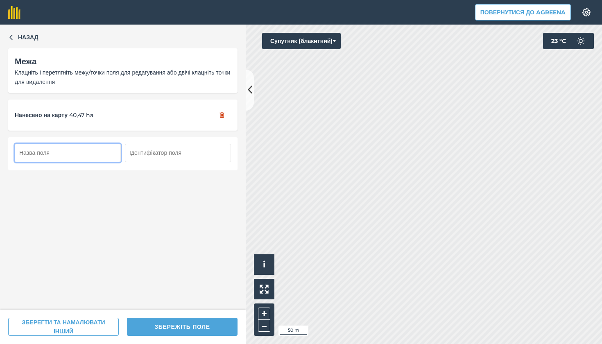
click at [117, 156] on input "text" at bounding box center [68, 153] width 106 height 18
type input "35"
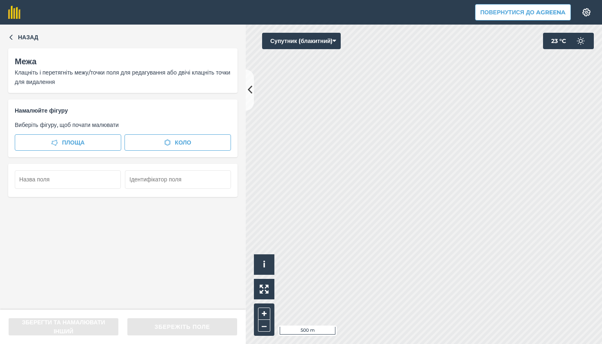
click at [318, 36] on button "Супутник (блакитний)" at bounding box center [301, 41] width 79 height 16
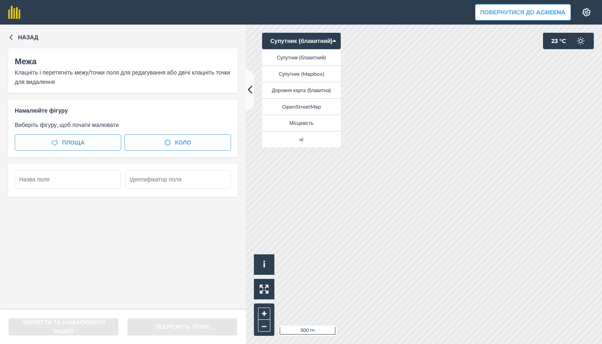
click at [323, 73] on button "Супутник (Mapbox)" at bounding box center [301, 73] width 79 height 16
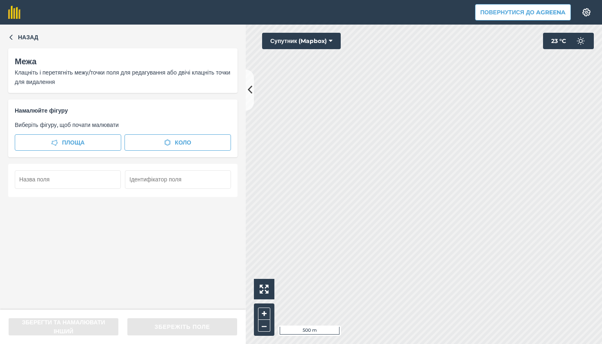
click at [91, 176] on input "text" at bounding box center [68, 179] width 106 height 18
type input "36"
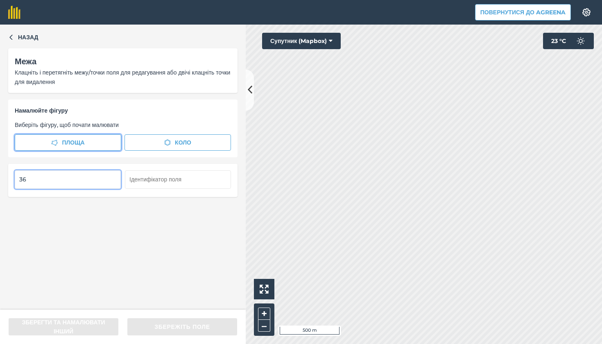
click at [107, 142] on button "Площа" at bounding box center [68, 142] width 106 height 16
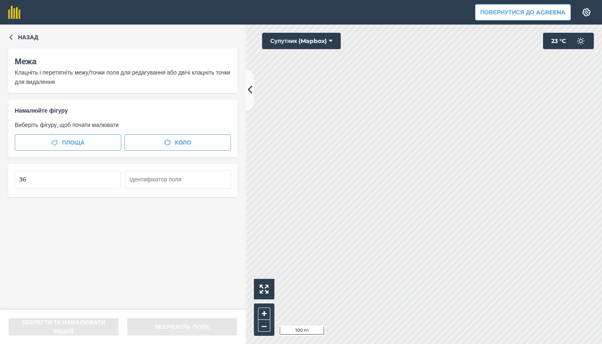
click at [512, 0] on html "Повернутися до Agreena Налаштування Map printing is not available on our free p…" at bounding box center [301, 172] width 602 height 344
click at [326, 44] on button "Супутник (Mapbox)" at bounding box center [301, 41] width 79 height 16
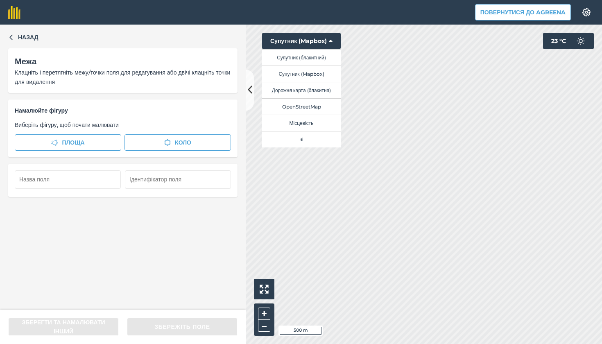
click at [322, 55] on button "Супутник (блакитний)" at bounding box center [301, 57] width 79 height 16
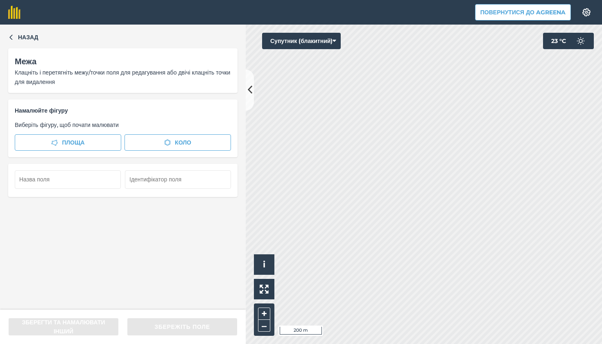
click at [320, 43] on button "Супутник (блакитний)" at bounding box center [301, 41] width 79 height 16
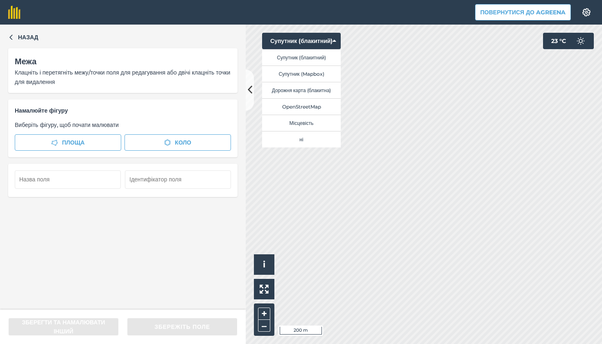
click at [324, 69] on button "Супутник (Mapbox)" at bounding box center [301, 73] width 79 height 16
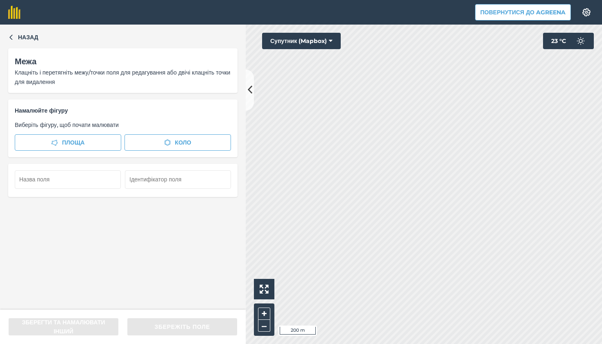
click at [318, 44] on button "Супутник (Mapbox)" at bounding box center [301, 41] width 79 height 16
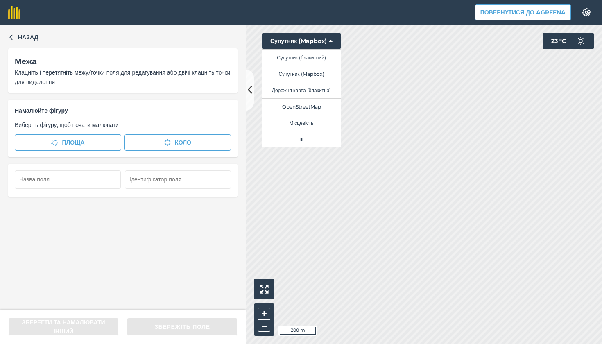
click at [317, 55] on button "Супутник (блакитний)" at bounding box center [301, 57] width 79 height 16
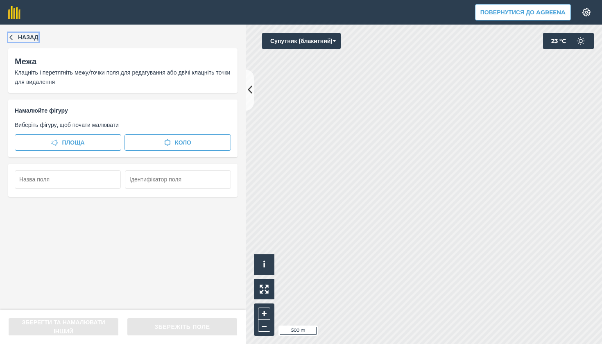
click at [31, 38] on span "Назад" at bounding box center [28, 37] width 20 height 9
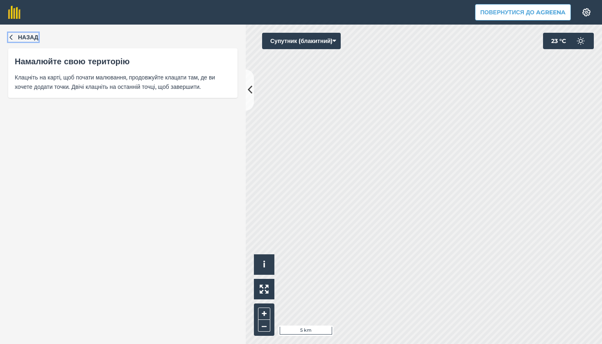
click at [28, 35] on span "Назад" at bounding box center [28, 37] width 20 height 9
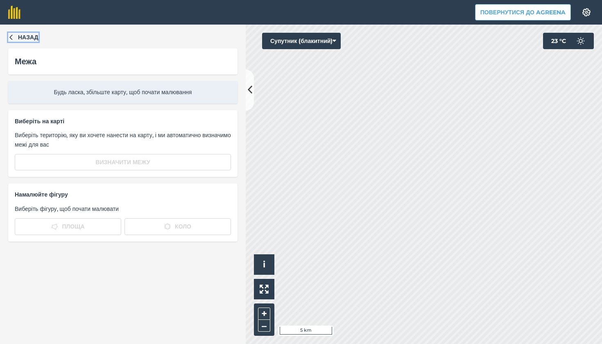
click at [18, 41] on button "Назад" at bounding box center [23, 37] width 30 height 9
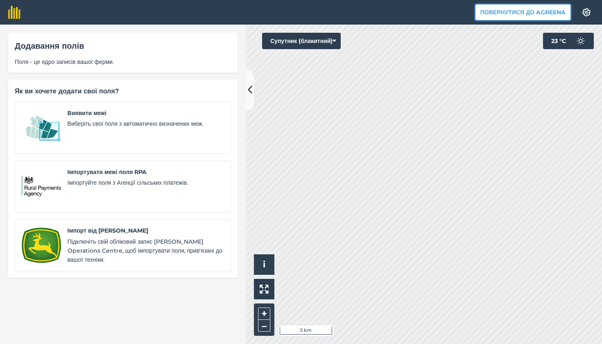
click at [538, 18] on button "Повернутися до Agreena" at bounding box center [523, 12] width 96 height 16
click at [532, 12] on button "Повернутися до Agreena" at bounding box center [523, 12] width 96 height 16
click at [450, 15] on header "Повернутися до Agreena Налаштування" at bounding box center [301, 12] width 602 height 25
click at [546, 14] on button "Повернутися до Agreena" at bounding box center [523, 12] width 96 height 16
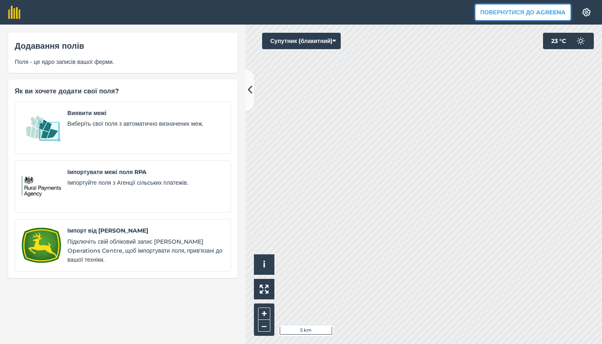
click at [546, 14] on button "Повернутися до Agreena" at bounding box center [523, 12] width 96 height 16
drag, startPoint x: 419, startPoint y: 18, endPoint x: 428, endPoint y: 22, distance: 10.3
click at [428, 22] on header "Повернутися до Agreena Налаштування" at bounding box center [301, 12] width 602 height 25
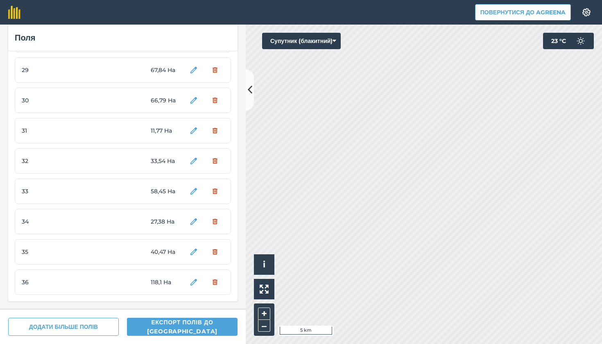
scroll to position [863, 0]
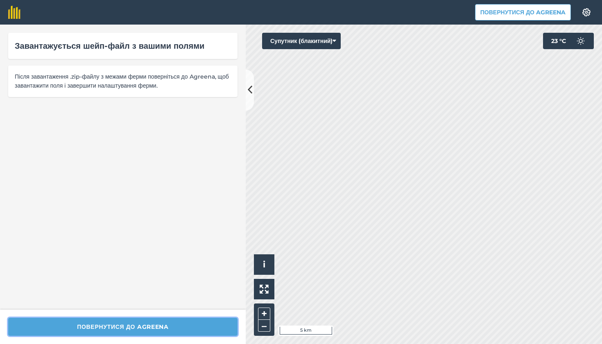
click at [201, 325] on button "Повернутися до Agreena" at bounding box center [122, 327] width 229 height 18
click at [118, 326] on button "Повернутися до Agreena" at bounding box center [122, 327] width 229 height 18
click at [119, 329] on button "Повернутися до Agreena" at bounding box center [122, 327] width 229 height 18
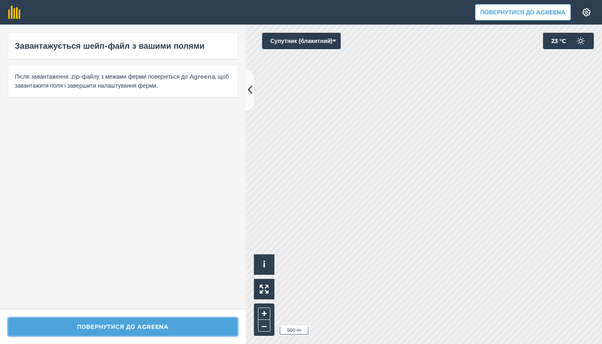
click at [119, 329] on button "Повернутися до Agreena" at bounding box center [122, 327] width 229 height 18
click at [119, 327] on button "Повернутися до Agreena" at bounding box center [122, 327] width 229 height 18
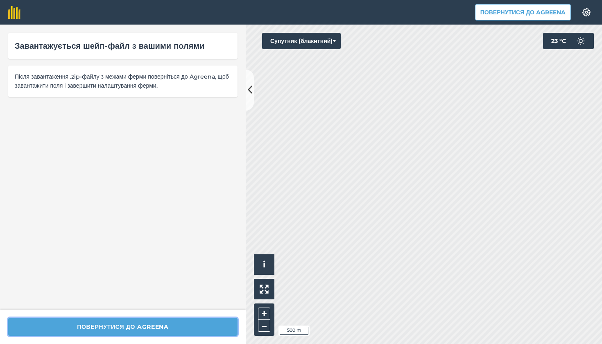
click at [119, 327] on button "Повернутися до Agreena" at bounding box center [122, 327] width 229 height 18
click at [119, 326] on button "Повернутися до Agreena" at bounding box center [122, 327] width 229 height 18
click at [503, 11] on button "Повернутися до Agreena" at bounding box center [523, 12] width 96 height 16
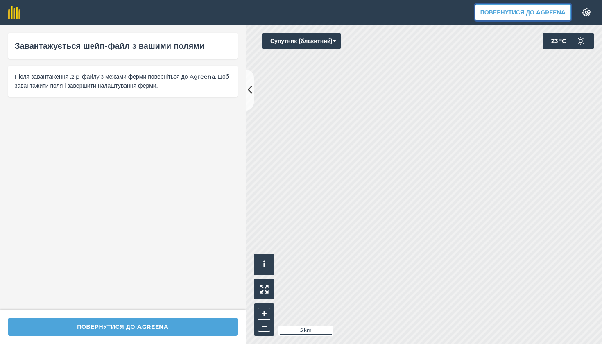
click at [519, 14] on button "Повернутися до Agreena" at bounding box center [523, 12] width 96 height 16
click at [251, 87] on icon at bounding box center [250, 90] width 5 height 14
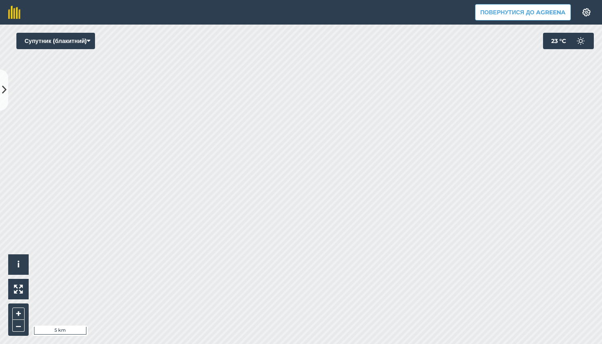
click at [5, 85] on icon at bounding box center [4, 90] width 5 height 14
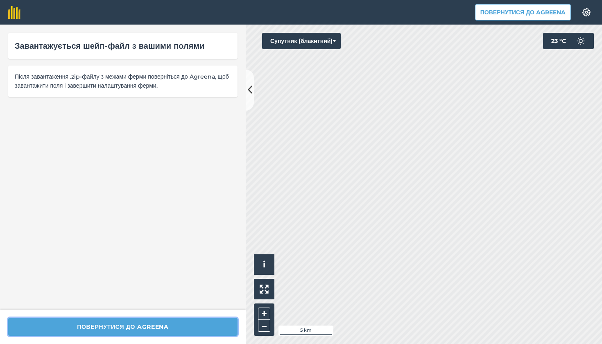
click at [134, 325] on button "Повернутися до Agreena" at bounding box center [122, 327] width 229 height 18
click at [134, 324] on button "Повернутися до Agreena" at bounding box center [122, 327] width 229 height 18
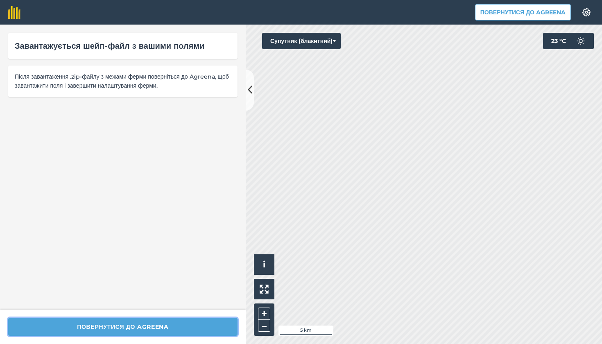
click at [133, 321] on button "Повернутися до Agreena" at bounding box center [122, 327] width 229 height 18
click at [133, 320] on button "Повернутися до Agreena" at bounding box center [122, 327] width 229 height 18
click at [133, 318] on button "Повернутися до Agreena" at bounding box center [122, 327] width 229 height 18
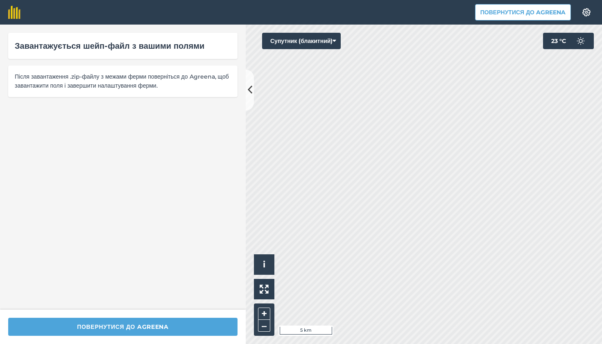
drag, startPoint x: 133, startPoint y: 314, endPoint x: 133, endPoint y: 309, distance: 4.5
click at [133, 313] on div "Повернутися до Agreena" at bounding box center [123, 326] width 246 height 34
drag, startPoint x: 133, startPoint y: 309, endPoint x: 133, endPoint y: 304, distance: 5.7
click at [133, 309] on div "Завантажується шейп-файл з вашими полями Після завантаження .zip-файлу з межами…" at bounding box center [123, 184] width 246 height 319
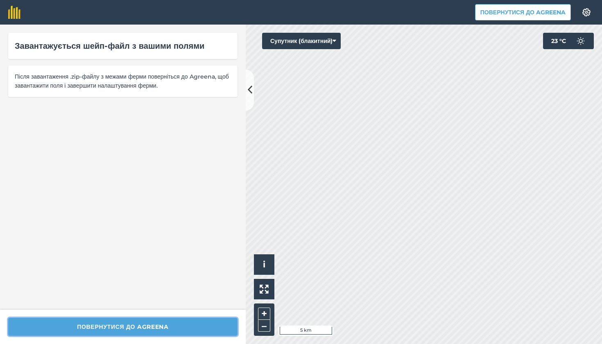
click at [135, 324] on button "Повернутися до Agreena" at bounding box center [122, 327] width 229 height 18
click at [135, 325] on button "Повернутися до Agreena" at bounding box center [122, 327] width 229 height 18
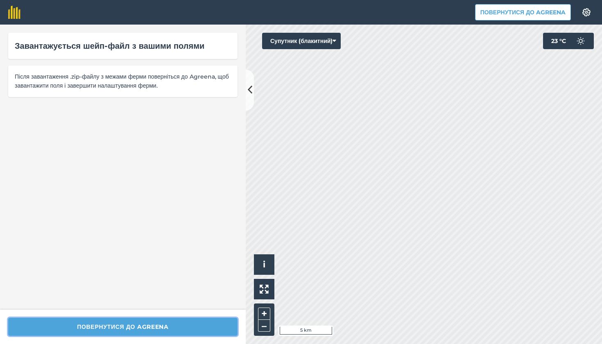
click at [135, 325] on button "Повернутися до Agreena" at bounding box center [122, 327] width 229 height 18
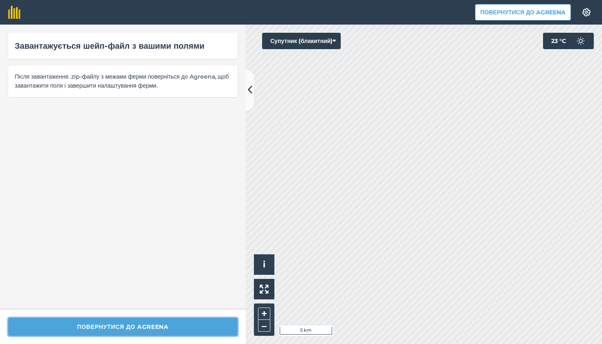
click at [135, 325] on button "Повернутися до Agreena" at bounding box center [122, 327] width 229 height 18
click at [178, 210] on div "Завантажується шейп-файл з вашими полями Після завантаження .zip-файлу з межами…" at bounding box center [123, 167] width 246 height 285
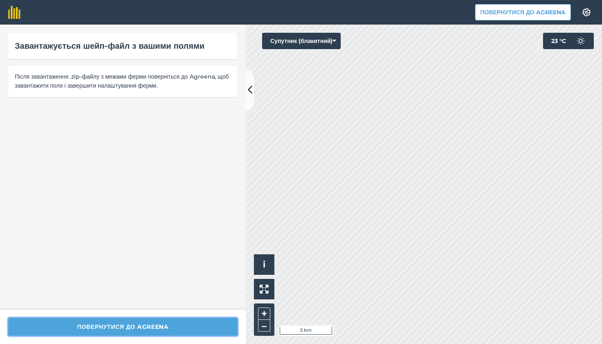
click at [153, 324] on button "Повернутися до Agreena" at bounding box center [122, 327] width 229 height 18
click at [153, 321] on button "Повернутися до Agreena" at bounding box center [122, 327] width 229 height 18
click at [153, 320] on button "Повернутися до Agreena" at bounding box center [122, 327] width 229 height 18
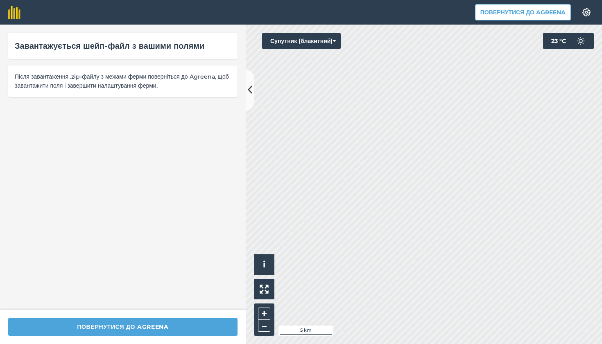
click at [153, 317] on div "Повернутися до Agreena" at bounding box center [123, 326] width 246 height 34
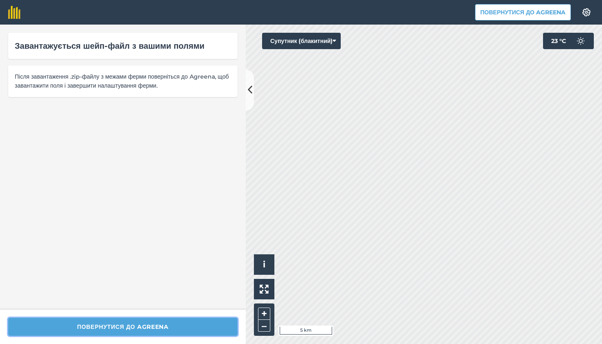
click at [159, 333] on button "Повернутися до Agreena" at bounding box center [122, 327] width 229 height 18
click at [159, 332] on button "Повернутися до Agreena" at bounding box center [122, 327] width 229 height 18
click at [160, 270] on div "Завантажується шейп-файл з вашими полями Після завантаження .zip-файлу з межами…" at bounding box center [123, 167] width 246 height 285
click at [157, 327] on button "Повернутися до Agreena" at bounding box center [122, 327] width 229 height 18
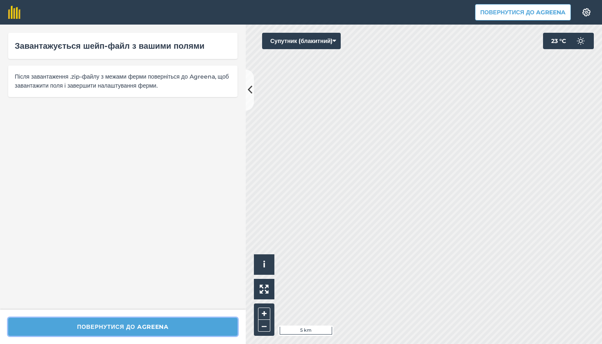
click at [157, 329] on button "Повернутися до Agreena" at bounding box center [122, 327] width 229 height 18
click at [158, 325] on button "Повернутися до Agreena" at bounding box center [122, 327] width 229 height 18
click at [158, 323] on button "Повернутися до Agreena" at bounding box center [122, 327] width 229 height 18
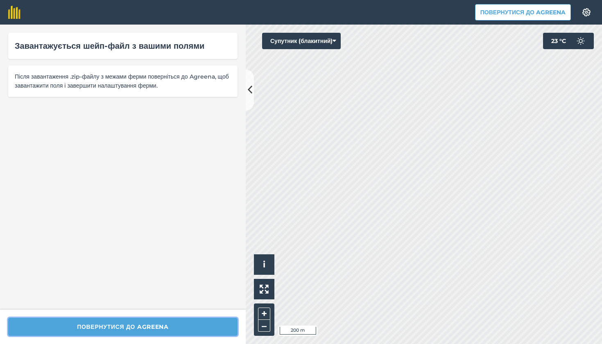
click at [191, 326] on button "Повернутися до Agreena" at bounding box center [122, 327] width 229 height 18
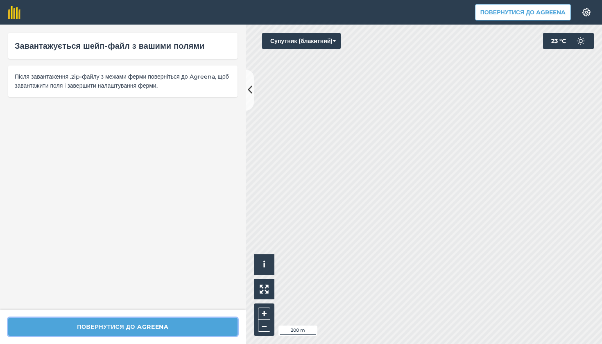
click at [191, 326] on button "Повернутися до Agreena" at bounding box center [122, 327] width 229 height 18
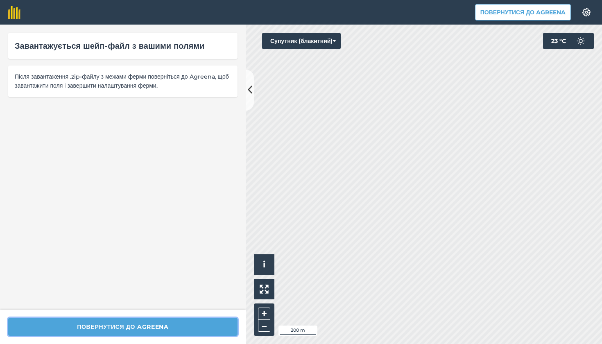
click at [191, 325] on button "Повернутися до Agreena" at bounding box center [122, 327] width 229 height 18
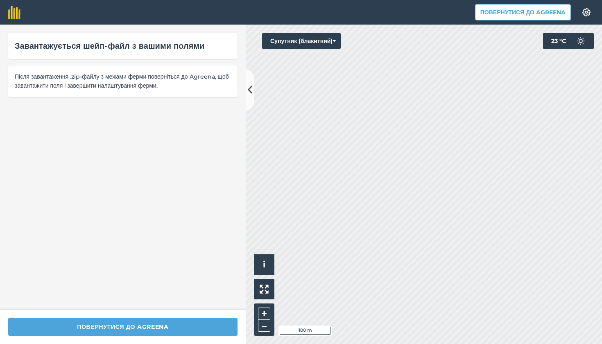
click at [323, 43] on button "Супутник (блакитний)" at bounding box center [301, 41] width 79 height 16
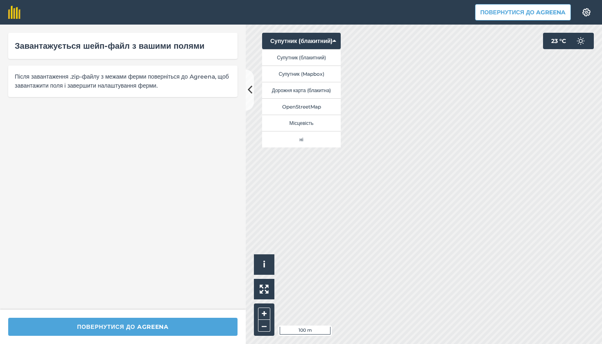
click at [314, 72] on button "Супутник (Mapbox)" at bounding box center [301, 73] width 79 height 16
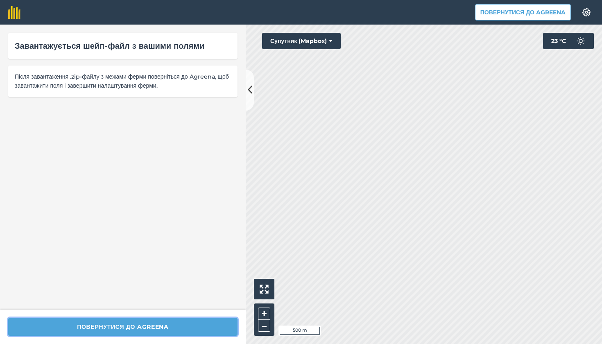
click at [118, 325] on button "Повернутися до Agreena" at bounding box center [122, 327] width 229 height 18
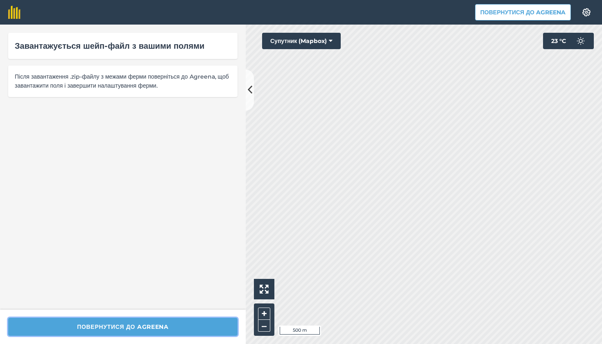
click at [118, 325] on button "Повернутися до Agreena" at bounding box center [122, 327] width 229 height 18
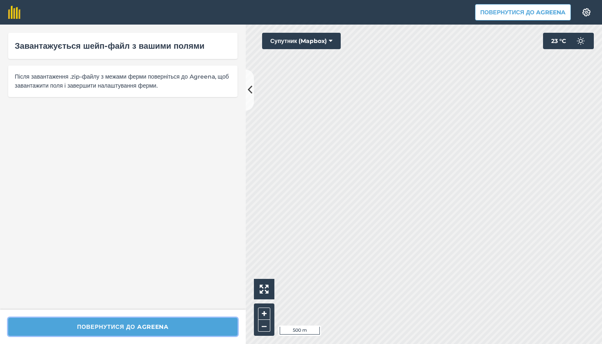
click at [118, 325] on button "Повернутися до Agreena" at bounding box center [122, 327] width 229 height 18
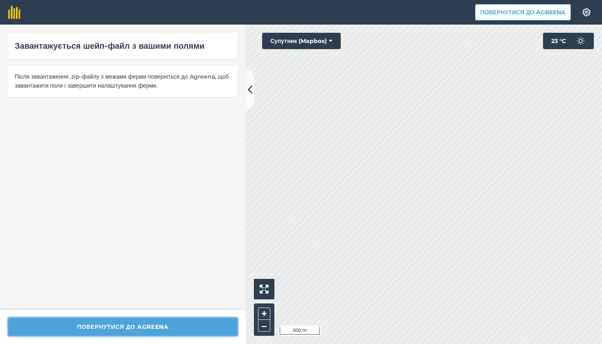
click at [118, 325] on button "Повернутися до Agreena" at bounding box center [122, 327] width 229 height 18
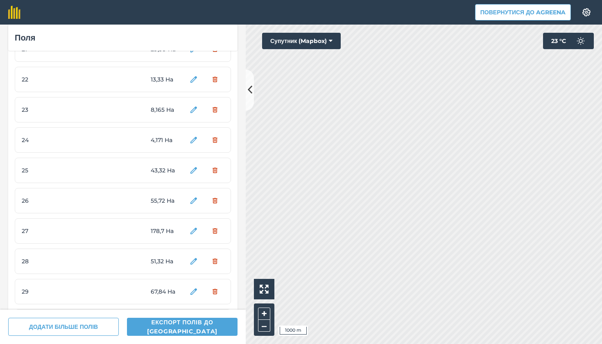
scroll to position [704, 0]
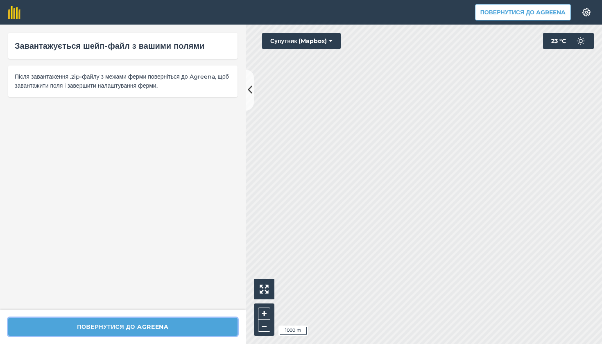
click at [111, 325] on button "Повернутися до Agreena" at bounding box center [122, 327] width 229 height 18
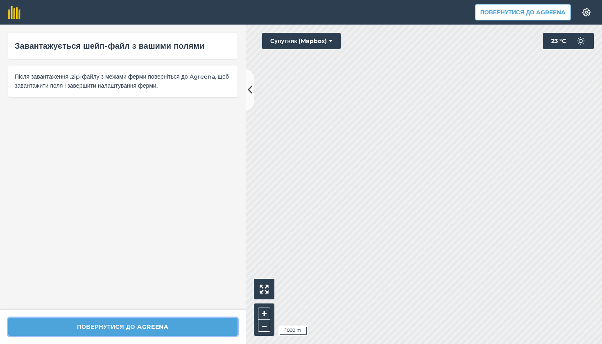
click at [111, 324] on button "Повернутися до Agreena" at bounding box center [122, 327] width 229 height 18
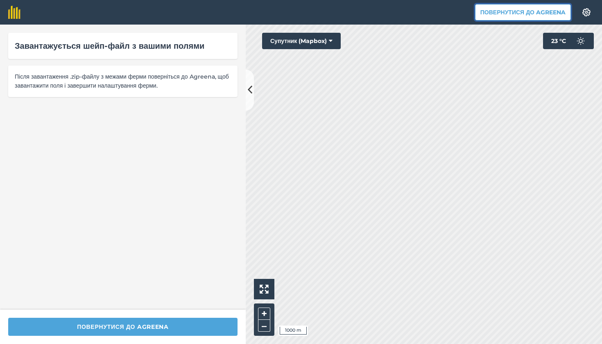
click at [480, 11] on button "Повернутися до Agreena" at bounding box center [523, 12] width 96 height 16
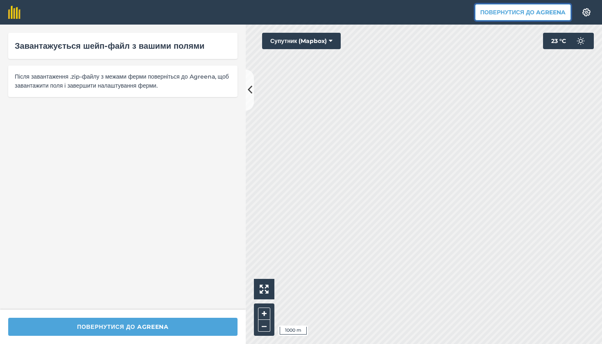
click at [480, 10] on button "Повернутися до Agreena" at bounding box center [523, 12] width 96 height 16
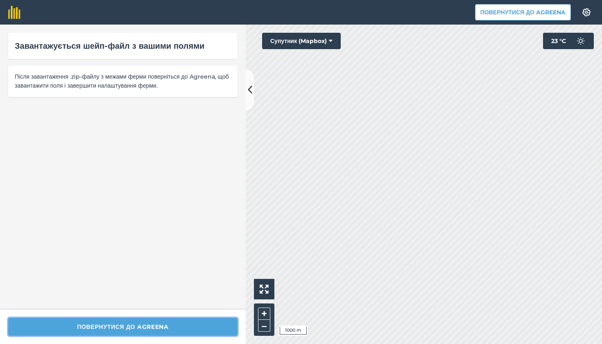
click at [166, 321] on button "Повернутися до Agreena" at bounding box center [122, 327] width 229 height 18
click at [191, 191] on div "Завантажується шейп-файл з вашими полями Після завантаження .zip-файлу з межами…" at bounding box center [123, 184] width 246 height 319
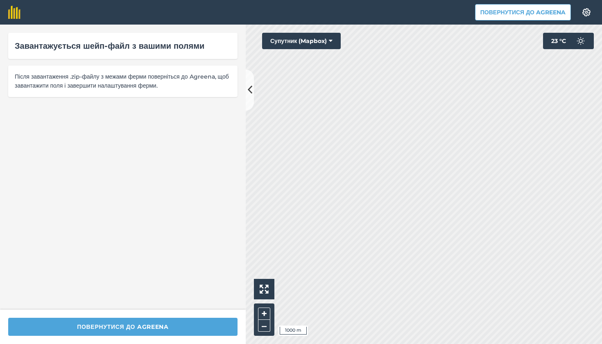
click at [246, 90] on button at bounding box center [250, 90] width 8 height 41
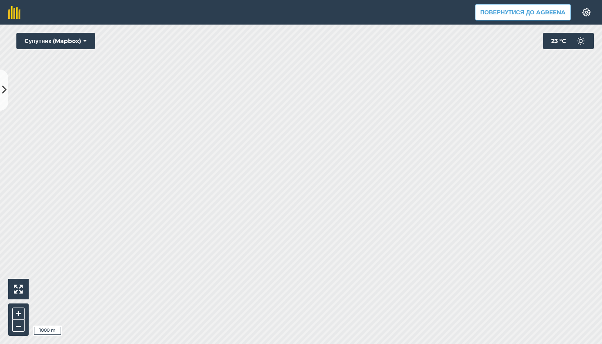
click at [2, 82] on button at bounding box center [4, 90] width 8 height 41
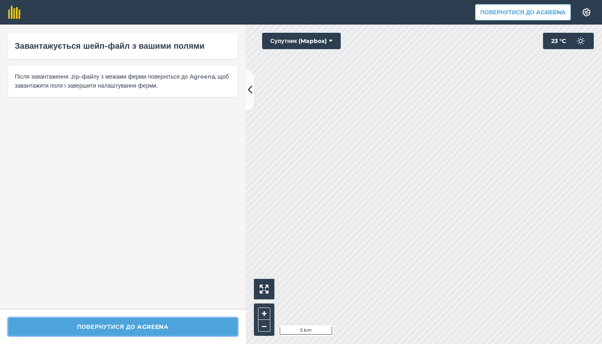
click at [198, 327] on button "Повернутися до Agreena" at bounding box center [122, 327] width 229 height 18
click at [199, 327] on button "Повернутися до Agreena" at bounding box center [122, 327] width 229 height 18
click at [201, 327] on button "Повернутися до Agreena" at bounding box center [122, 327] width 229 height 18
